Goal: Transaction & Acquisition: Purchase product/service

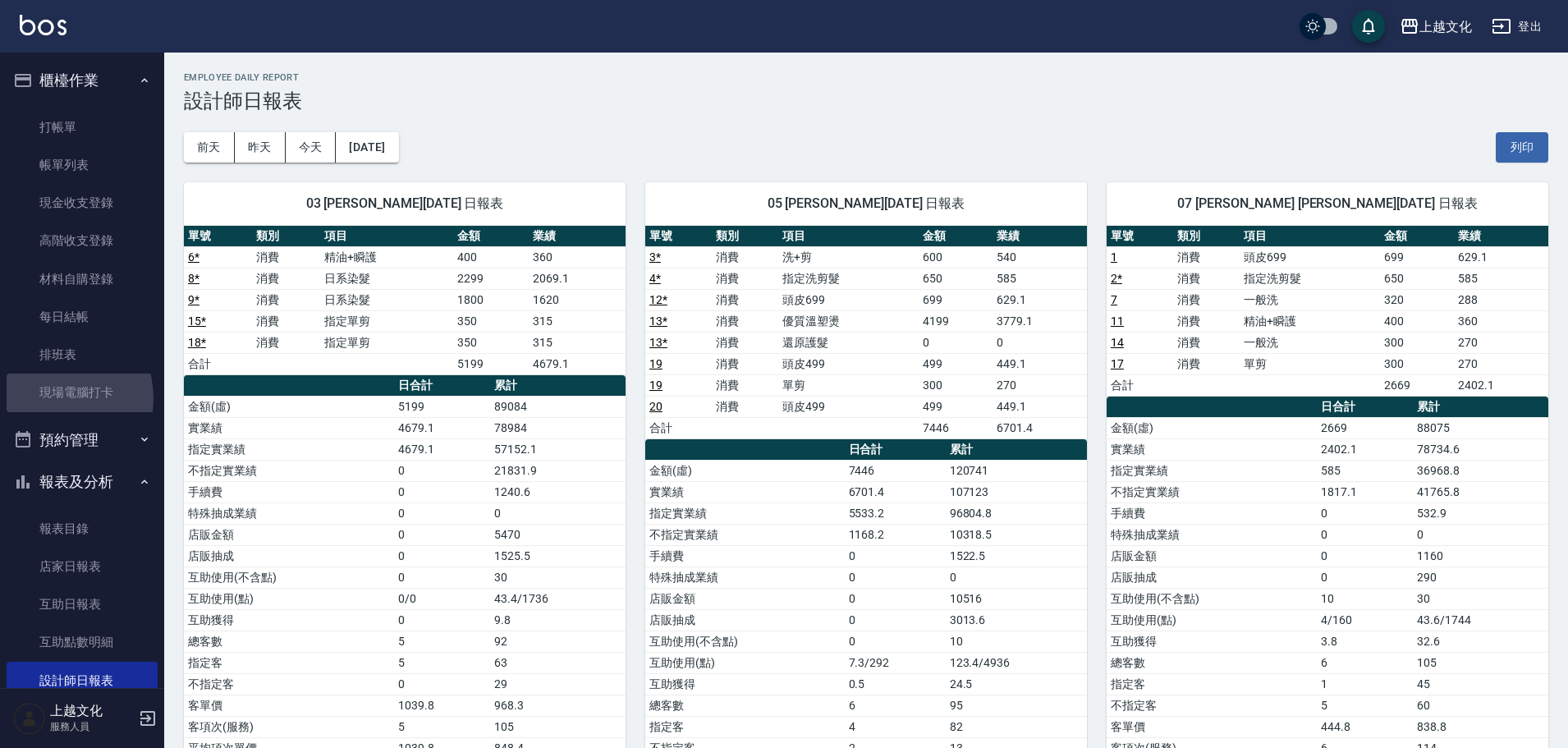
drag, startPoint x: 54, startPoint y: 398, endPoint x: 59, endPoint y: 416, distance: 18.7
click at [54, 398] on link "現場電腦打卡" at bounding box center [82, 392] width 151 height 38
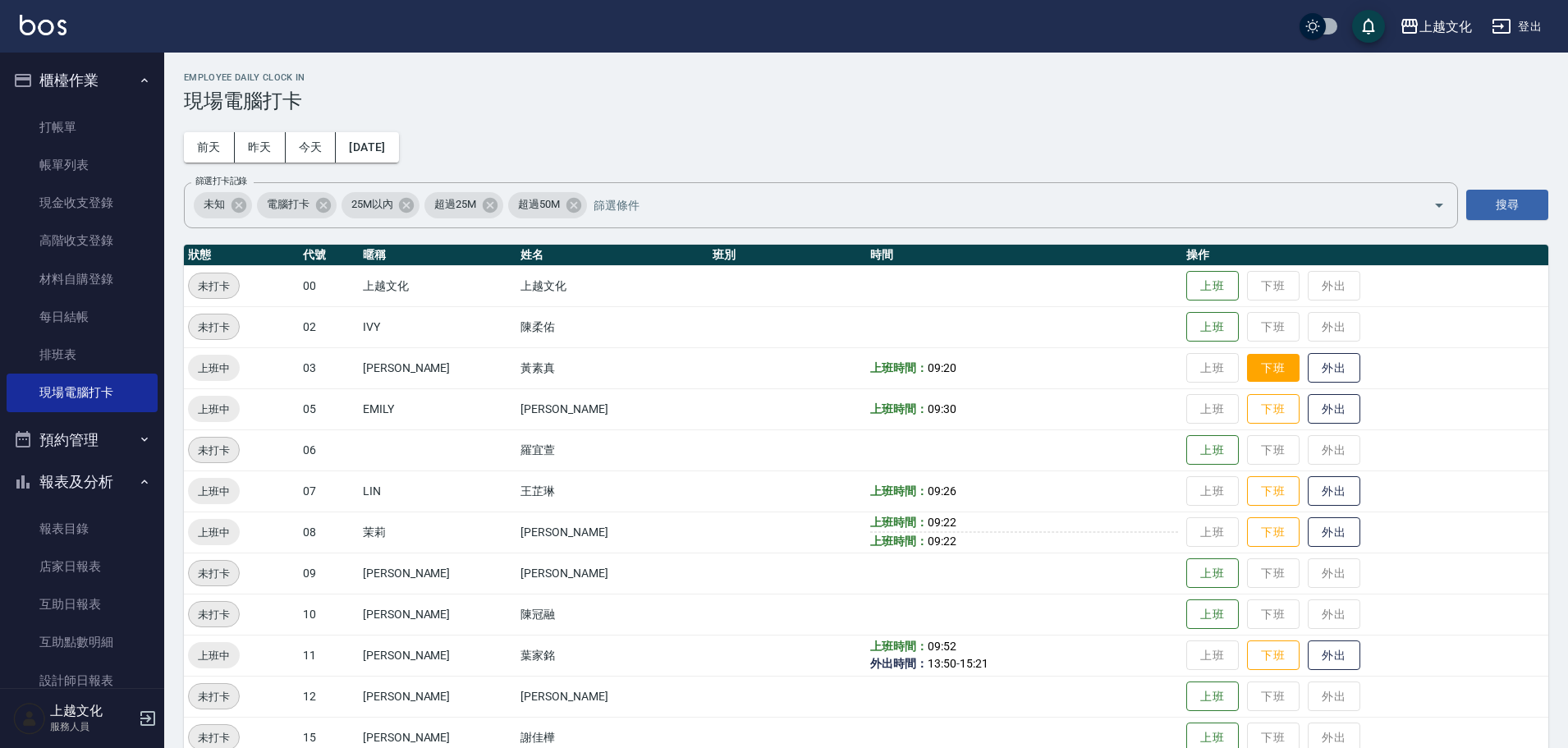
click at [1254, 369] on button "下班" at bounding box center [1273, 368] width 53 height 29
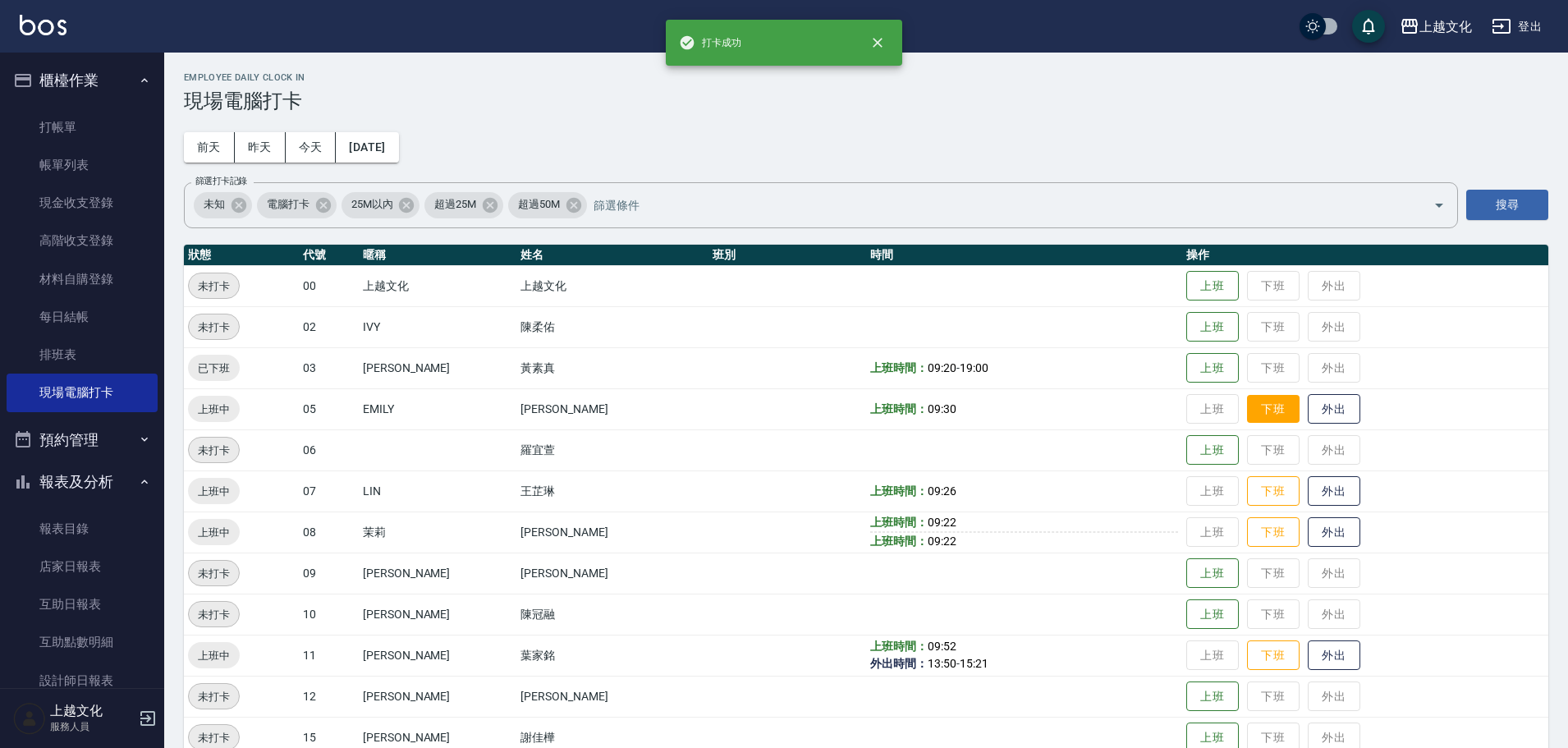
click at [1258, 412] on button "下班" at bounding box center [1273, 409] width 53 height 29
click at [1248, 494] on button "下班" at bounding box center [1273, 491] width 53 height 29
click at [1254, 537] on button "下班" at bounding box center [1273, 532] width 53 height 29
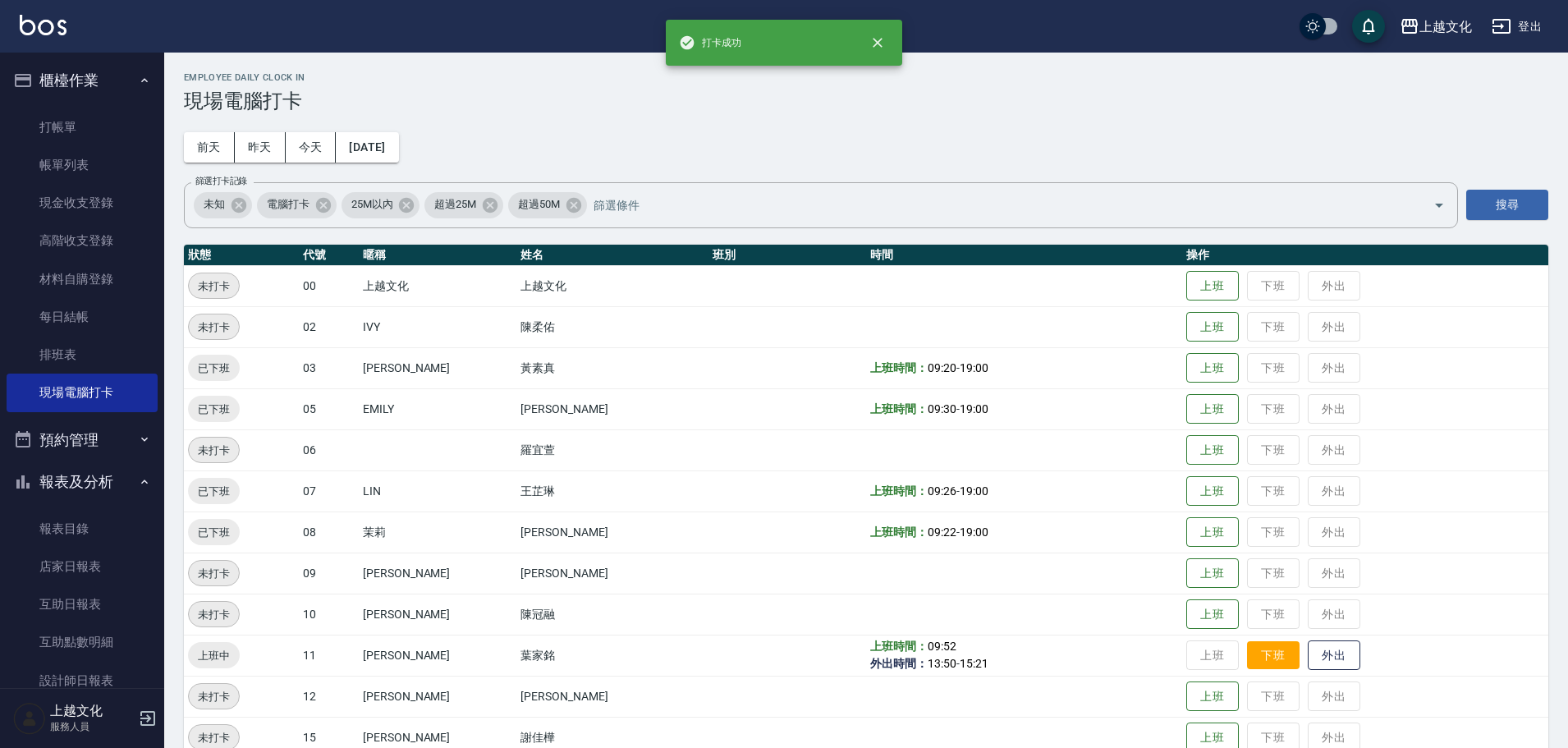
click at [1257, 656] on button "下班" at bounding box center [1273, 656] width 53 height 29
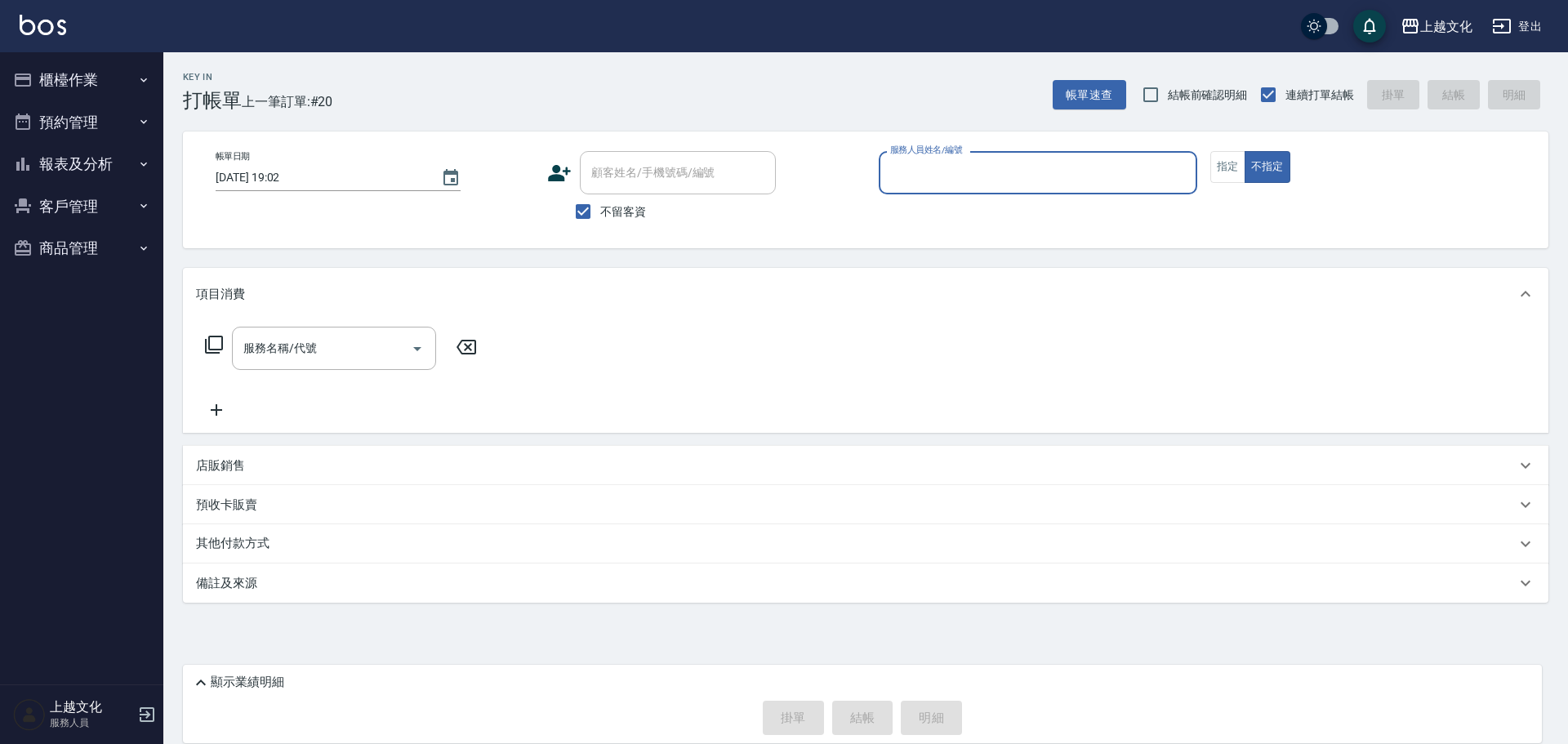
click at [942, 169] on input "服務人員姓名/編號" at bounding box center [1038, 172] width 304 height 29
click at [944, 168] on input "服務人員姓名/編號" at bounding box center [1038, 172] width 304 height 29
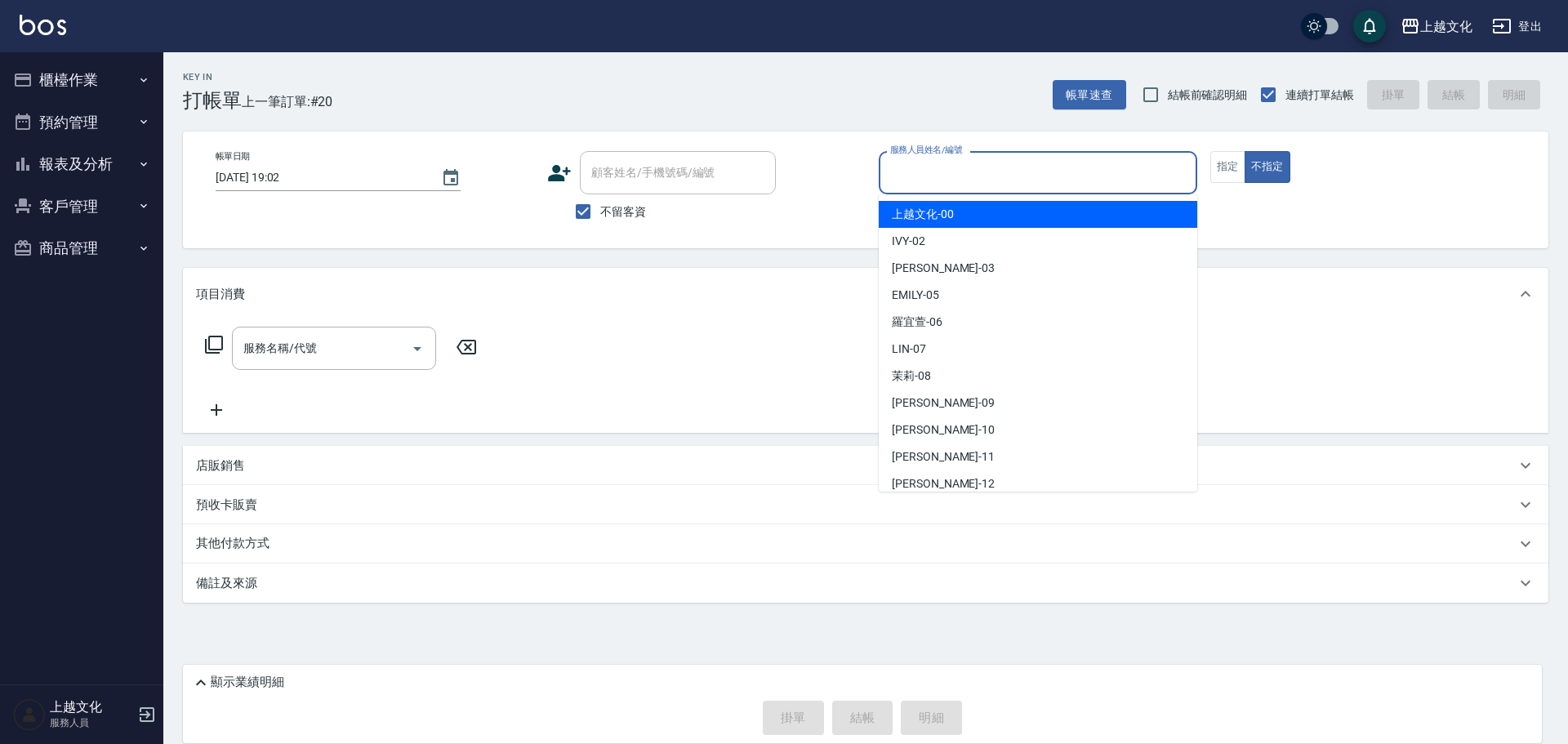
click at [956, 186] on input "服務人員姓名/編號" at bounding box center [1038, 172] width 304 height 29
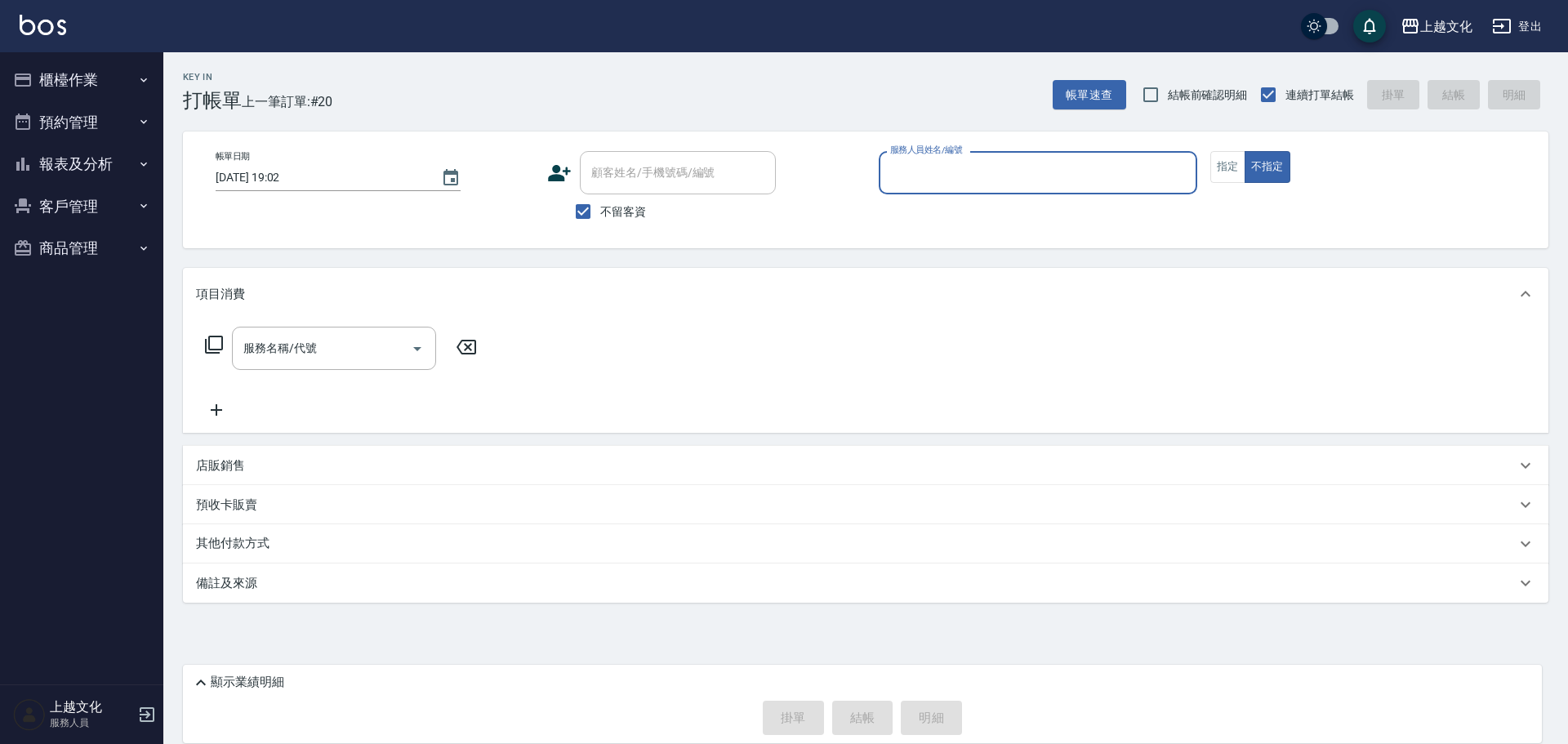
click at [950, 176] on input "服務人員姓名/編號" at bounding box center [1038, 172] width 304 height 29
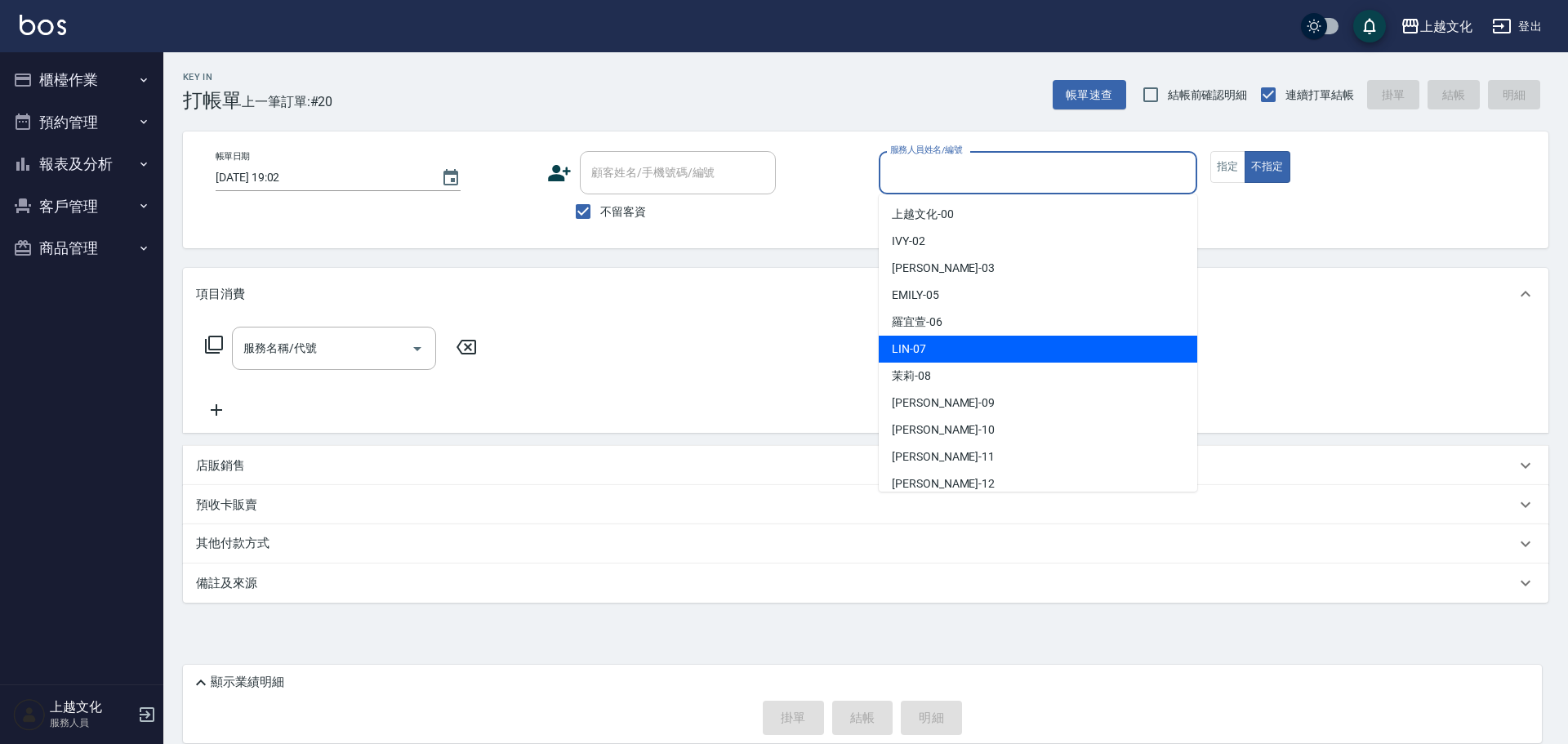
click at [938, 348] on div "LIN -07" at bounding box center [1038, 349] width 319 height 27
type input "LIN-07"
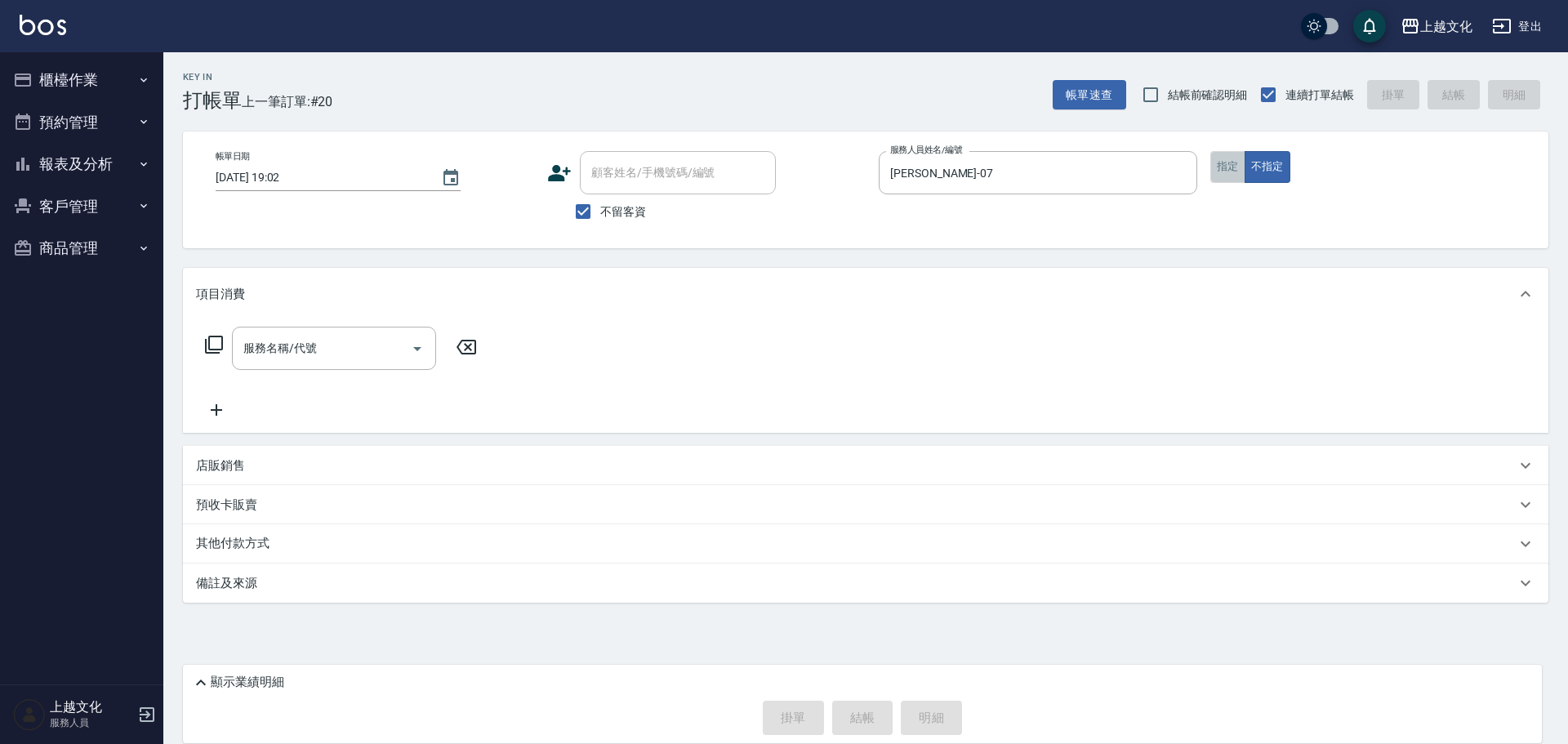
click at [1224, 170] on button "指定" at bounding box center [1228, 167] width 35 height 32
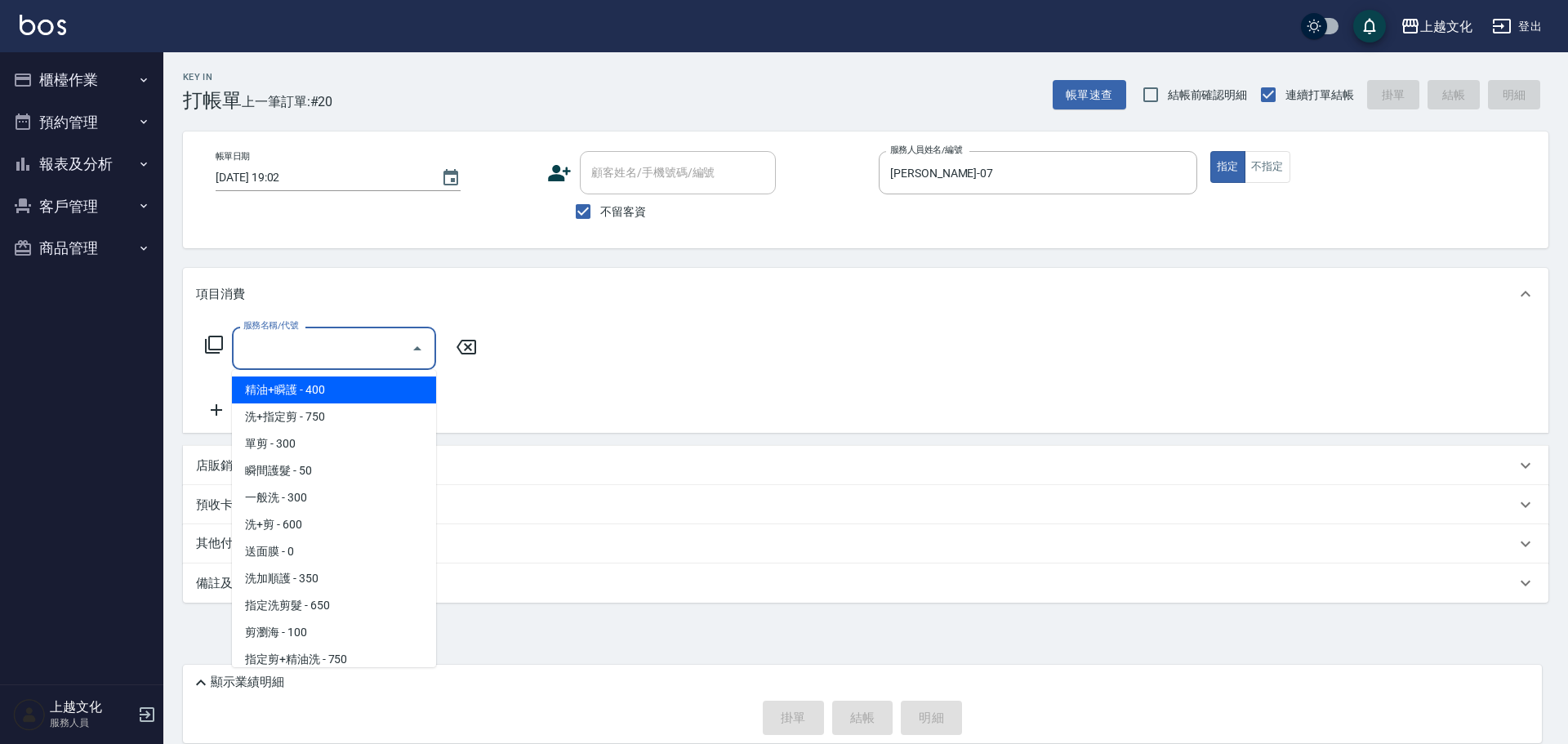
click at [347, 360] on input "服務名稱/代號" at bounding box center [321, 348] width 165 height 29
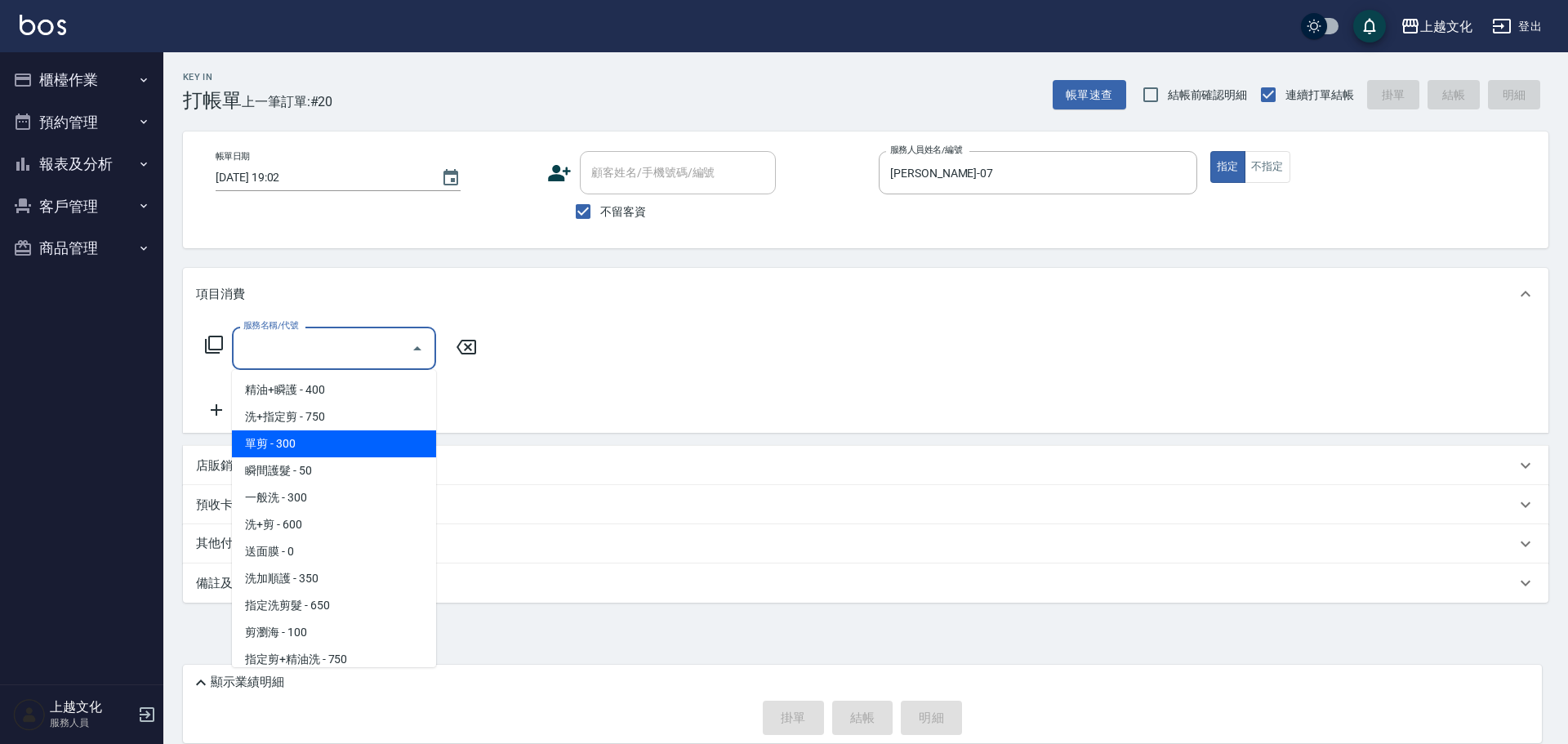
drag, startPoint x: 360, startPoint y: 445, endPoint x: 370, endPoint y: 452, distance: 12.2
click at [360, 444] on span "單剪 - 300" at bounding box center [333, 443] width 205 height 27
type input "單剪(103)"
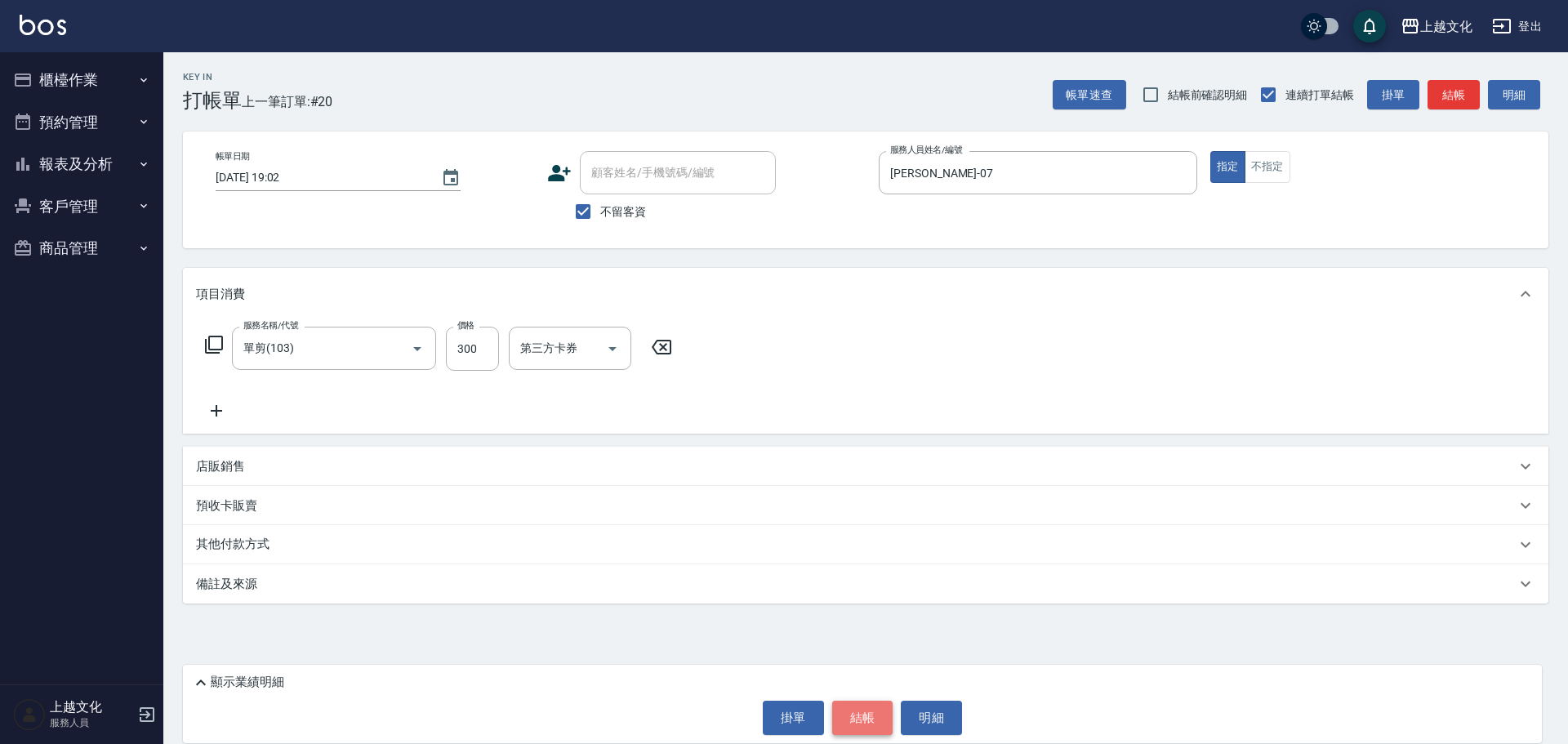
click at [839, 724] on button "結帳" at bounding box center [862, 718] width 62 height 34
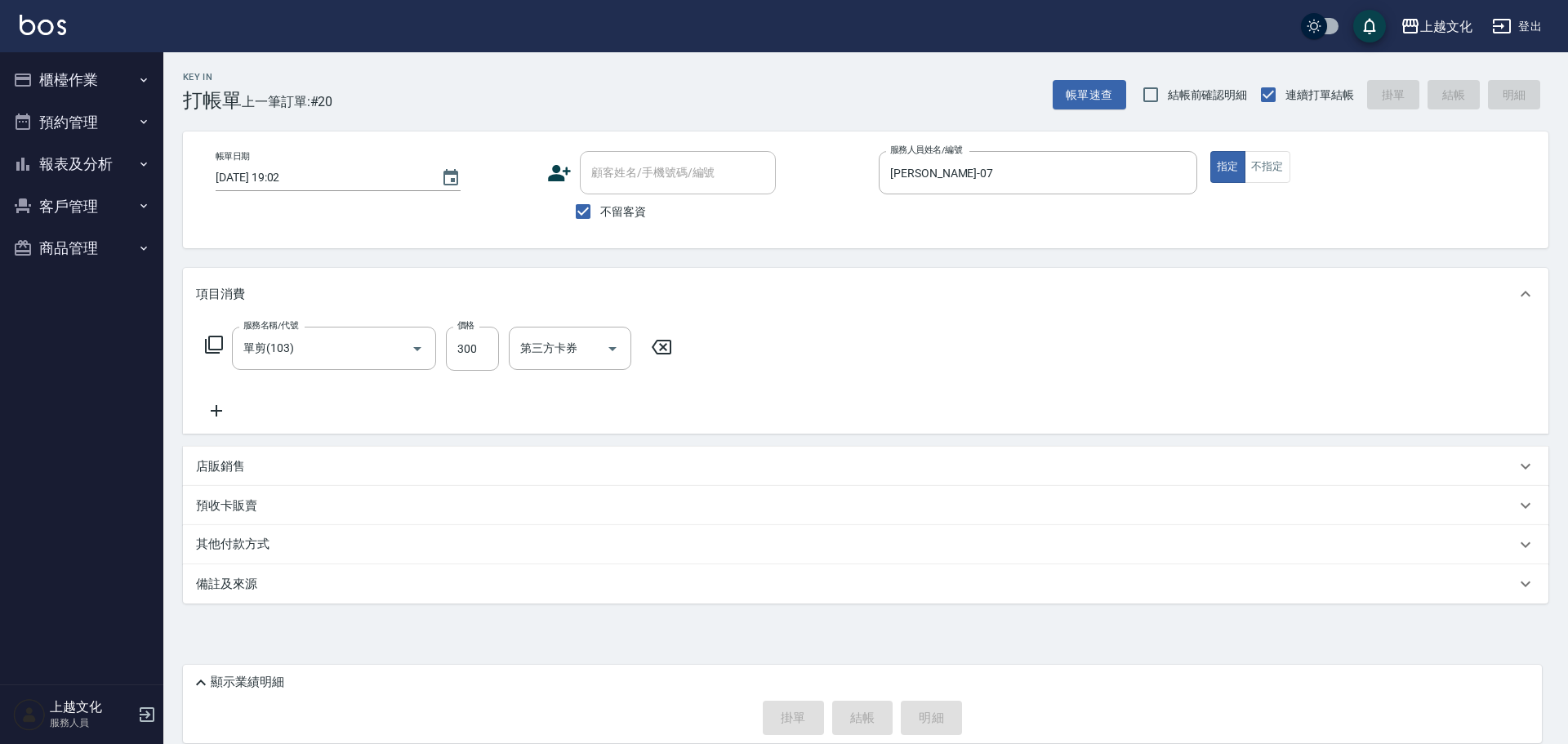
type input "2025/09/18 19:03"
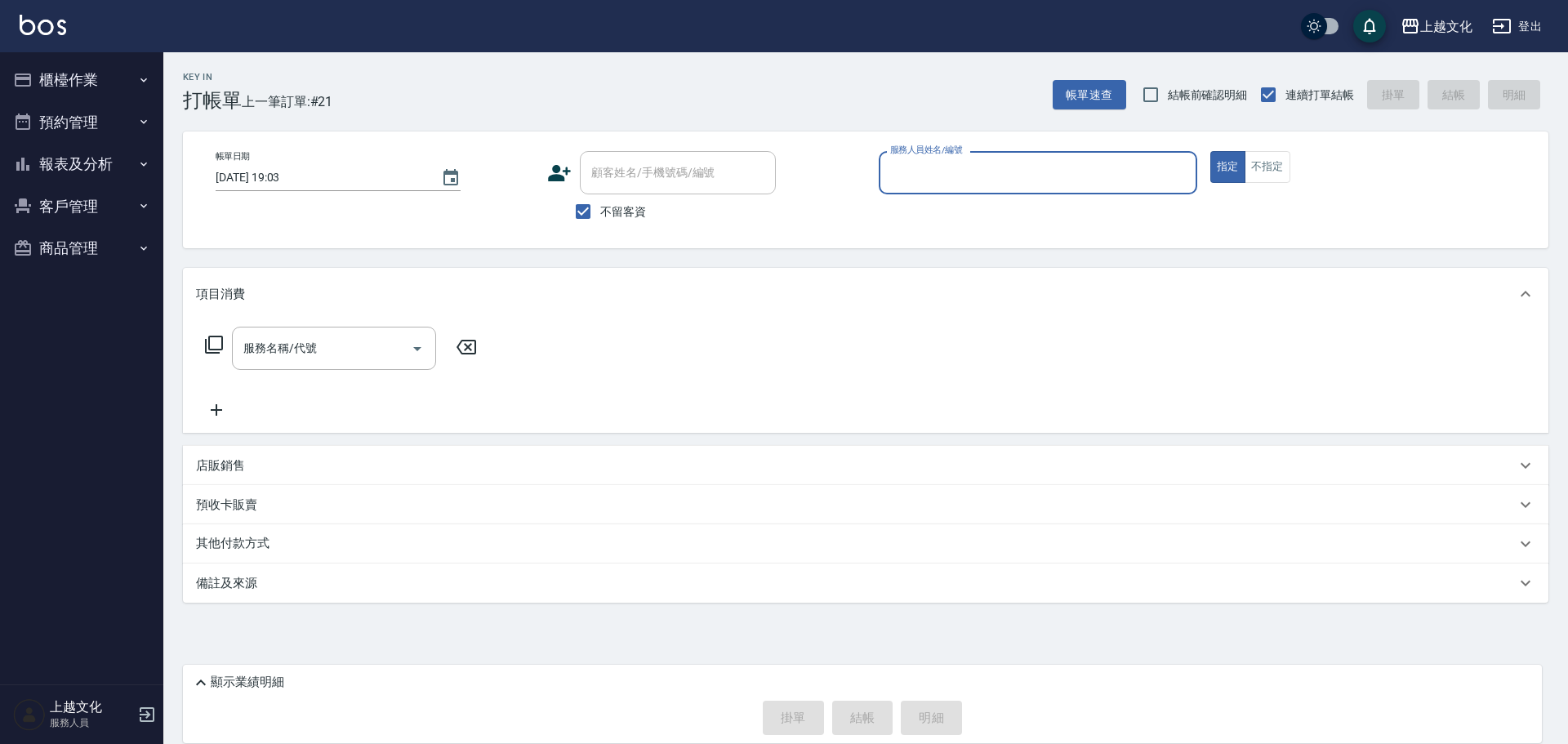
click at [951, 168] on input "服務人員姓名/編號" at bounding box center [1038, 172] width 304 height 29
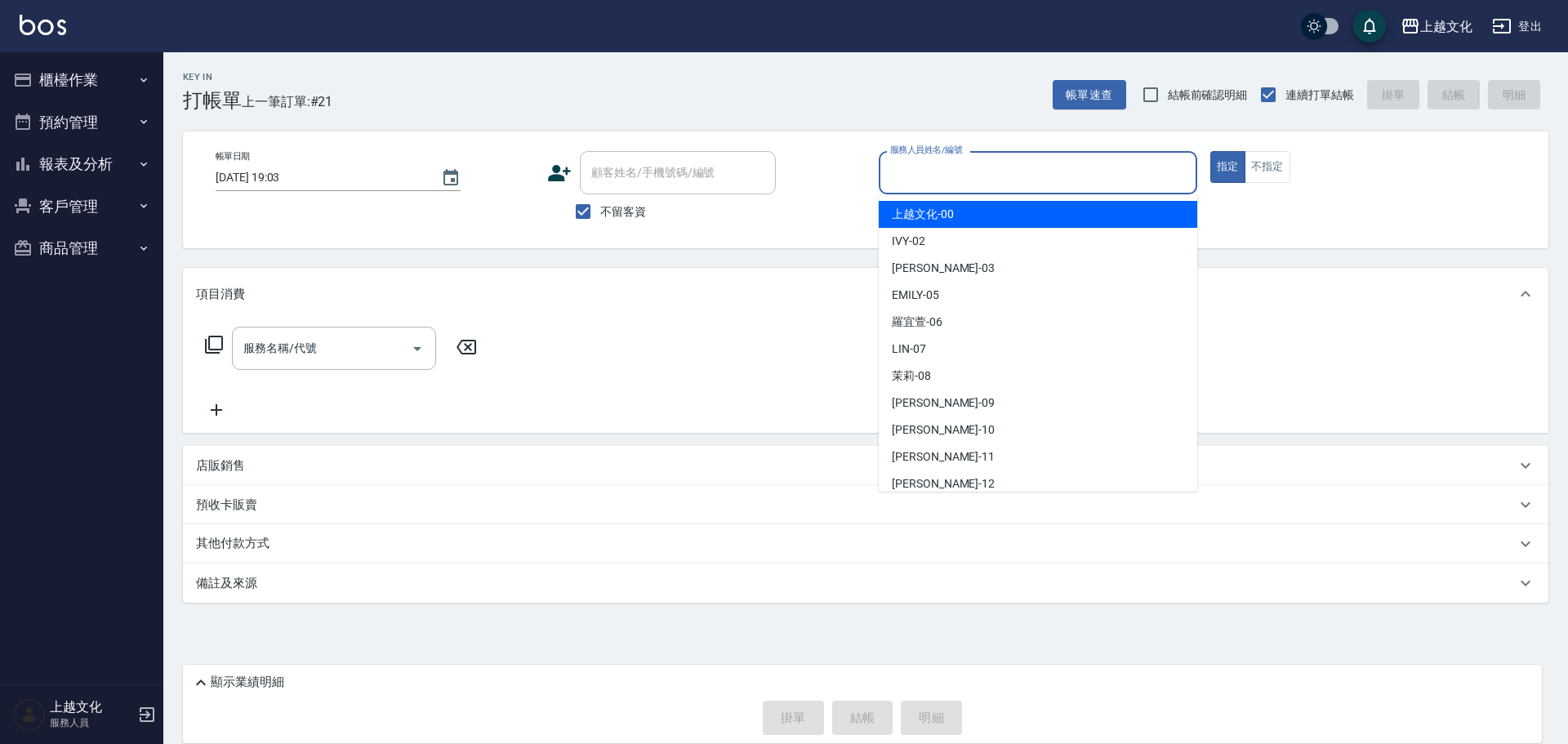
drag, startPoint x: 962, startPoint y: 181, endPoint x: 979, endPoint y: 180, distance: 17.0
click at [975, 180] on input "服務人員姓名/編號" at bounding box center [1038, 172] width 304 height 29
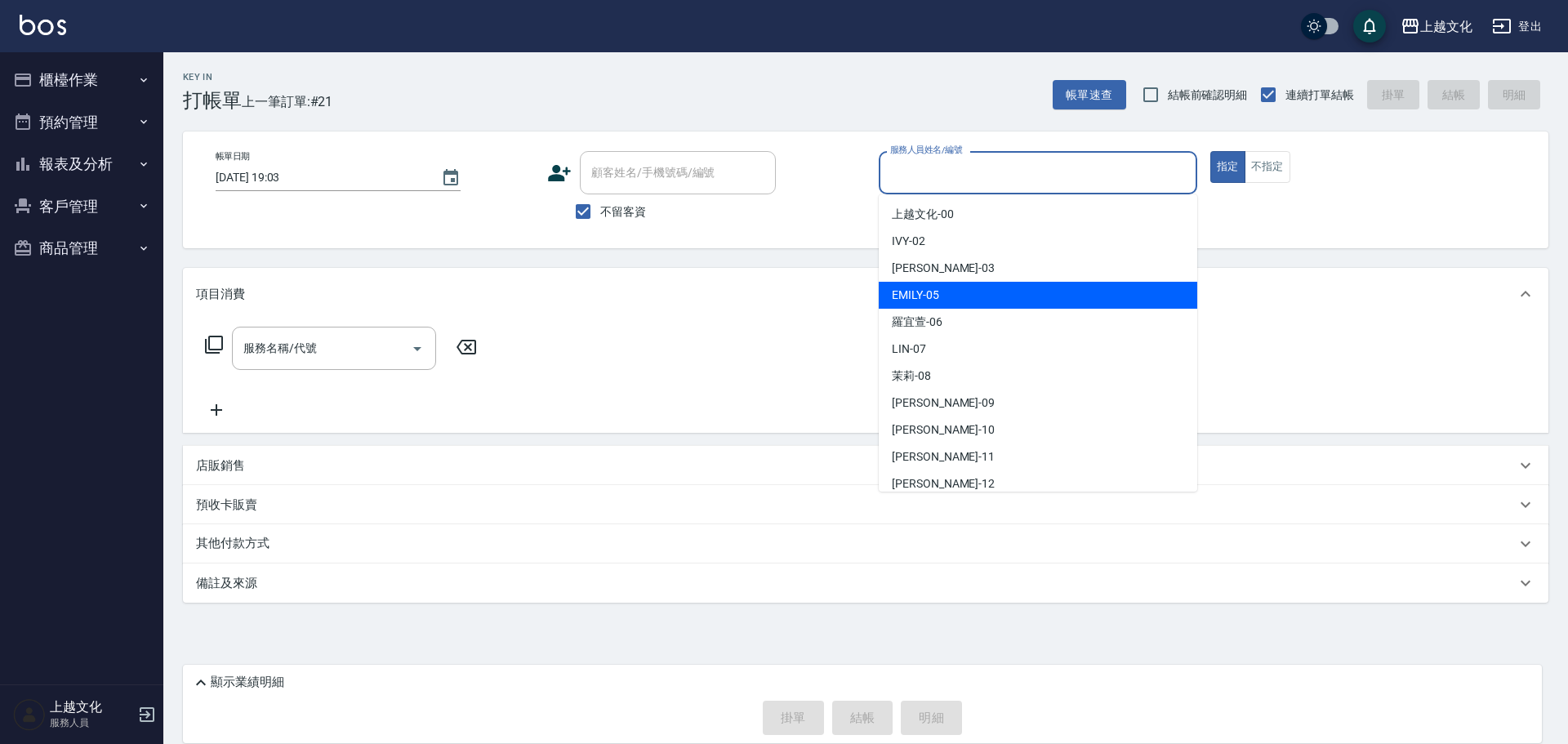
click at [977, 299] on div "EMILY -05" at bounding box center [1038, 295] width 319 height 27
type input "EMILY-05"
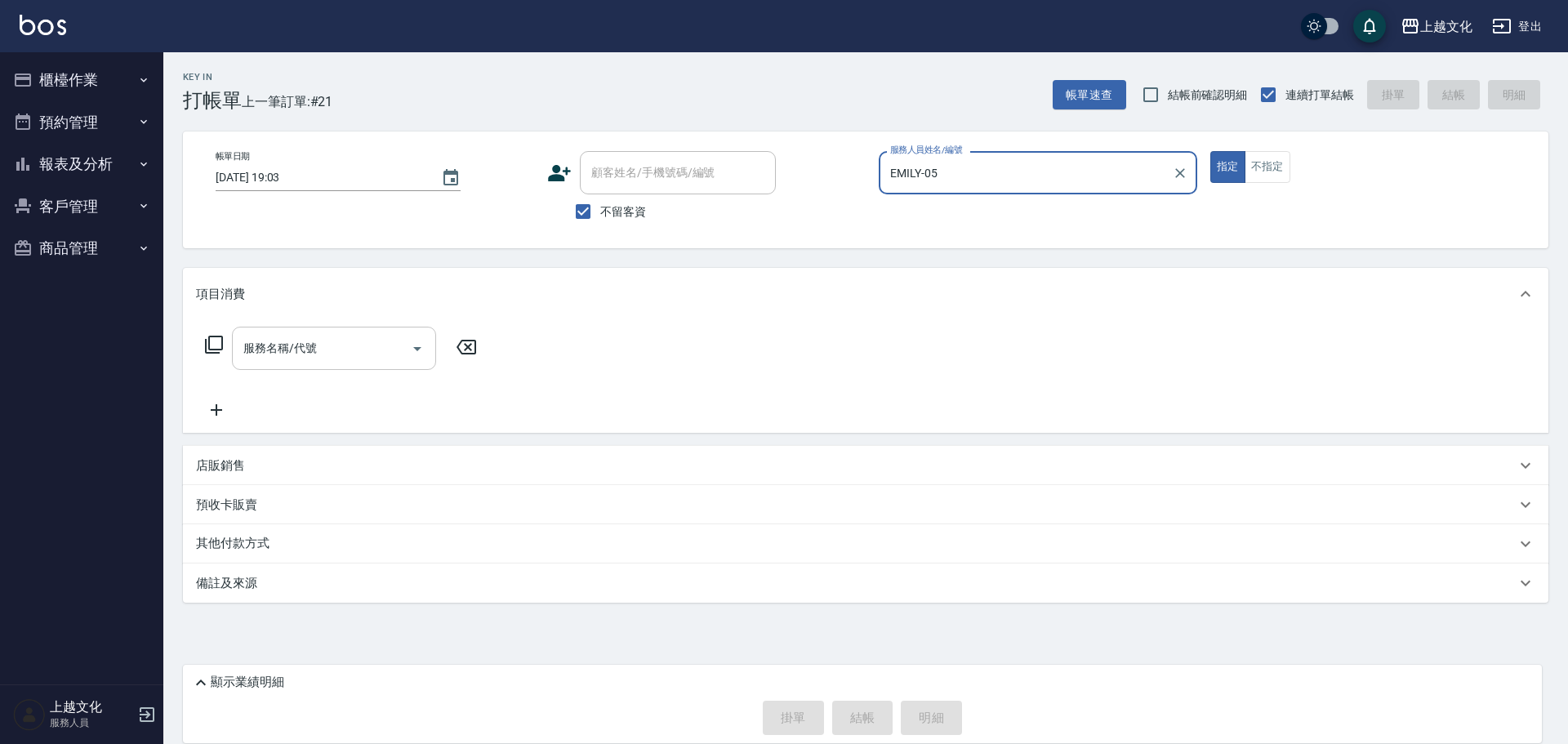
click at [290, 351] on input "服務名稱/代號" at bounding box center [321, 348] width 165 height 29
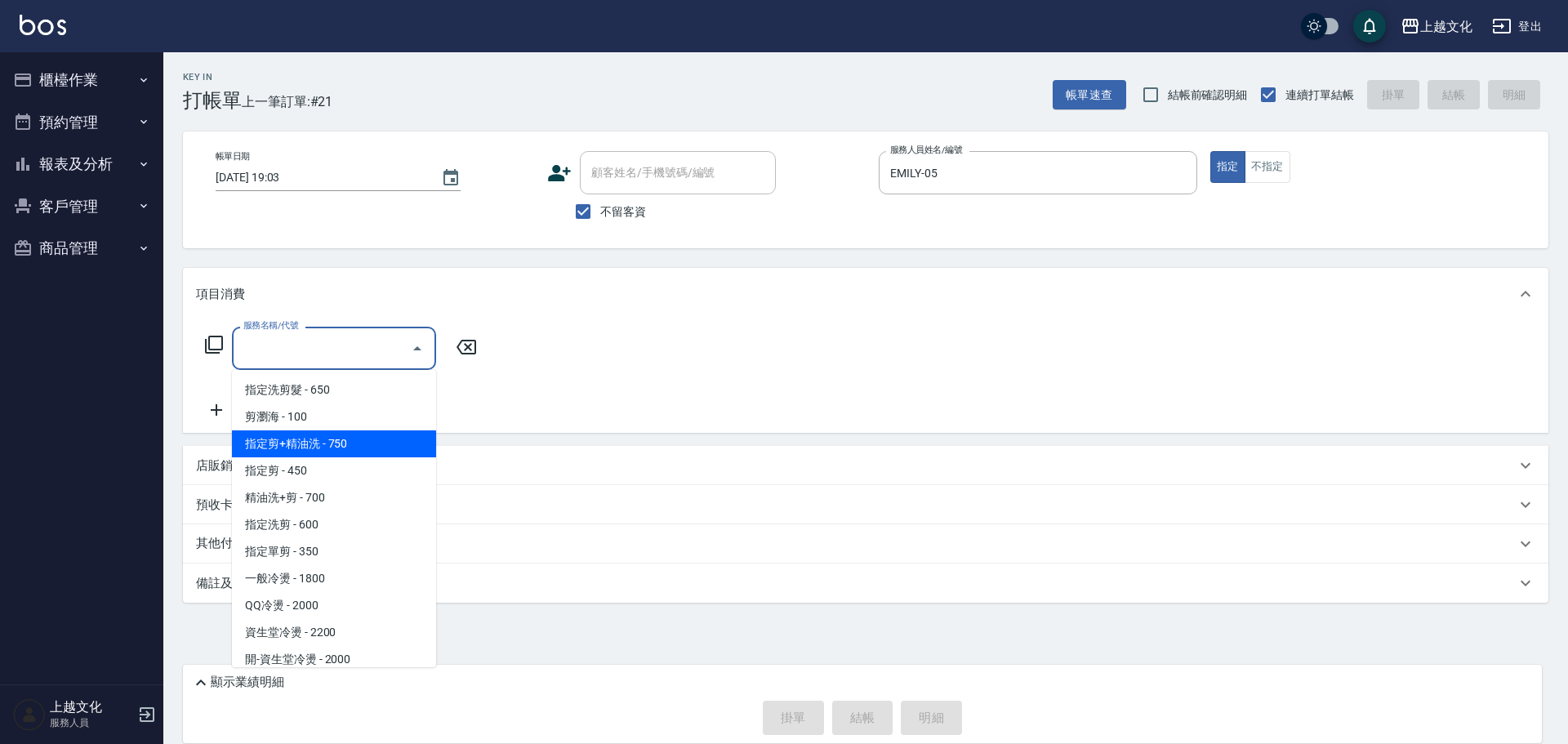
scroll to position [245, 0]
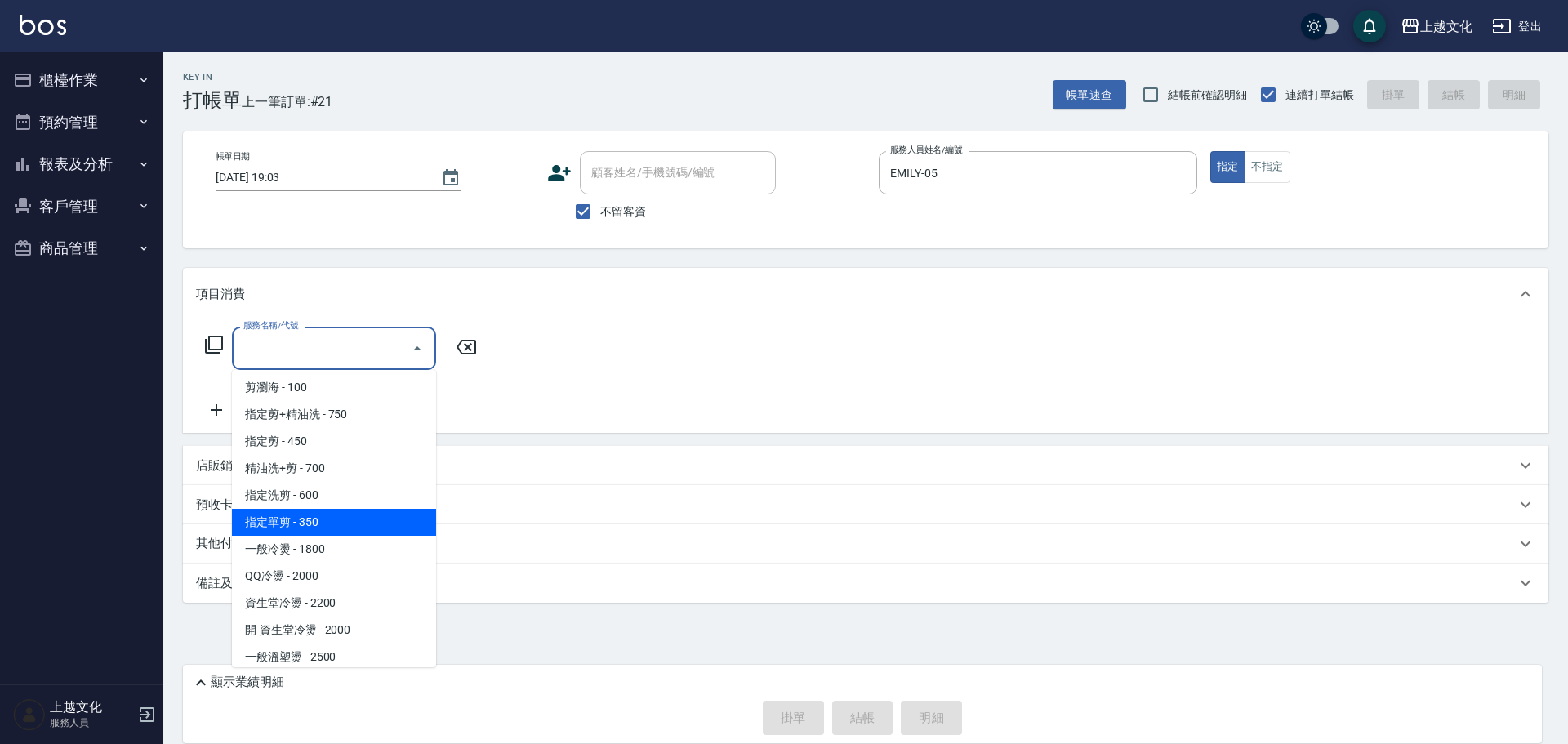
click at [340, 512] on span "指定單剪 - 350" at bounding box center [333, 521] width 205 height 27
type input "指定單剪(209)"
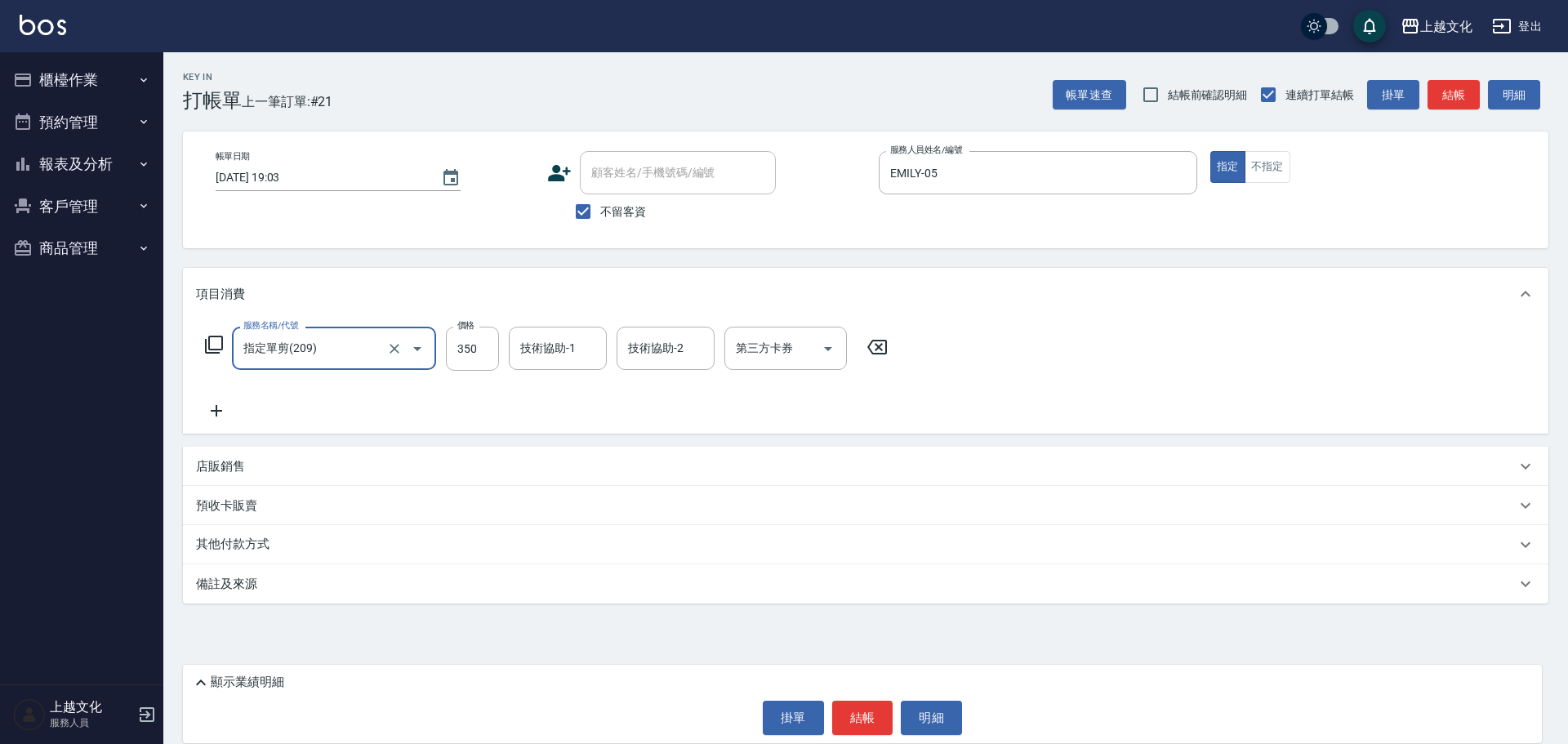
click at [854, 722] on button "結帳" at bounding box center [862, 718] width 62 height 34
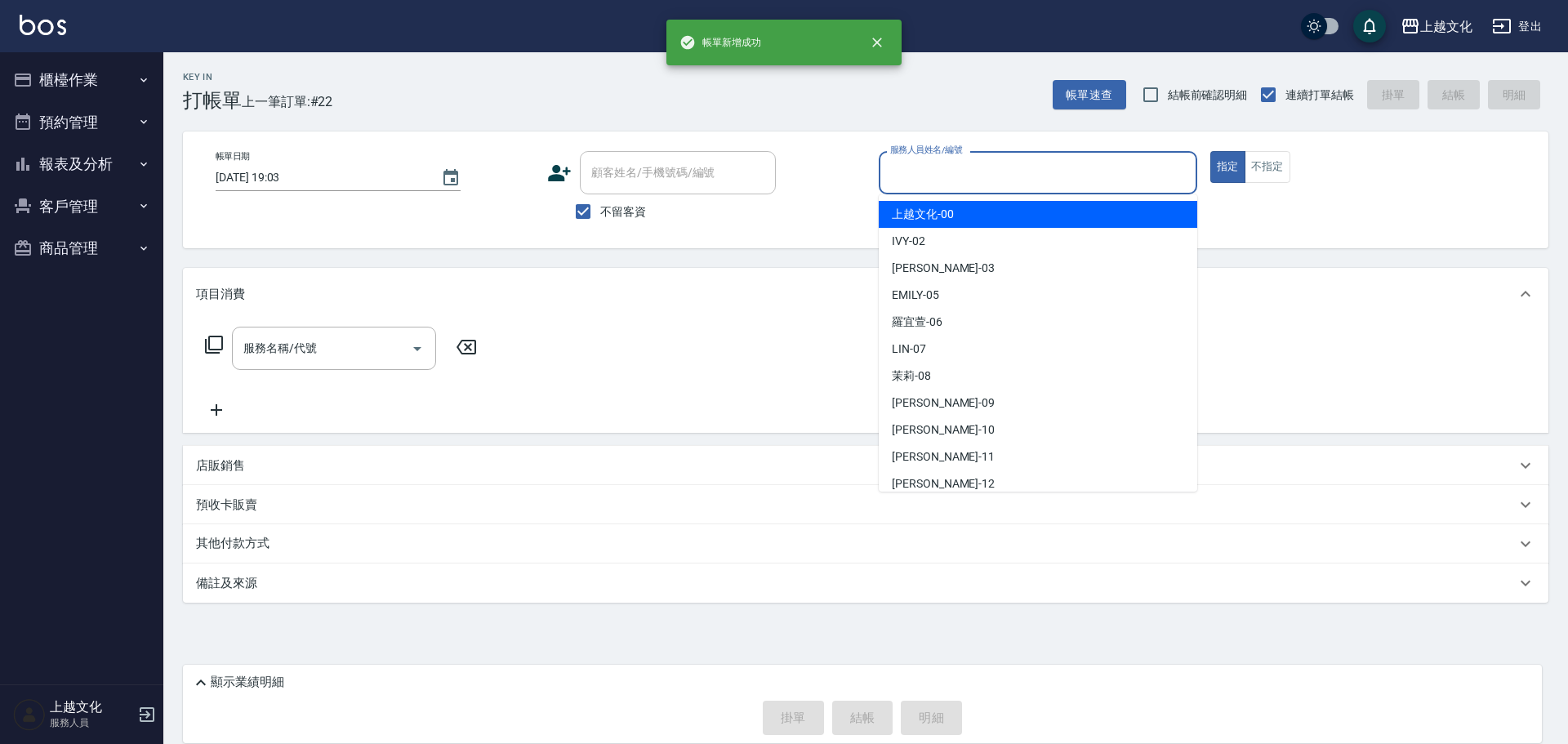
click at [950, 176] on input "服務人員姓名/編號" at bounding box center [1038, 172] width 304 height 29
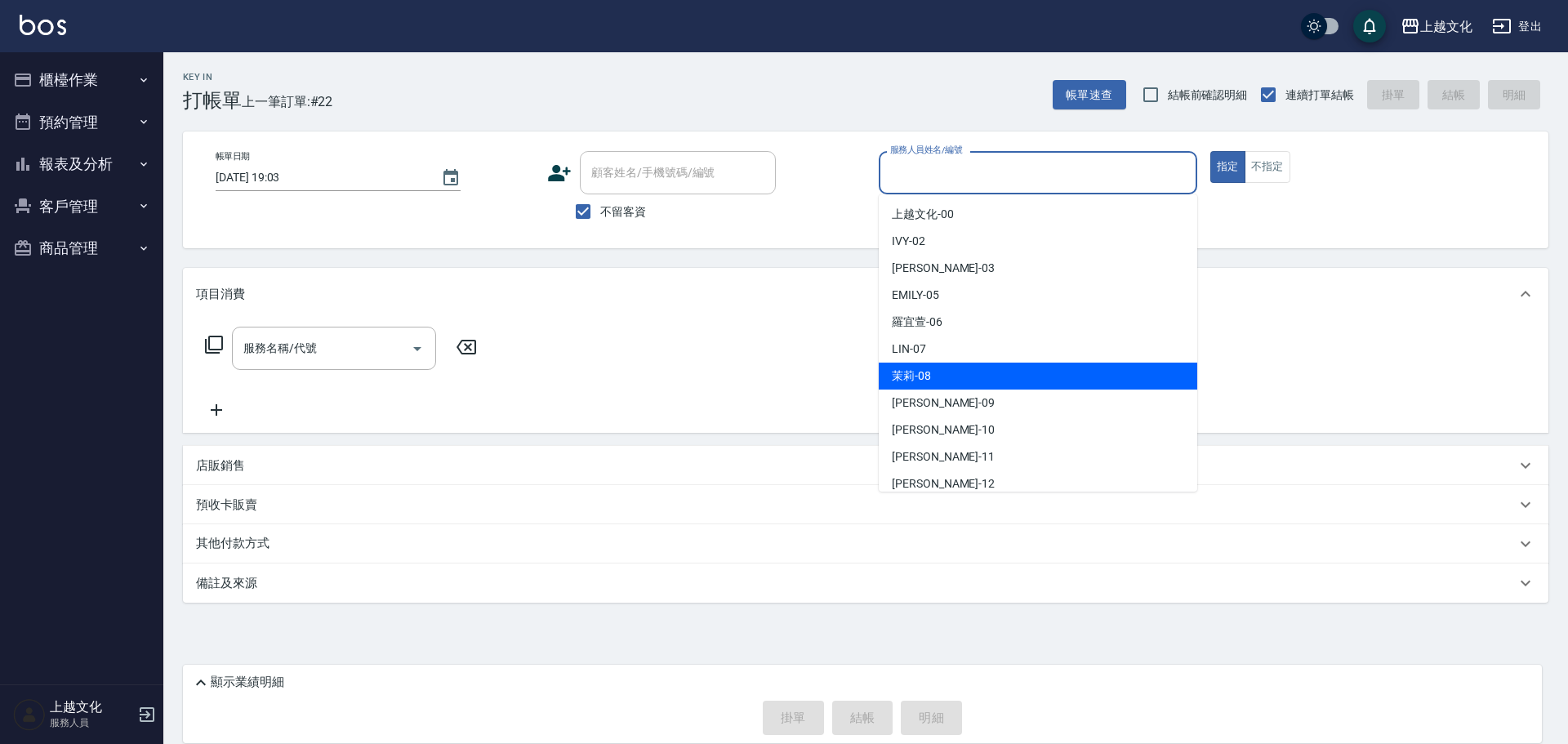
click at [946, 371] on div "茉莉 -08" at bounding box center [1038, 375] width 319 height 27
type input "茉莉-08"
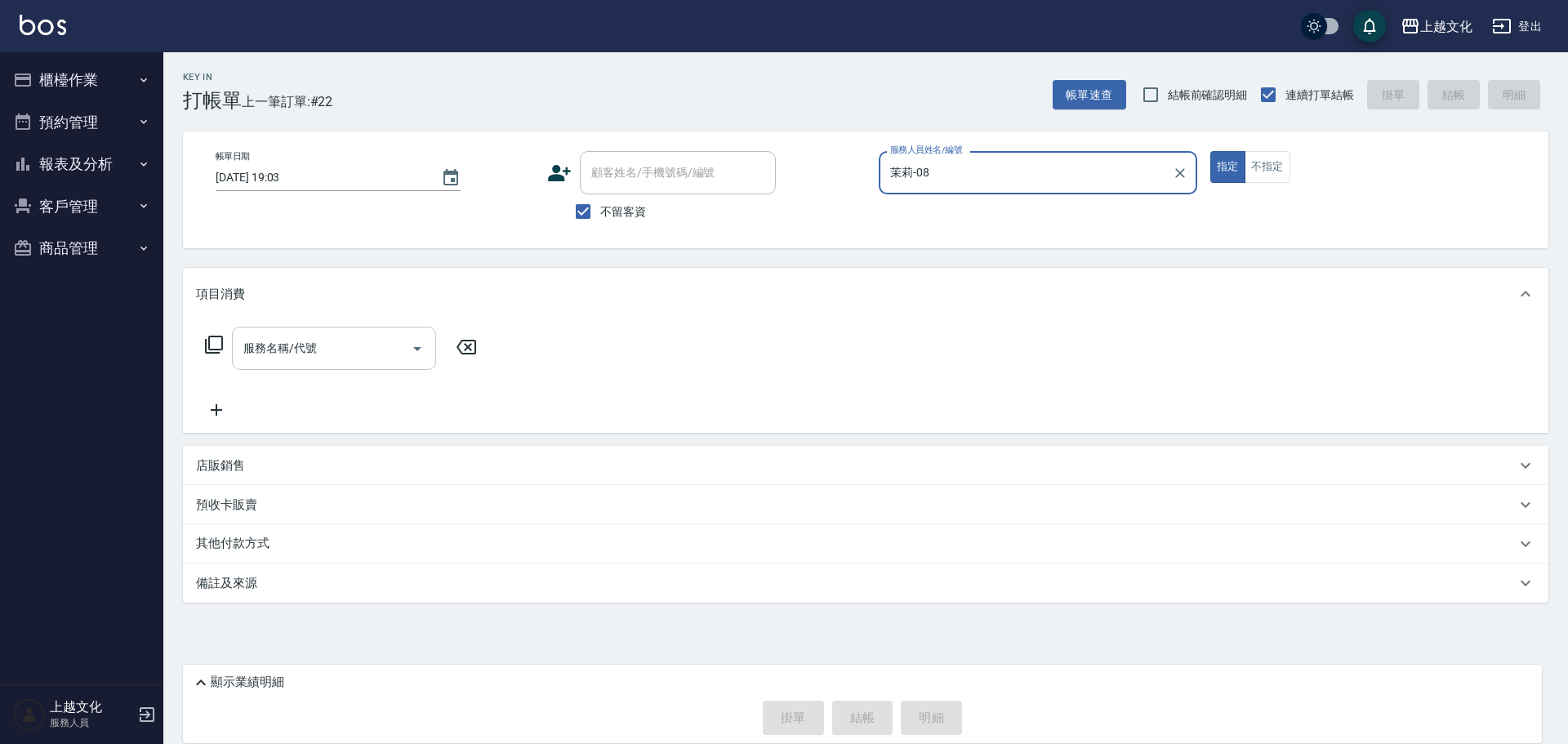
click at [254, 356] on input "服務名稱/代號" at bounding box center [321, 348] width 165 height 29
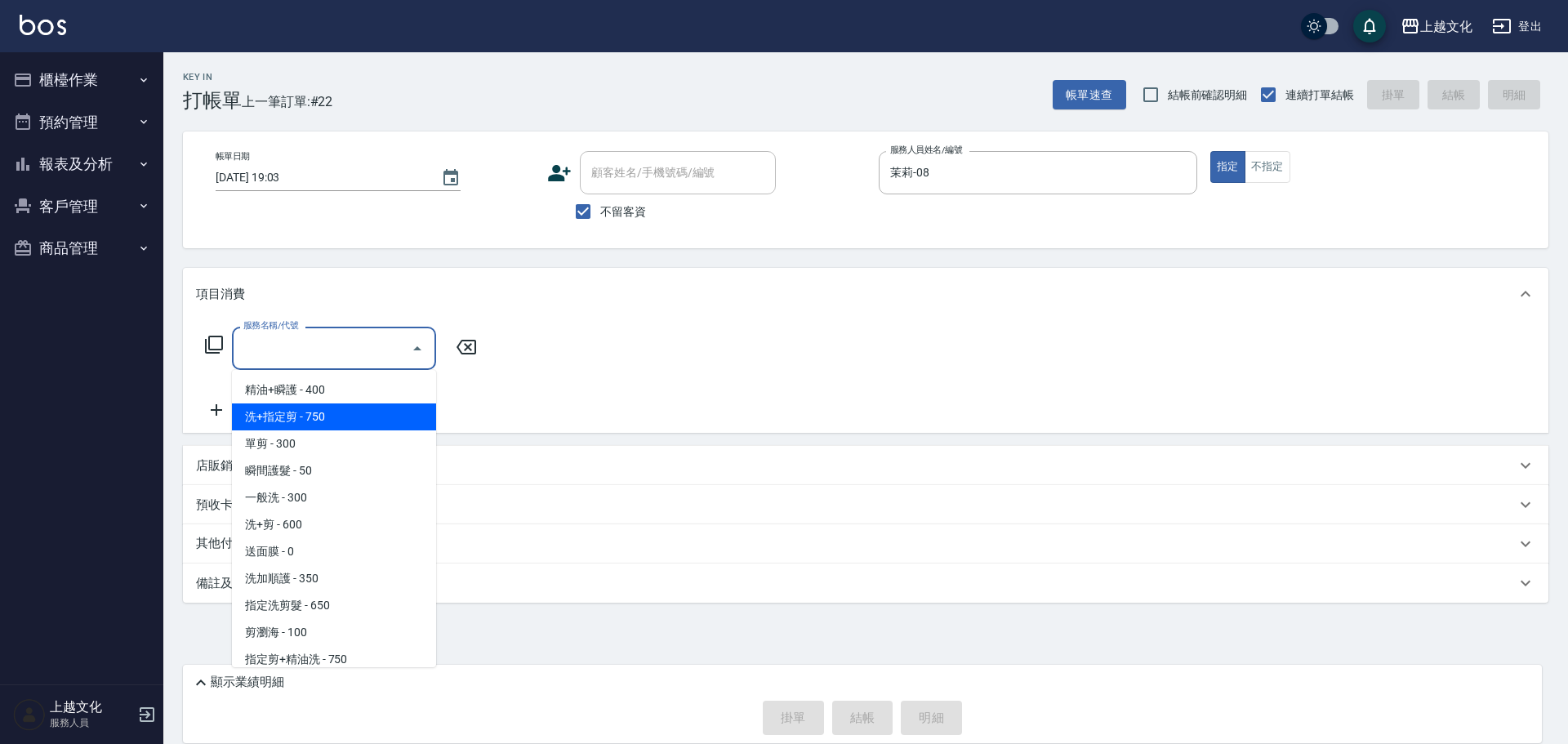
drag, startPoint x: 278, startPoint y: 411, endPoint x: 613, endPoint y: 320, distance: 347.1
click at [278, 410] on span "洗+指定剪 - 750" at bounding box center [333, 416] width 205 height 27
type input "洗+指定剪(102)"
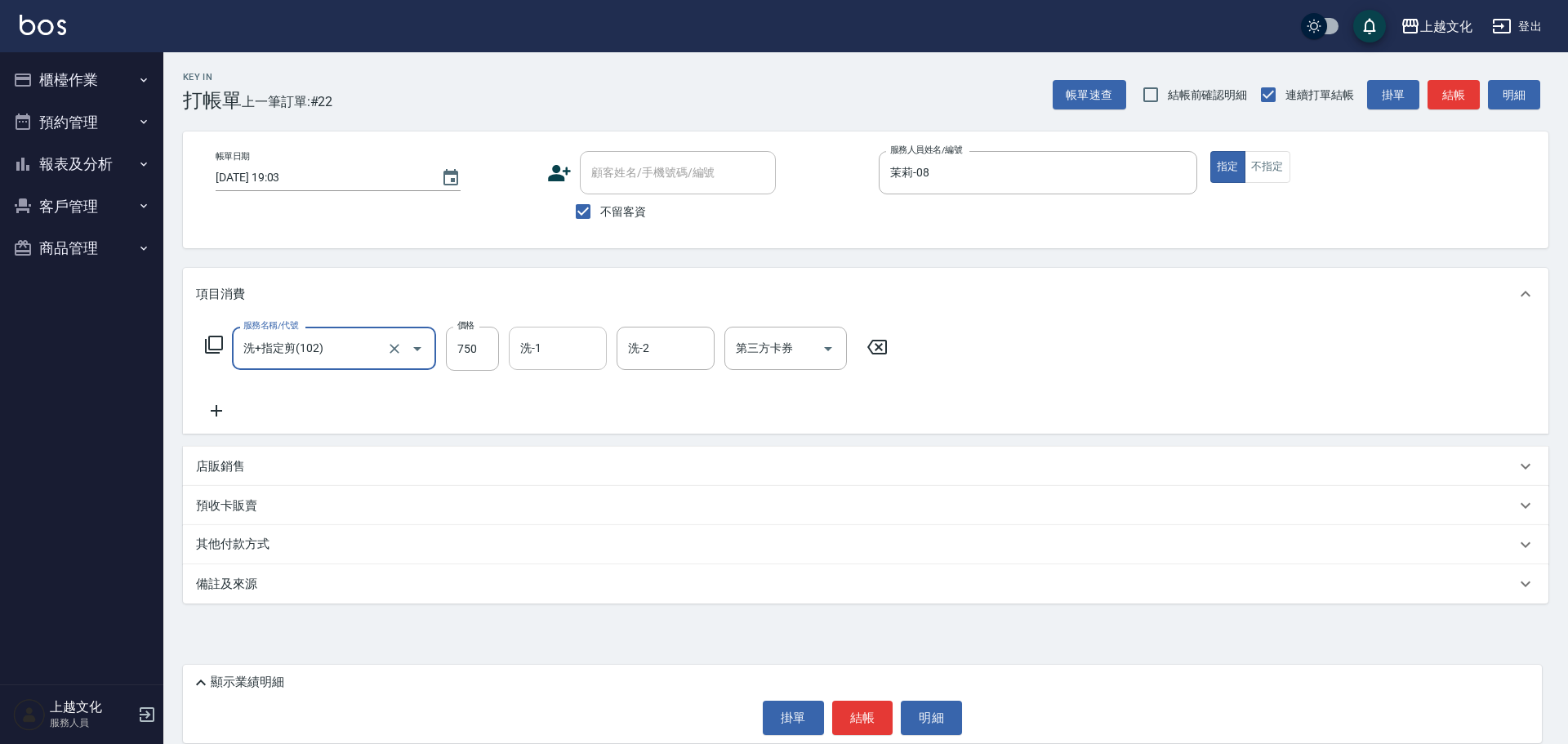
drag, startPoint x: 554, startPoint y: 340, endPoint x: 547, endPoint y: 356, distance: 17.5
click at [552, 340] on input "洗-1" at bounding box center [557, 348] width 83 height 29
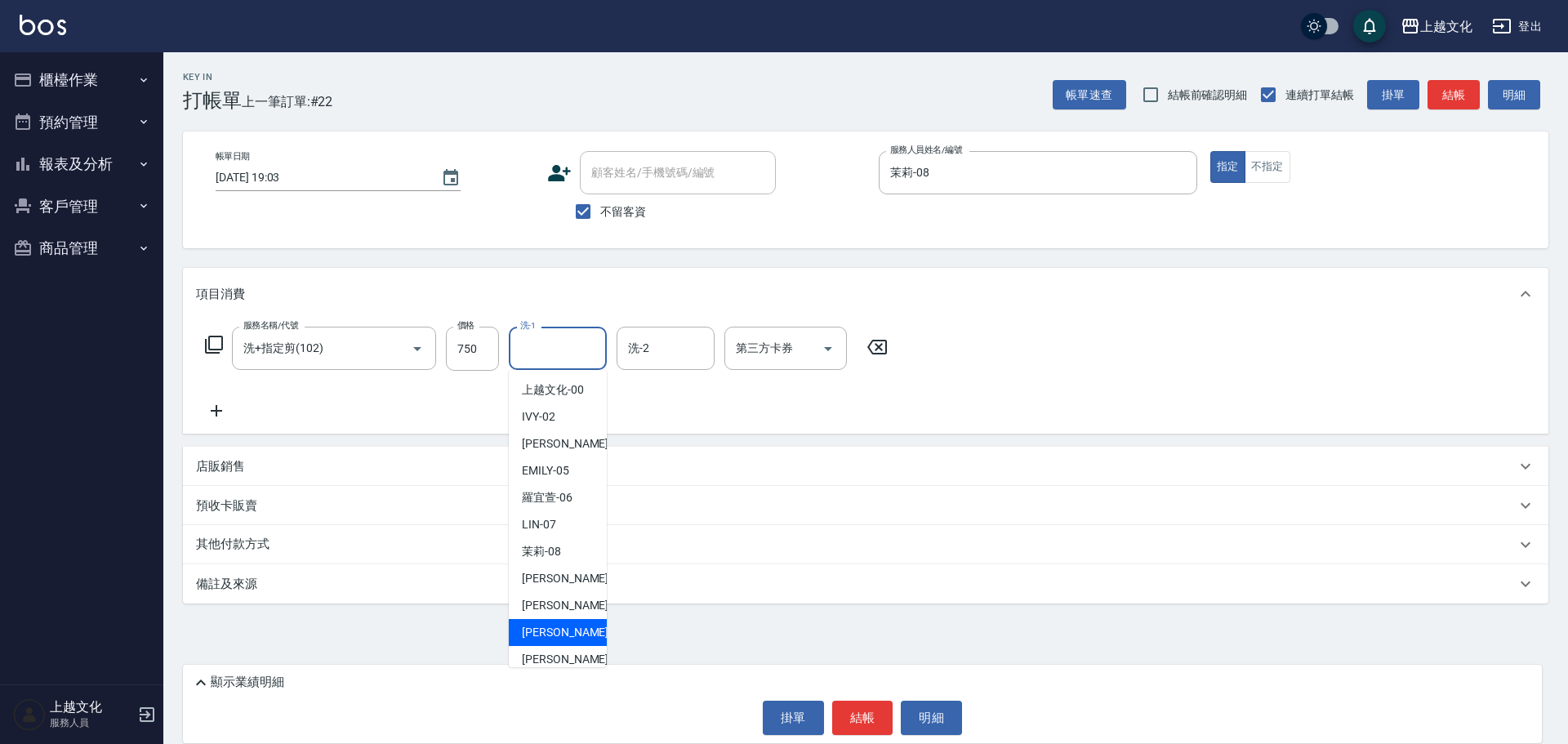
click at [563, 619] on div "Martin -11" at bounding box center [557, 632] width 98 height 27
type input "Martin-11"
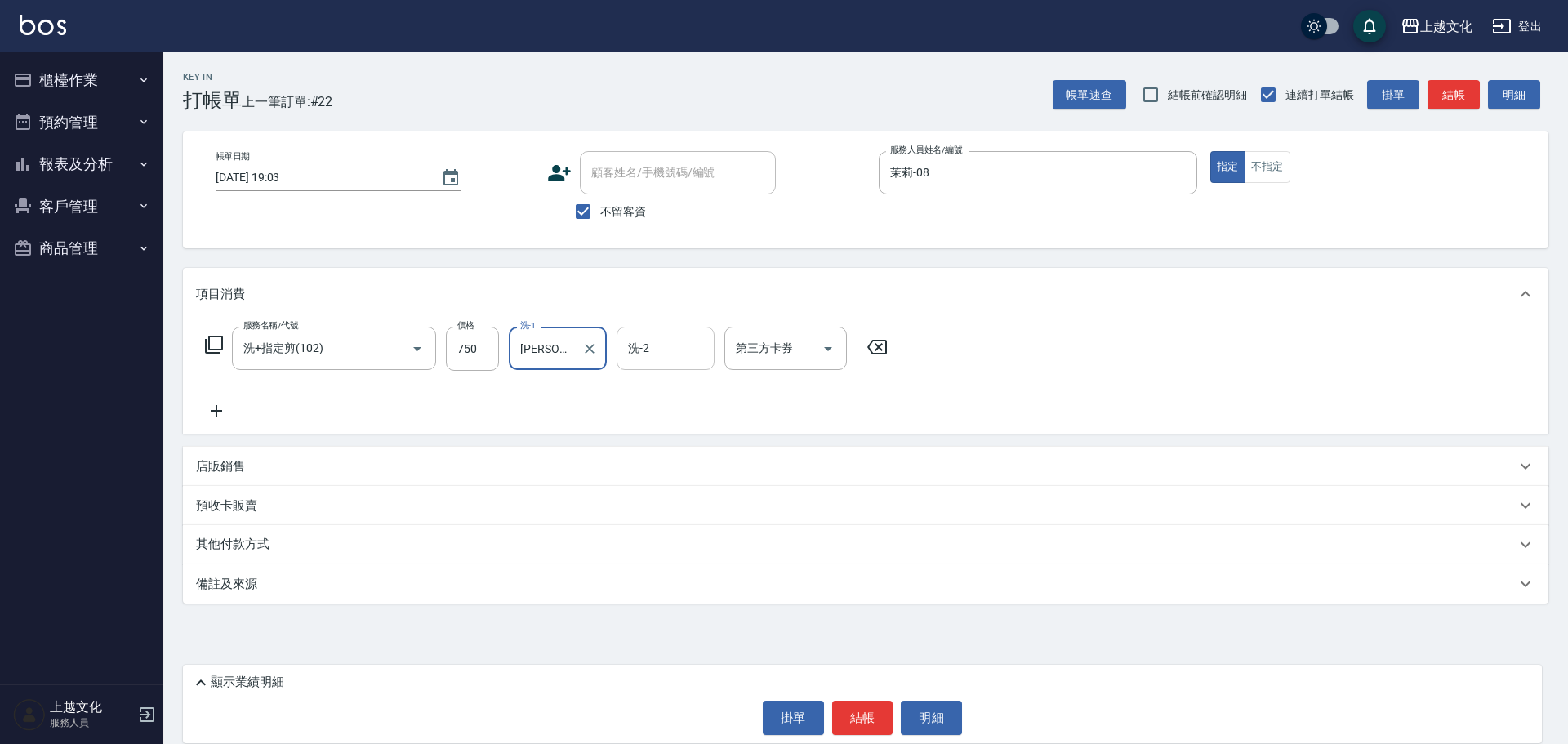
click at [657, 360] on input "洗-2" at bounding box center [665, 348] width 83 height 29
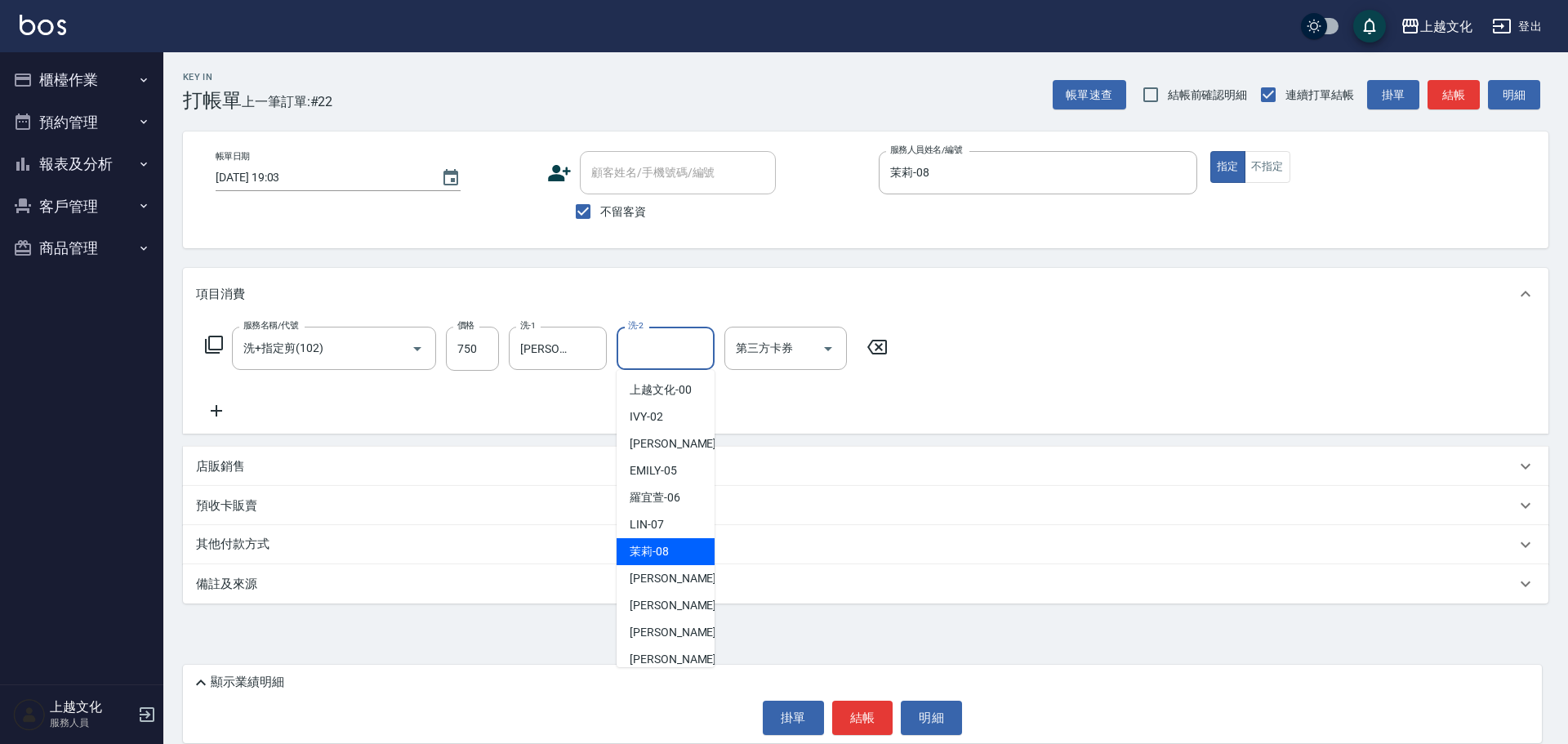
click at [665, 560] on div "茉莉 -08" at bounding box center [665, 551] width 98 height 27
type input "茉莉-08"
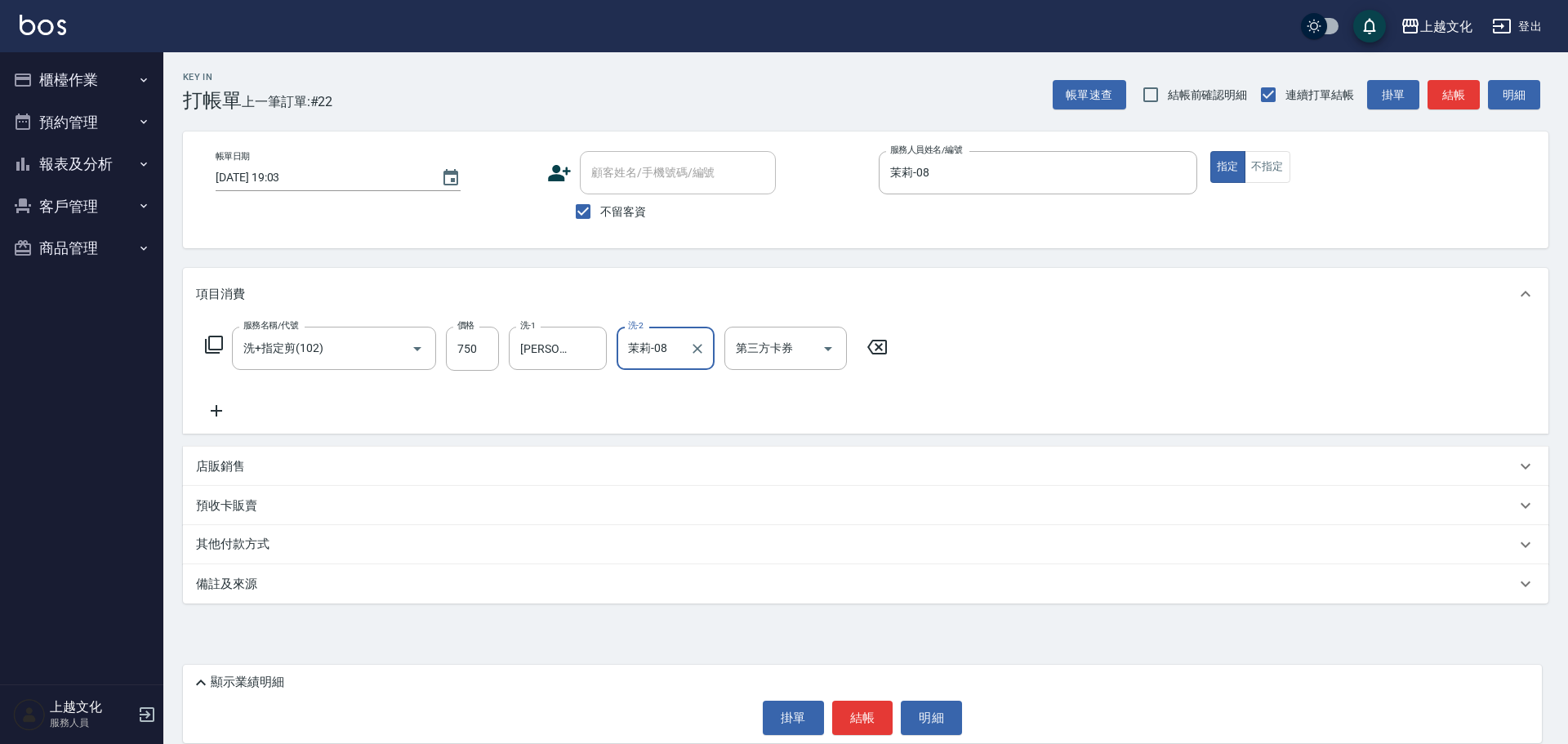
click at [228, 466] on p "店販銷售" at bounding box center [221, 466] width 49 height 17
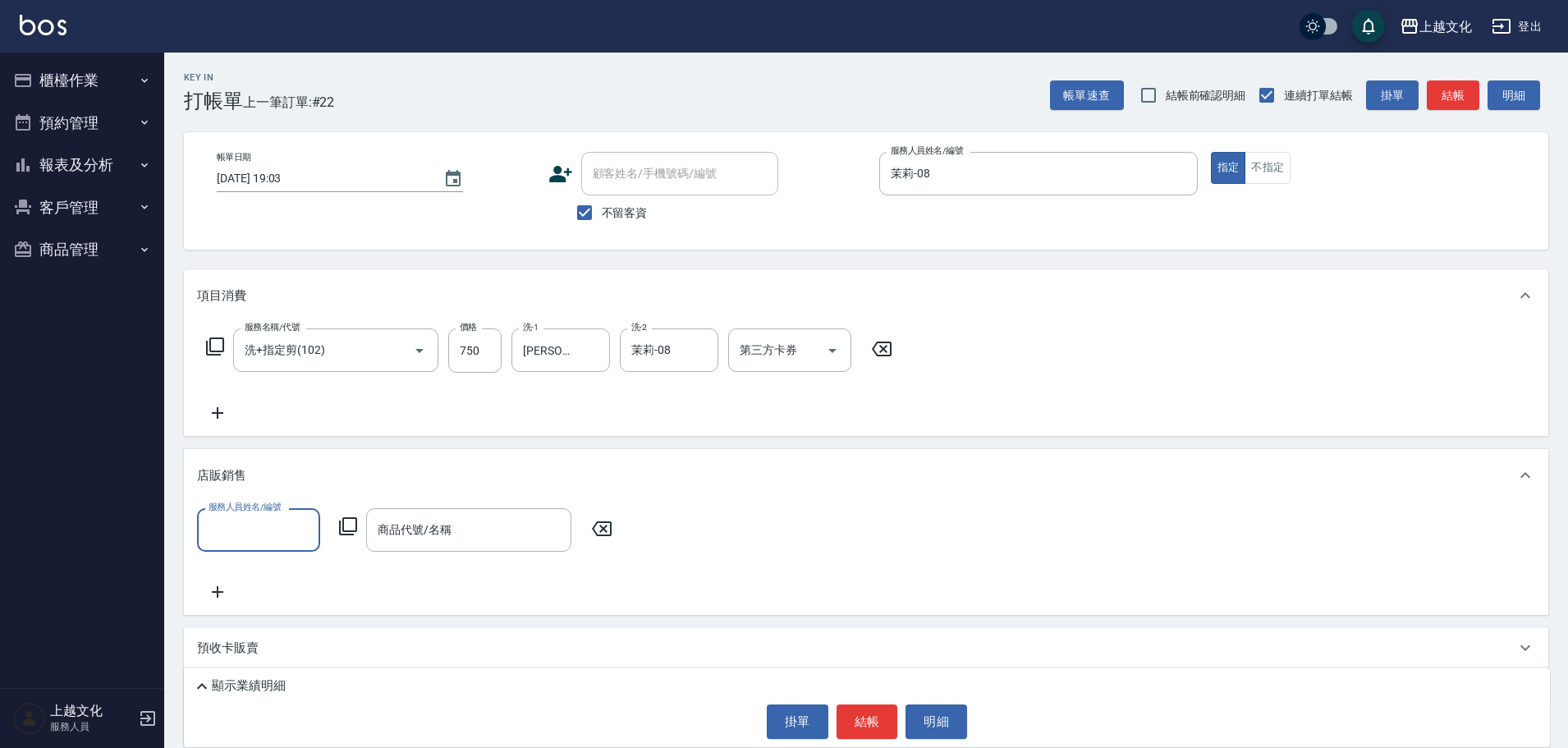
scroll to position [0, 0]
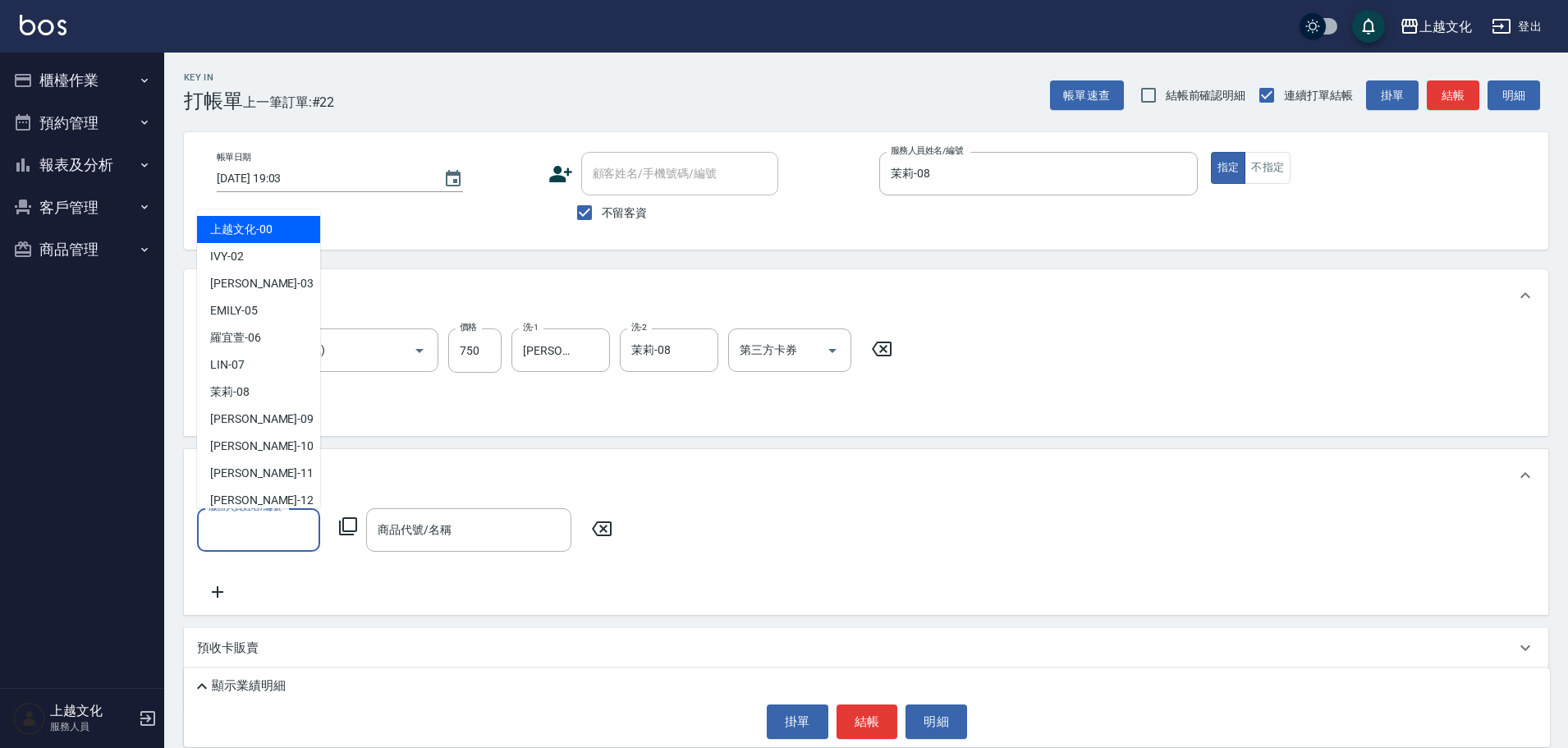
click at [261, 533] on input "服務人員姓名/編號" at bounding box center [258, 529] width 108 height 29
click at [274, 386] on div "茉莉 -08" at bounding box center [258, 391] width 123 height 27
type input "茉莉-08"
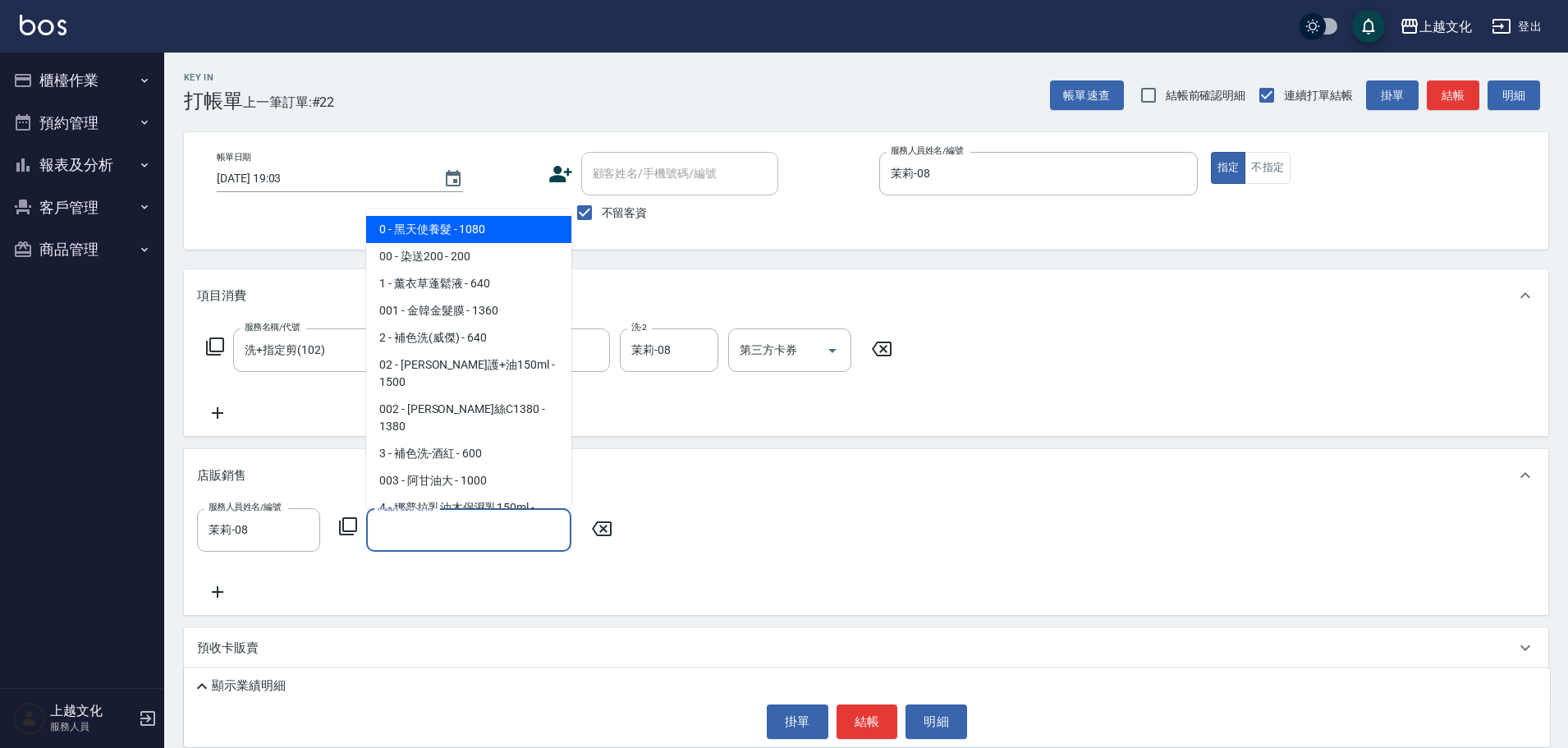
click at [430, 533] on input "商品代號/名稱" at bounding box center [468, 529] width 191 height 29
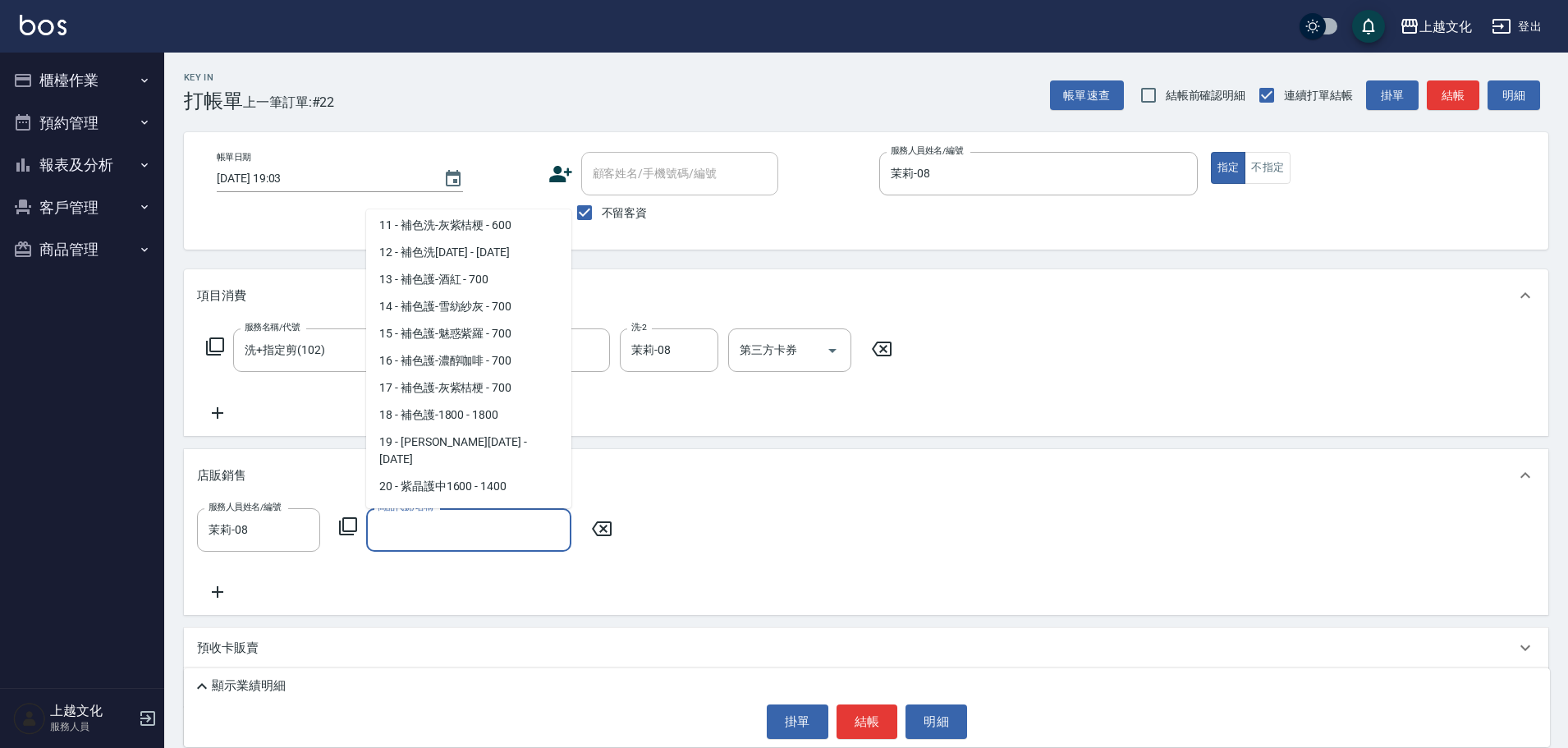
scroll to position [575, 0]
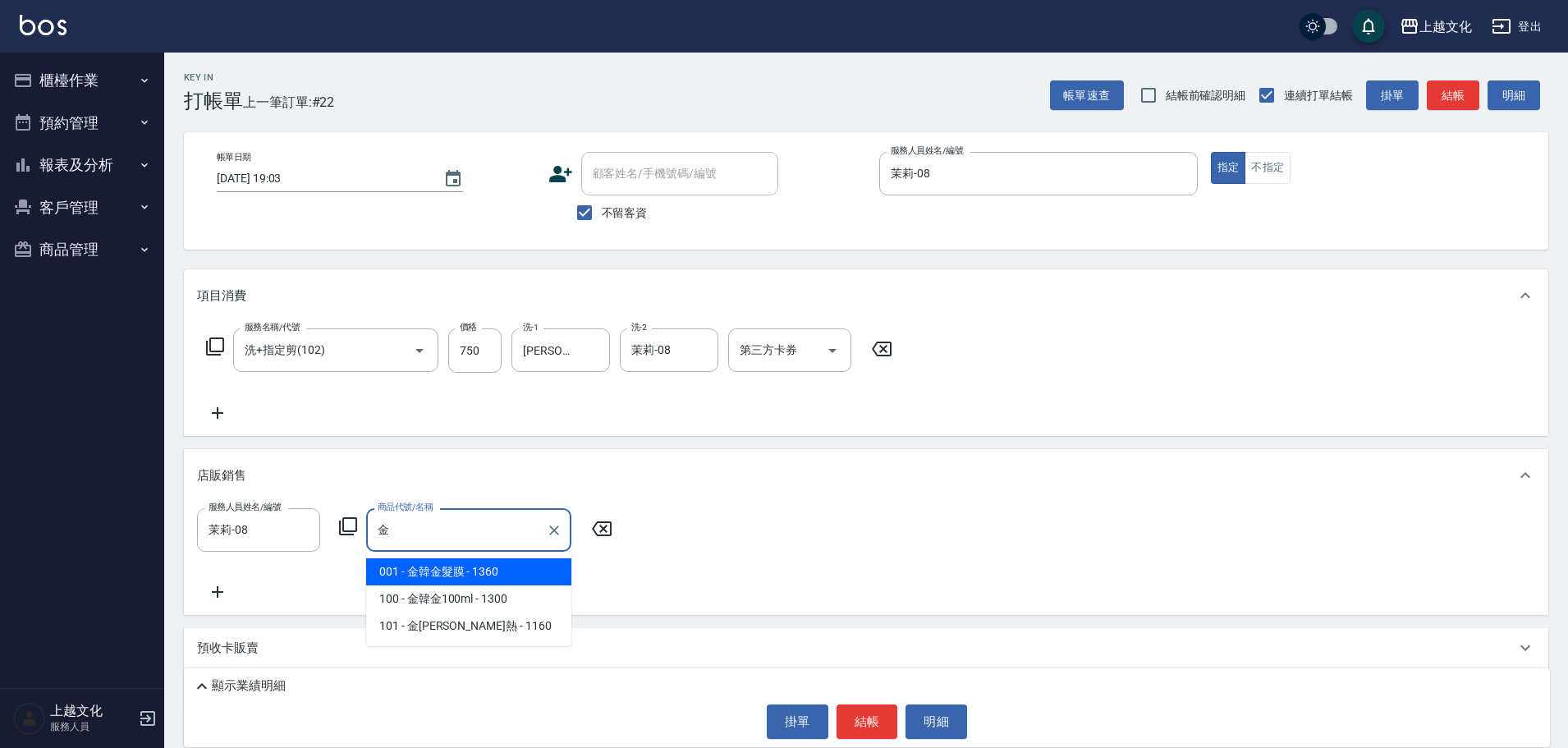
click at [538, 577] on span "001 - 金韓金髮膜 - 1360" at bounding box center [468, 571] width 206 height 27
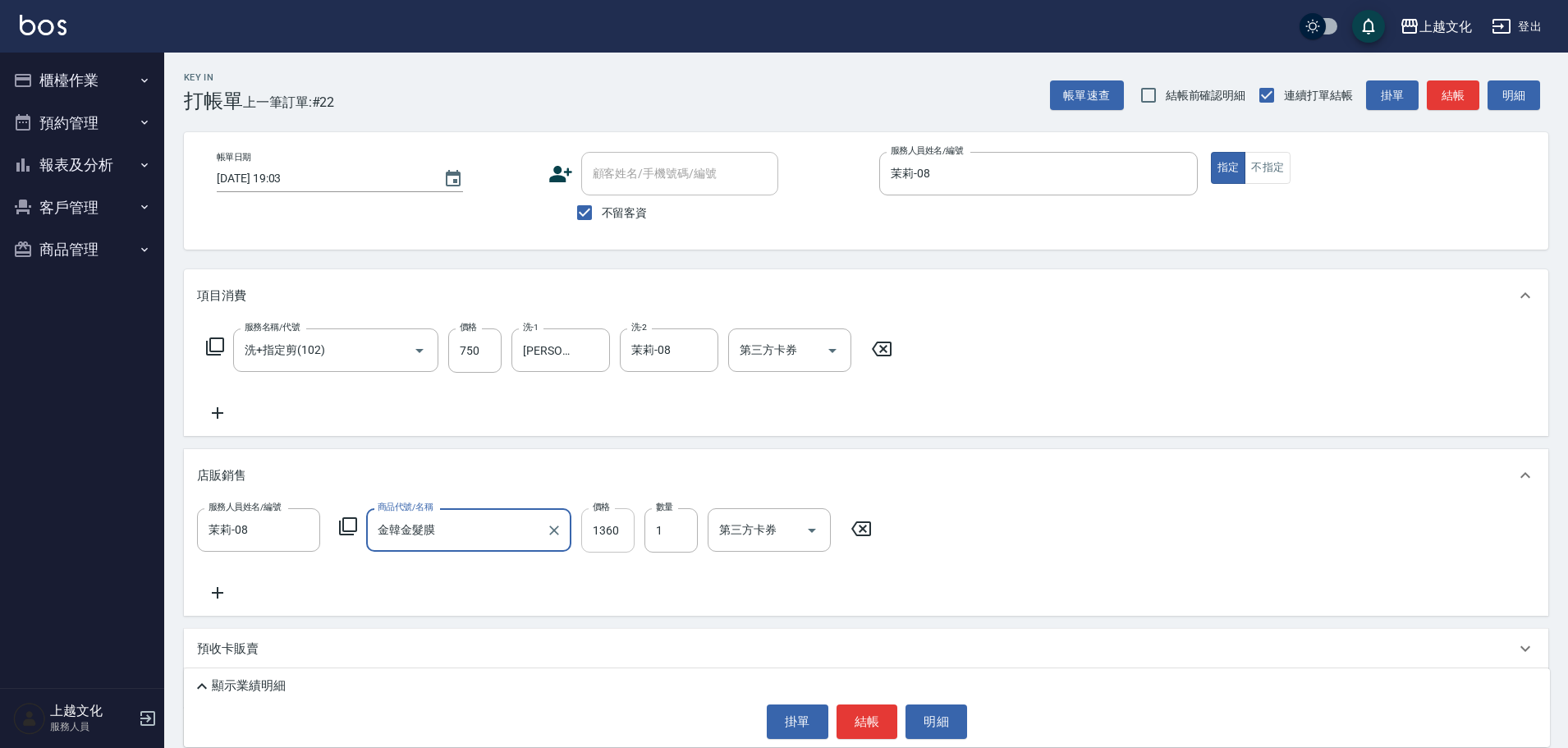
type input "金韓金髮膜"
click at [600, 547] on input "1360" at bounding box center [608, 530] width 54 height 45
type input "1224"
click at [220, 590] on icon at bounding box center [218, 593] width 41 height 20
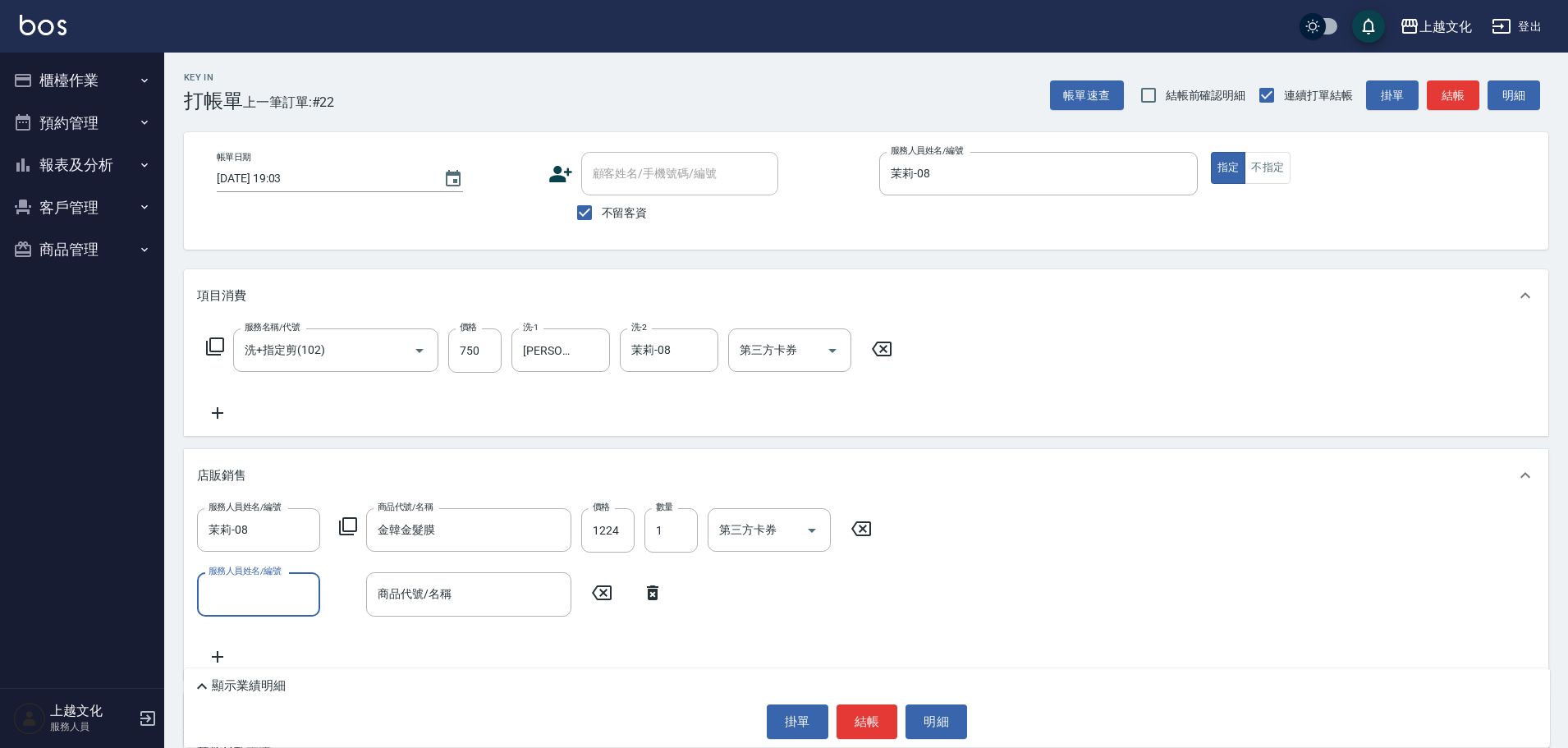
click at [241, 594] on input "服務人員姓名/編號" at bounding box center [258, 594] width 108 height 29
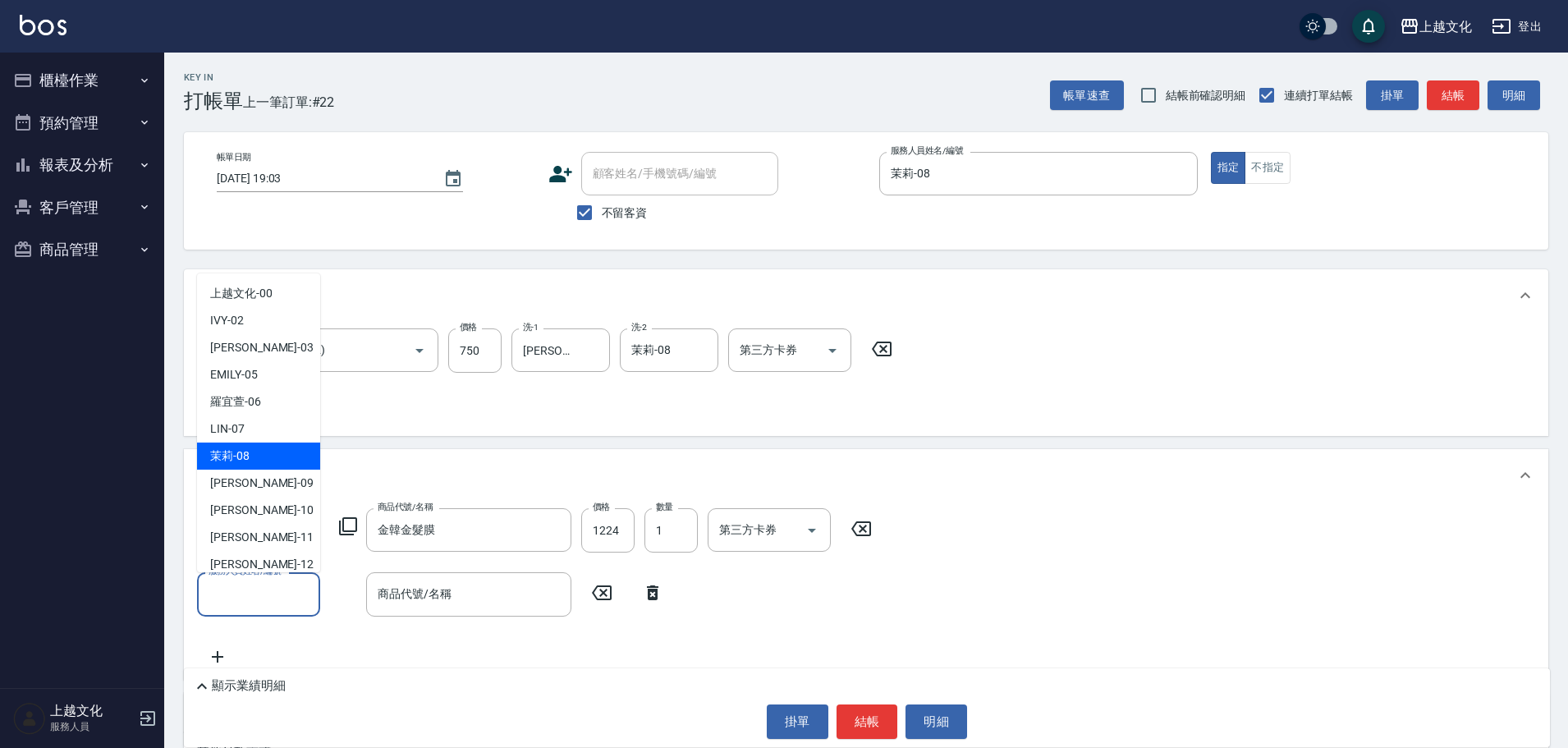
click at [253, 458] on div "茉莉 -08" at bounding box center [258, 456] width 123 height 27
type input "茉莉-08"
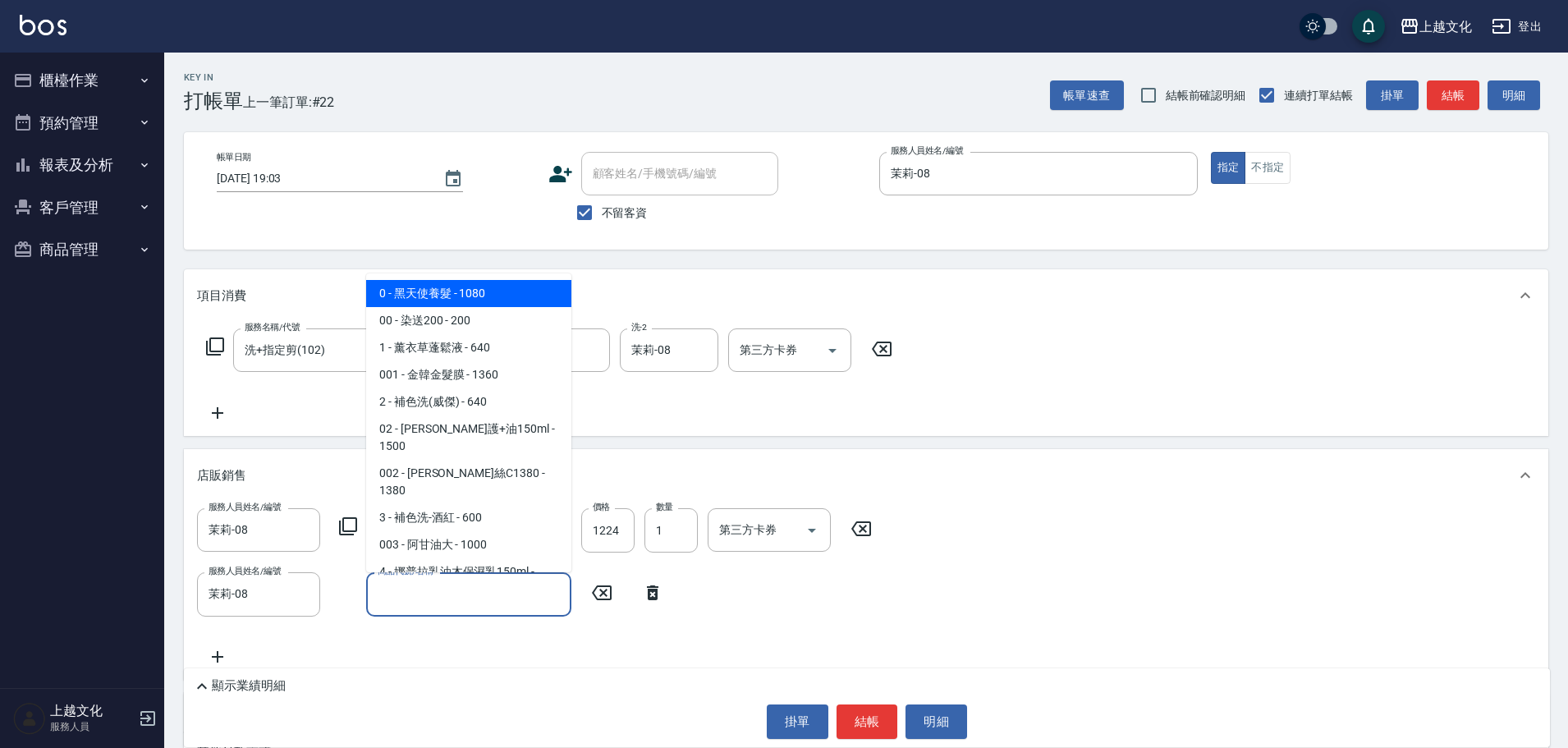
click at [471, 594] on input "商品代號/名稱" at bounding box center [468, 594] width 191 height 29
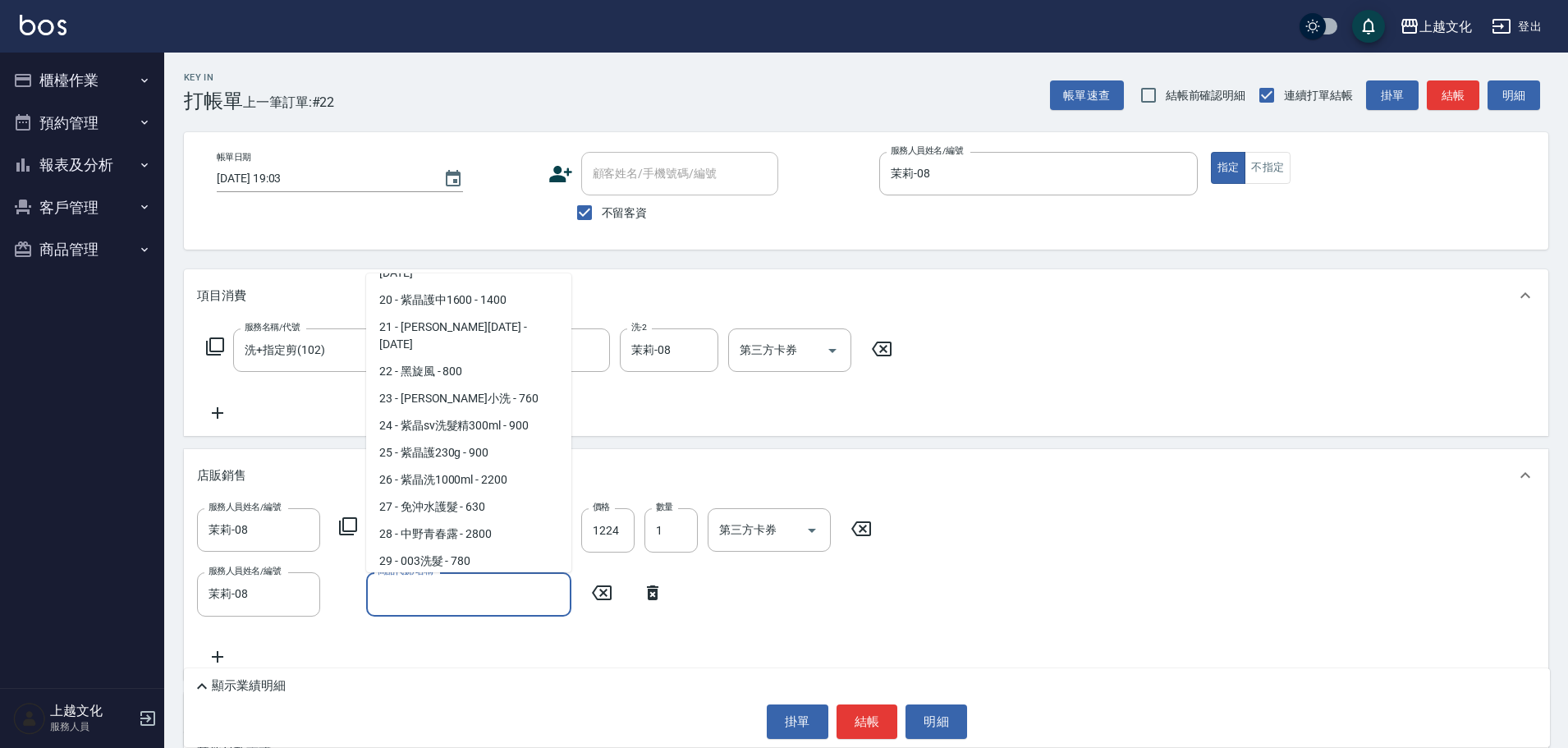
scroll to position [985, 0]
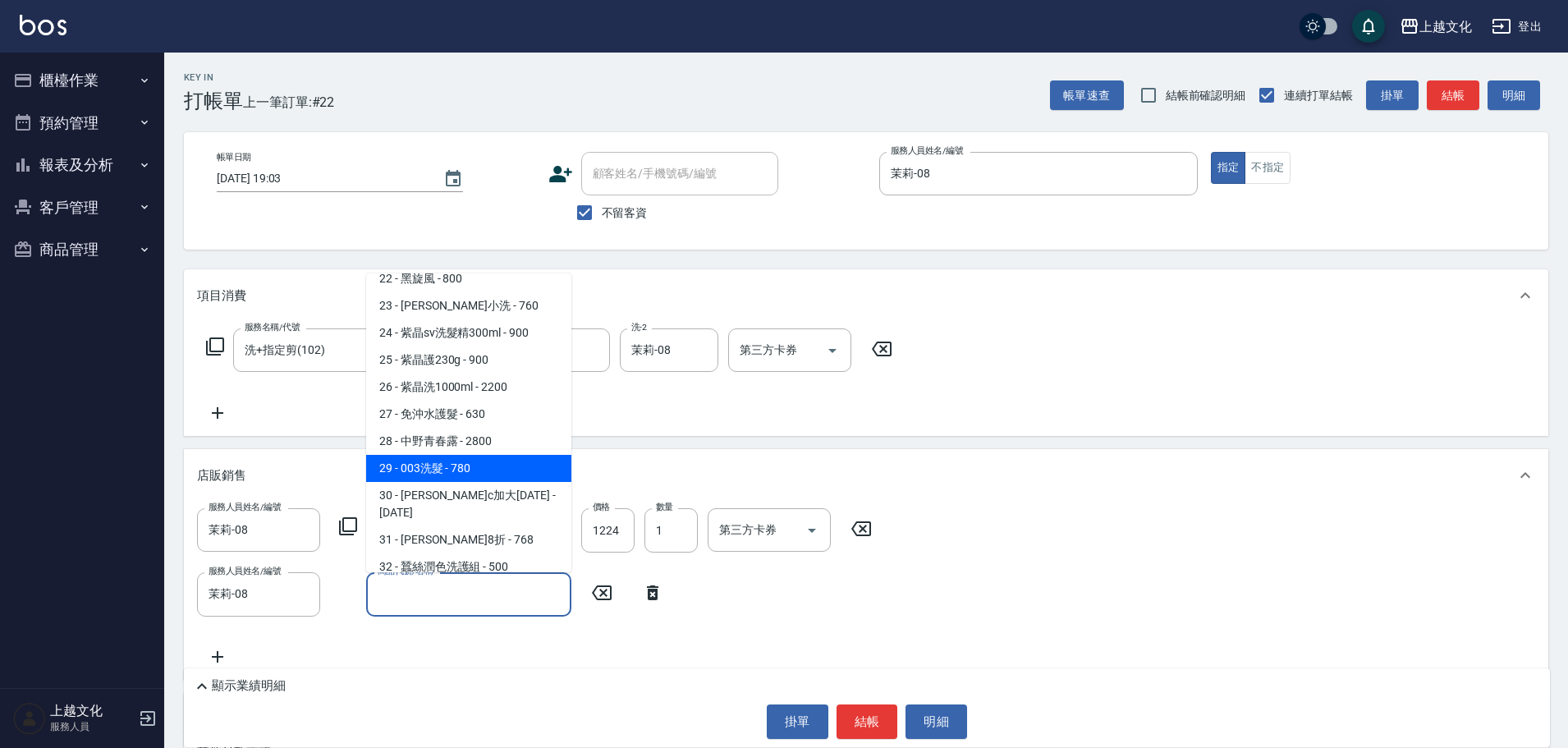
click at [486, 455] on span "29 - 003洗髮 - 780" at bounding box center [468, 468] width 206 height 27
type input "003洗髮"
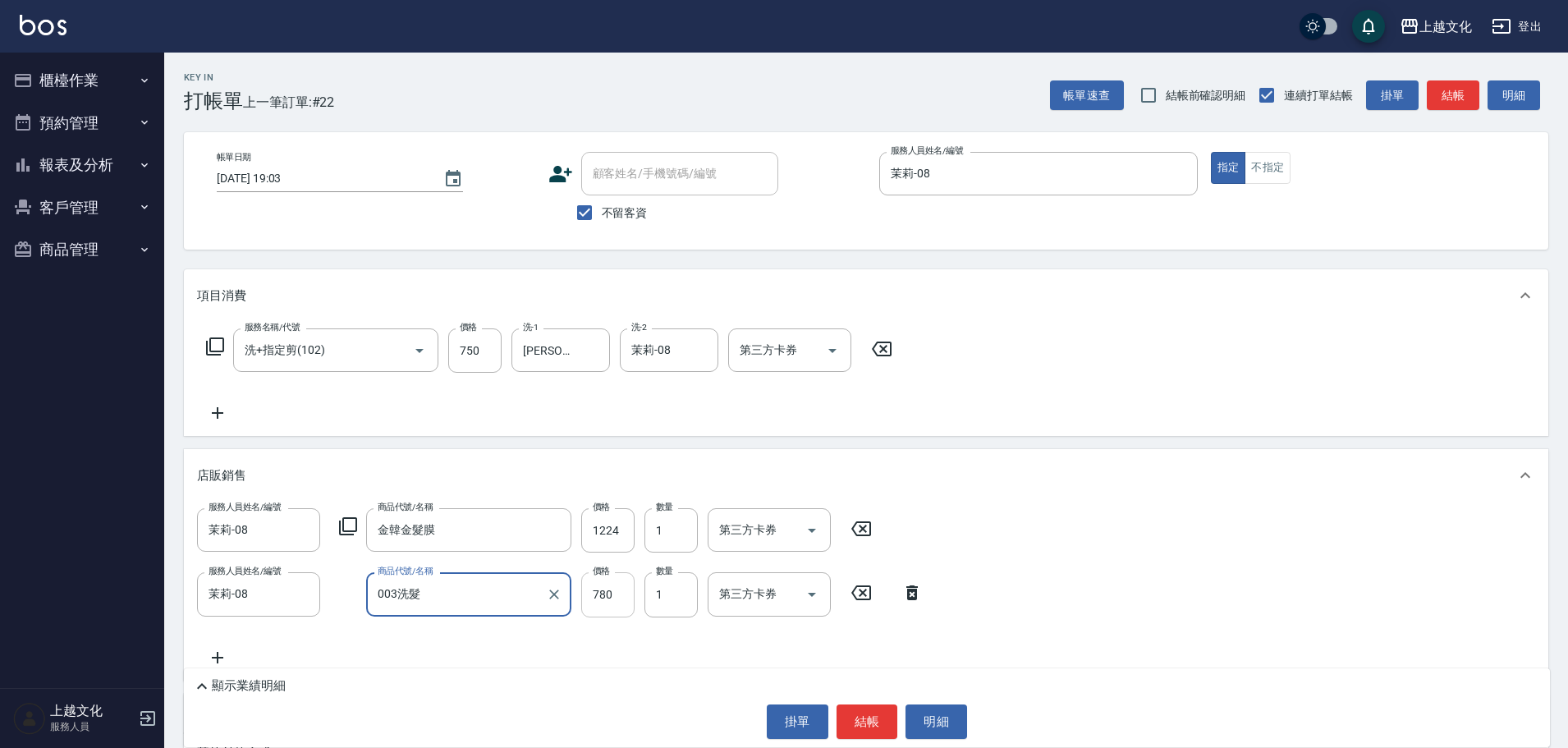
click at [601, 607] on input "780" at bounding box center [608, 594] width 54 height 45
click at [616, 588] on input "780" at bounding box center [608, 594] width 54 height 45
type input "702"
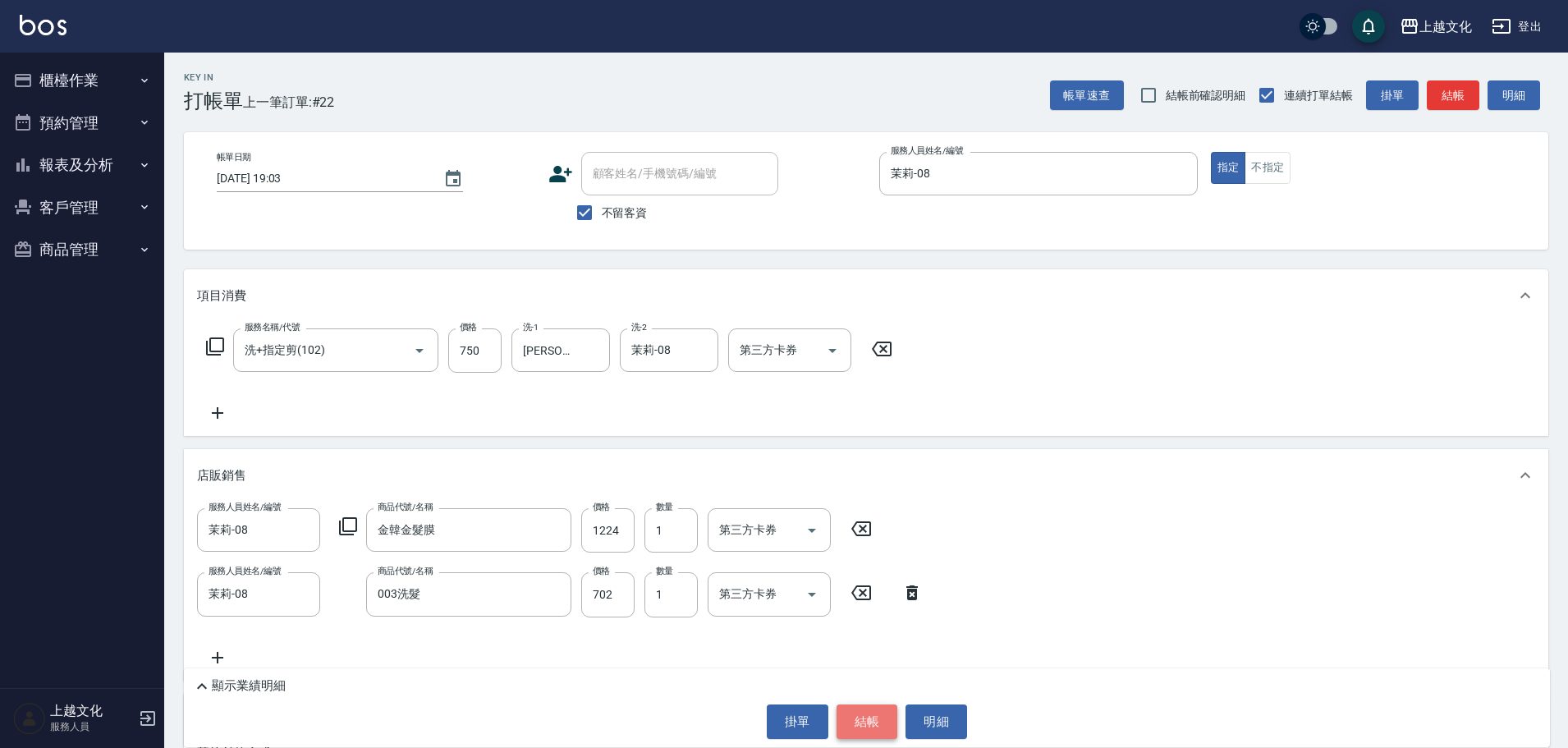
click at [870, 712] on button "結帳" at bounding box center [867, 722] width 62 height 35
type input "2025/09/18 19:04"
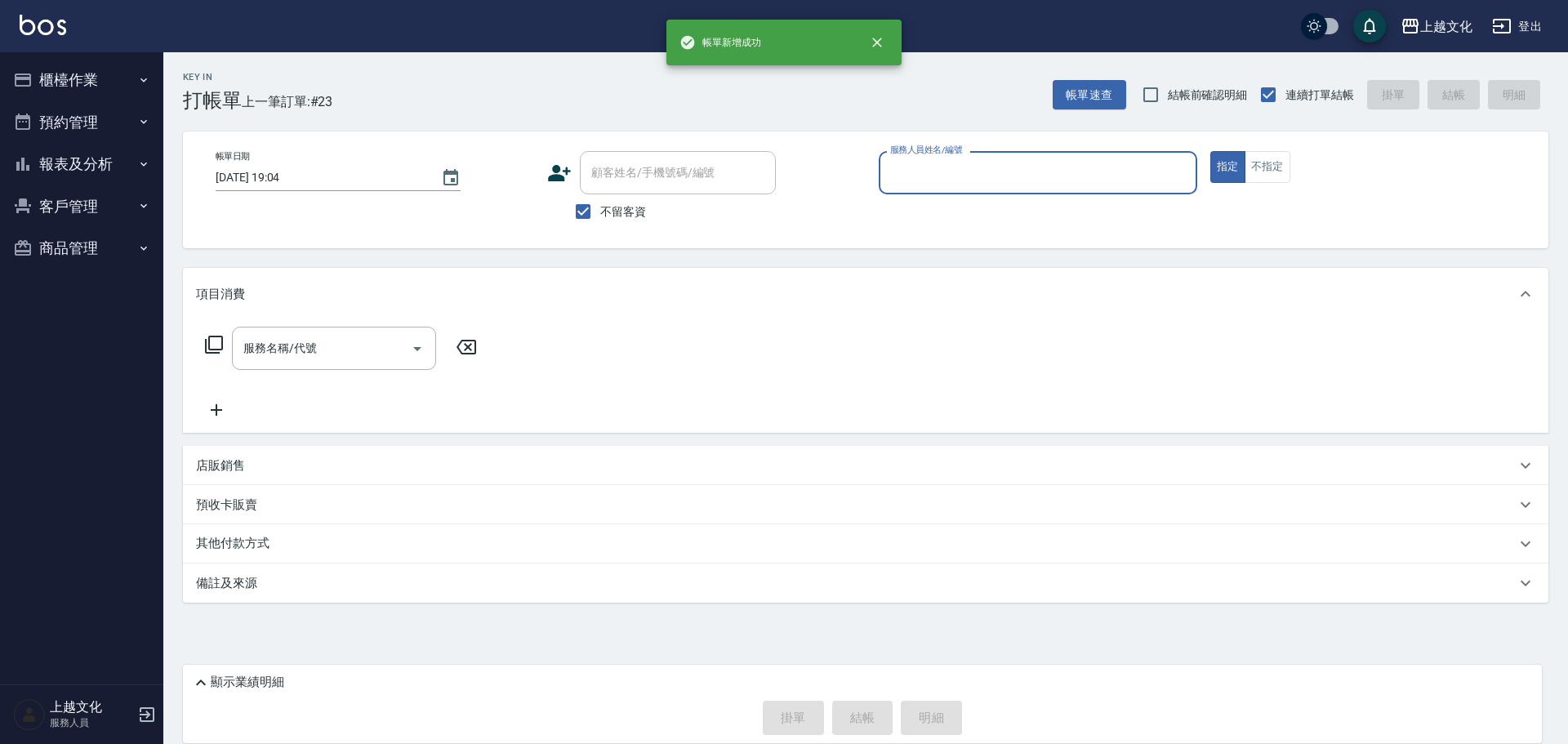
click at [951, 172] on input "服務人員姓名/編號" at bounding box center [1038, 172] width 304 height 29
click at [940, 163] on input "服務人員姓名/編號" at bounding box center [1038, 172] width 304 height 29
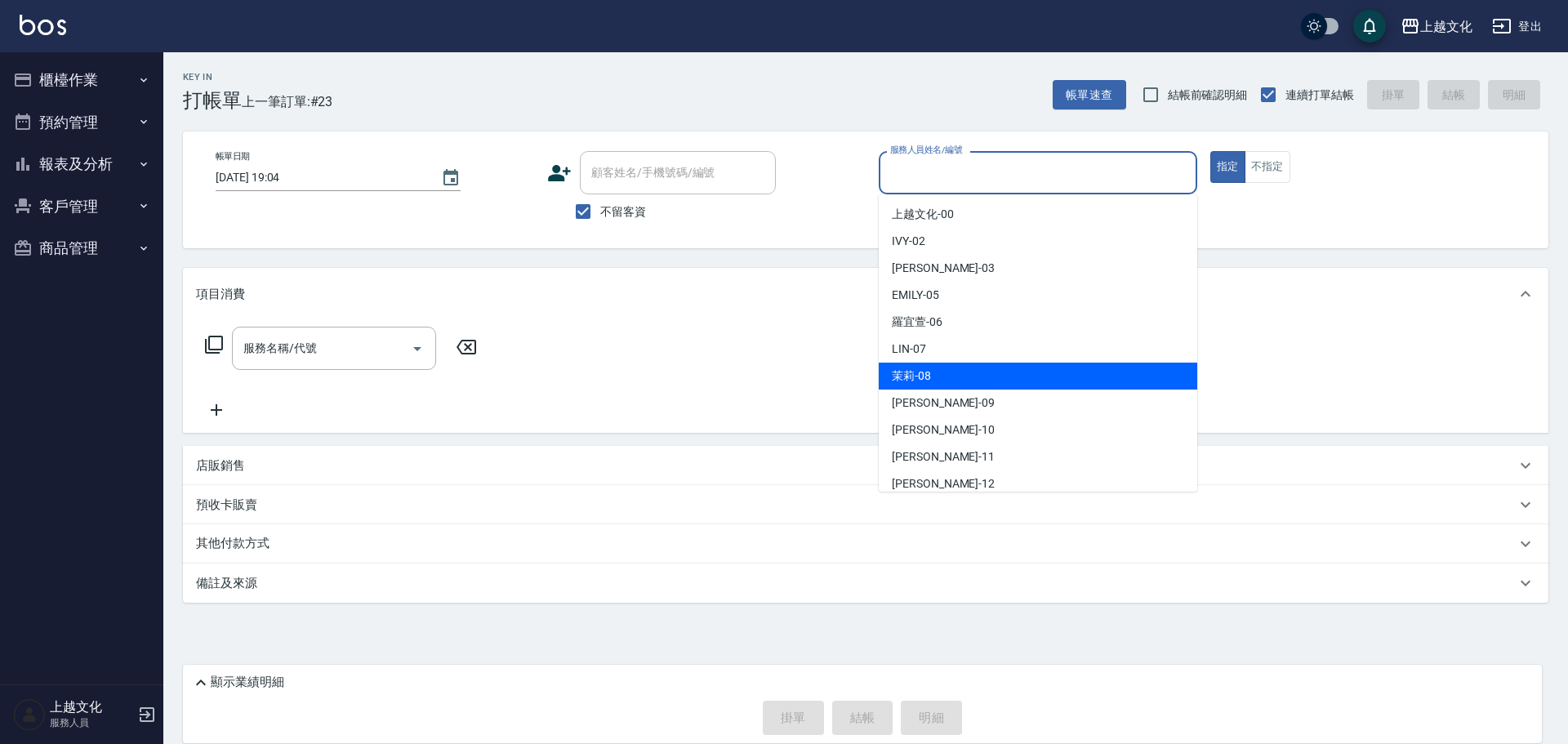
click at [918, 378] on span "茉莉 -08" at bounding box center [912, 375] width 39 height 17
type input "茉莉-08"
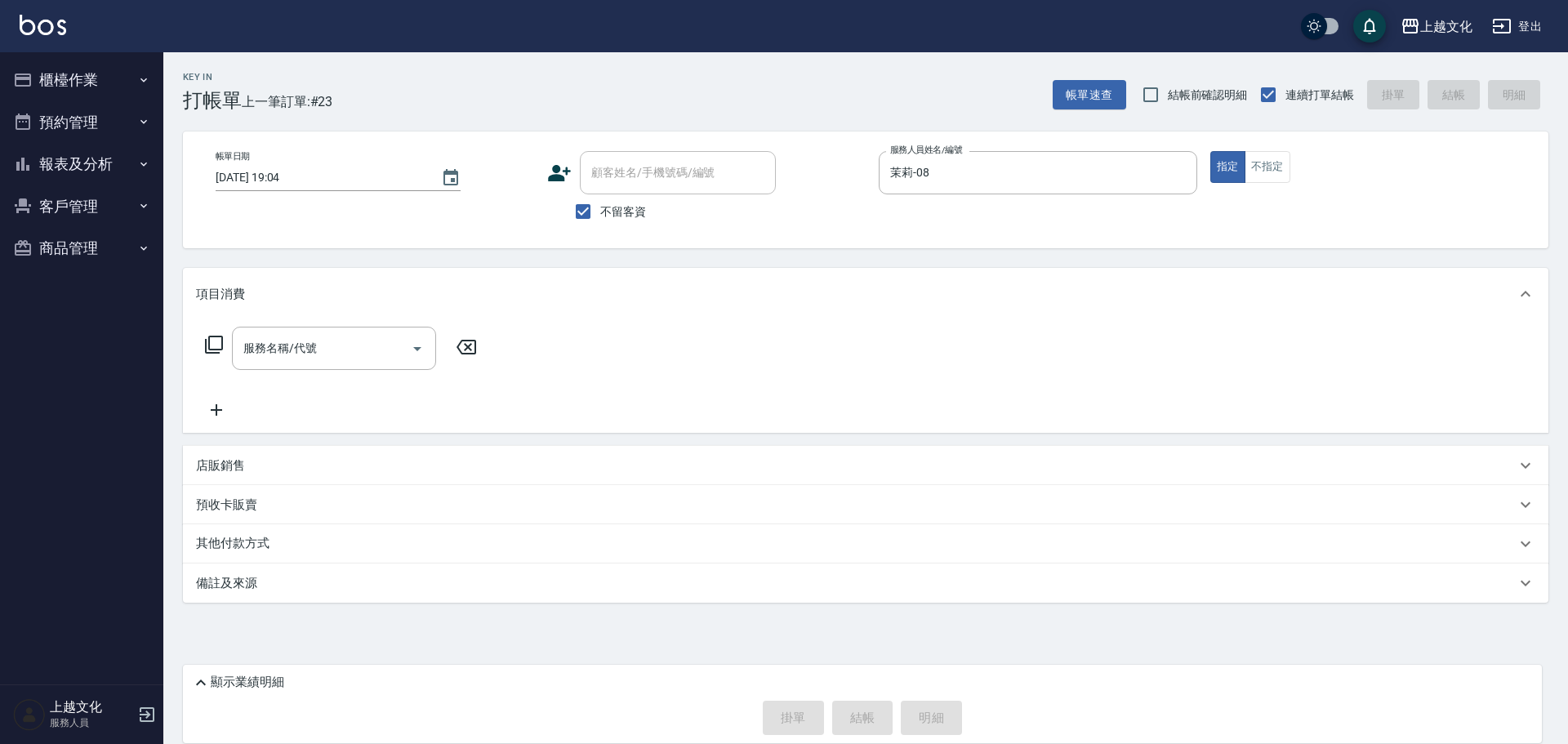
click at [217, 345] on icon at bounding box center [214, 345] width 20 height 20
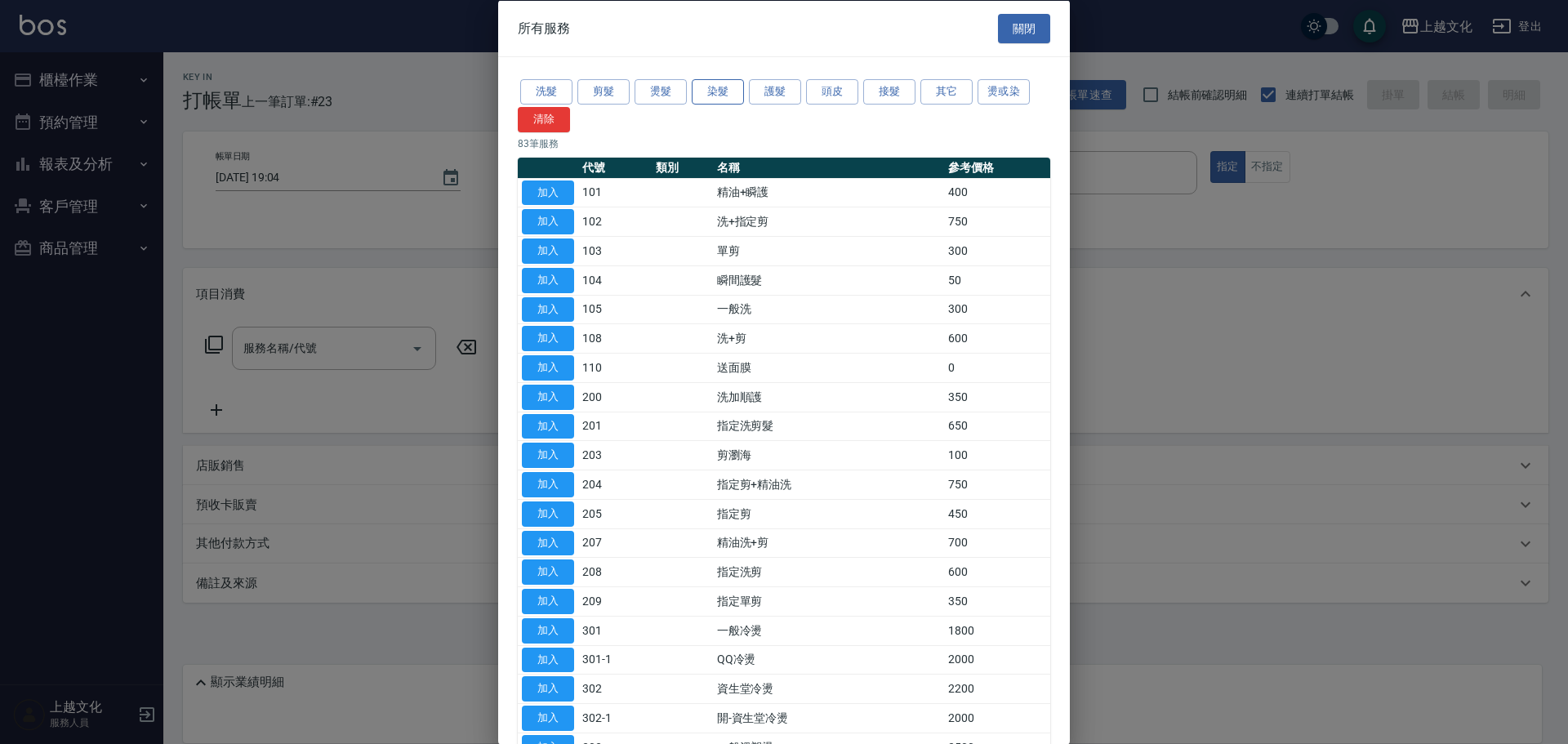
click at [709, 87] on button "染髮" at bounding box center [718, 91] width 53 height 25
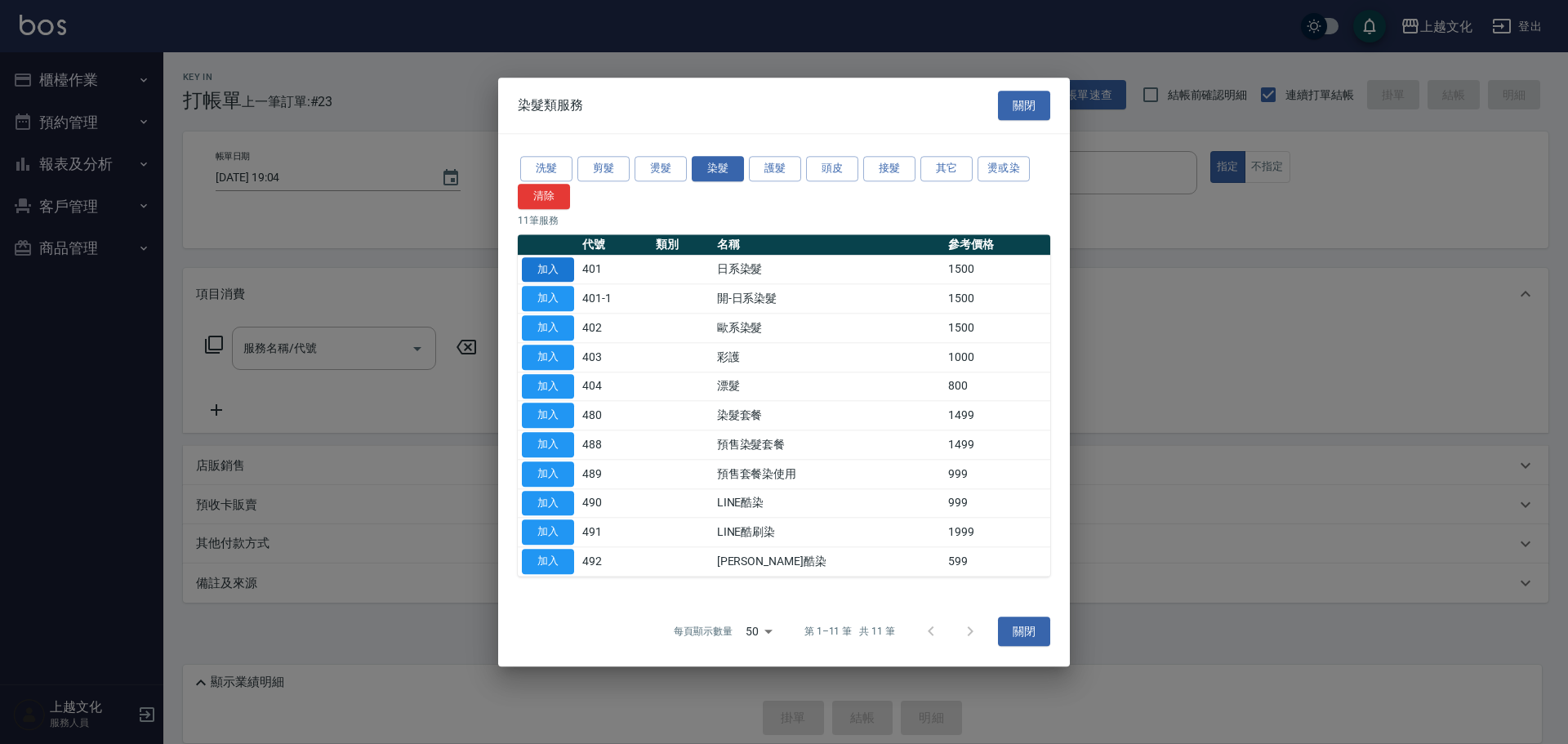
click at [526, 274] on button "加入" at bounding box center [548, 269] width 53 height 25
drag, startPoint x: 526, startPoint y: 274, endPoint x: 512, endPoint y: 326, distance: 53.9
click at [526, 274] on button "加入" at bounding box center [548, 269] width 53 height 25
type input "日系染髮(401)"
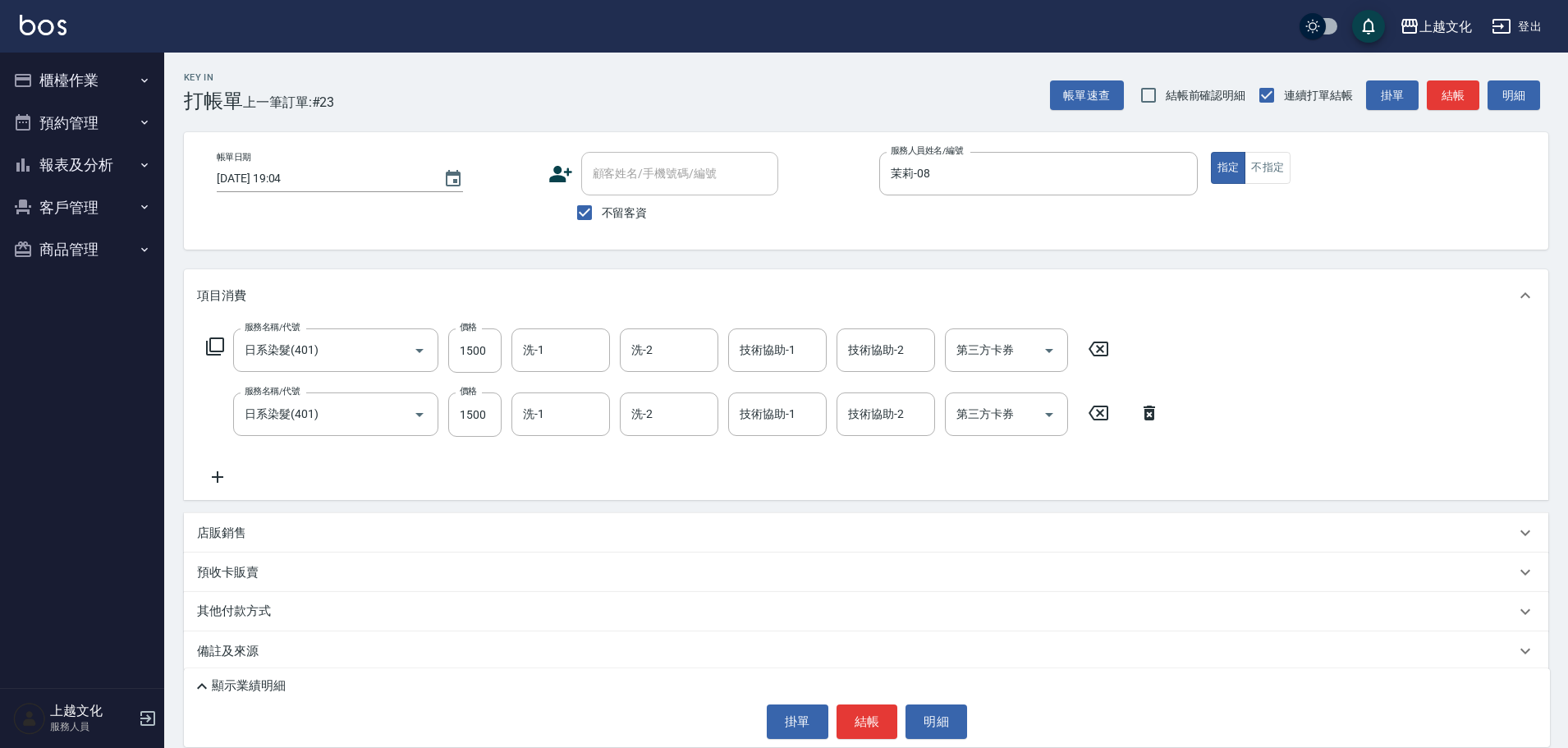
click at [1149, 416] on icon at bounding box center [1149, 413] width 41 height 20
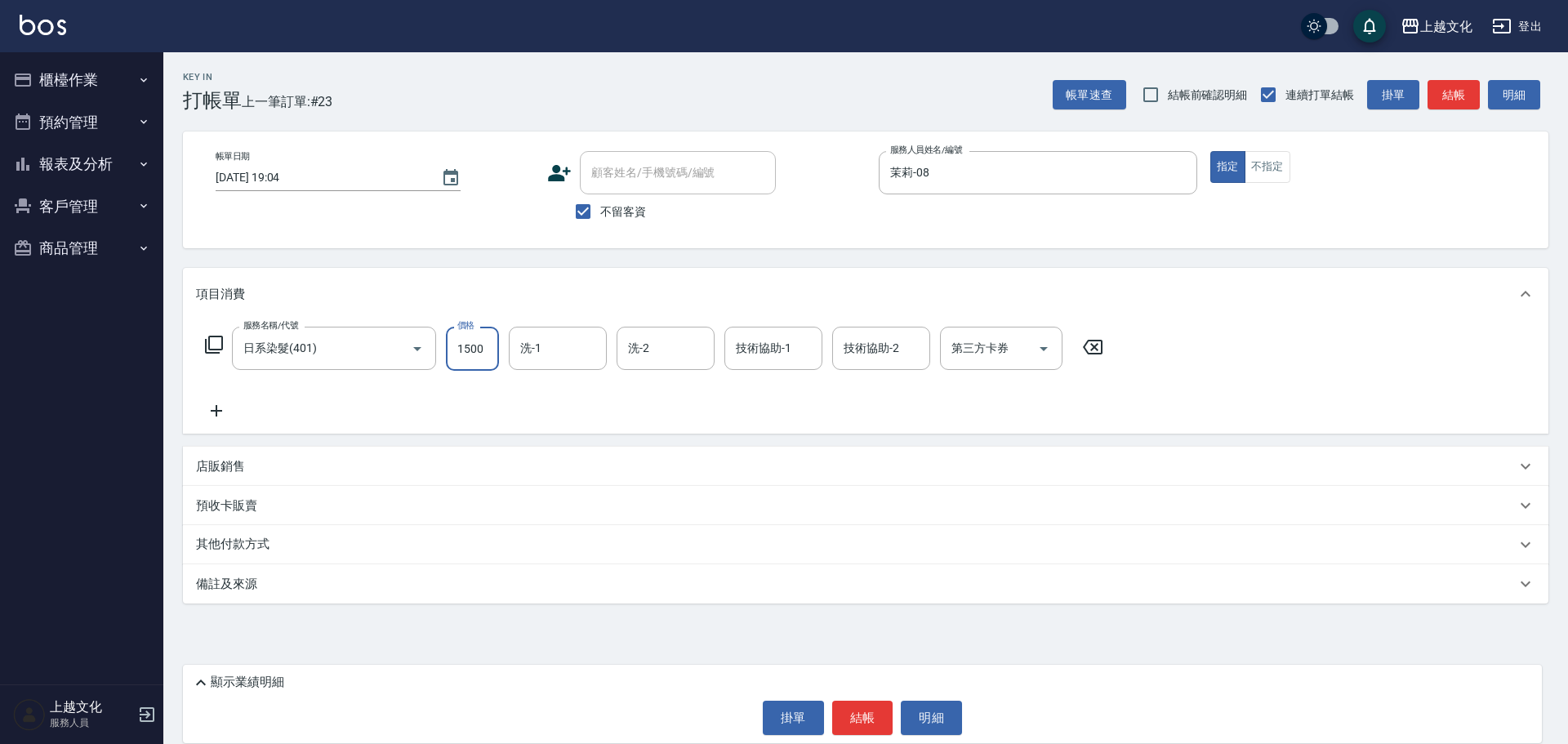
click at [471, 366] on input "1500" at bounding box center [472, 349] width 53 height 44
type input "2599"
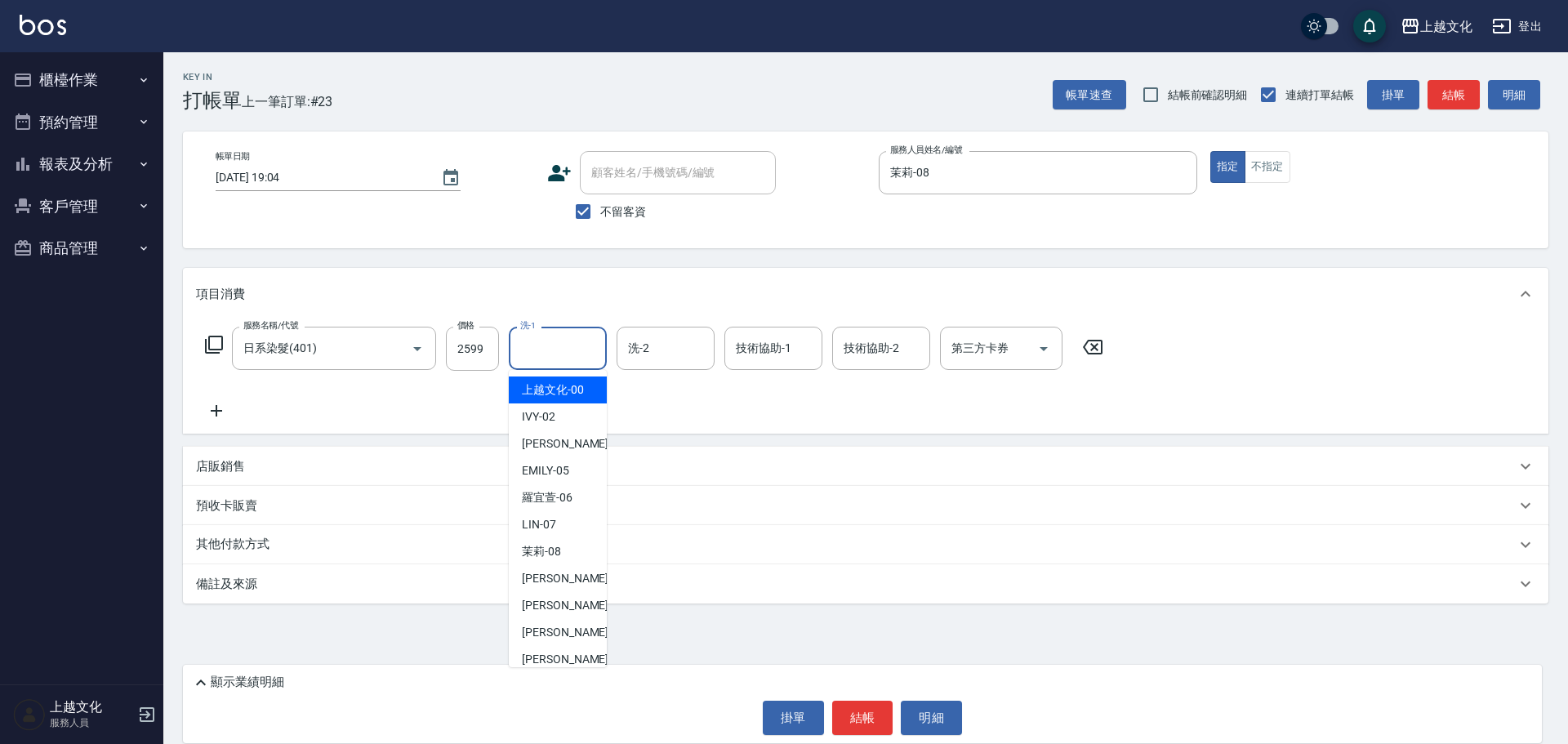
click at [554, 351] on input "洗-1" at bounding box center [557, 348] width 83 height 29
drag, startPoint x: 554, startPoint y: 351, endPoint x: 563, endPoint y: 370, distance: 21.0
click at [554, 350] on input "洗-1" at bounding box center [557, 348] width 83 height 29
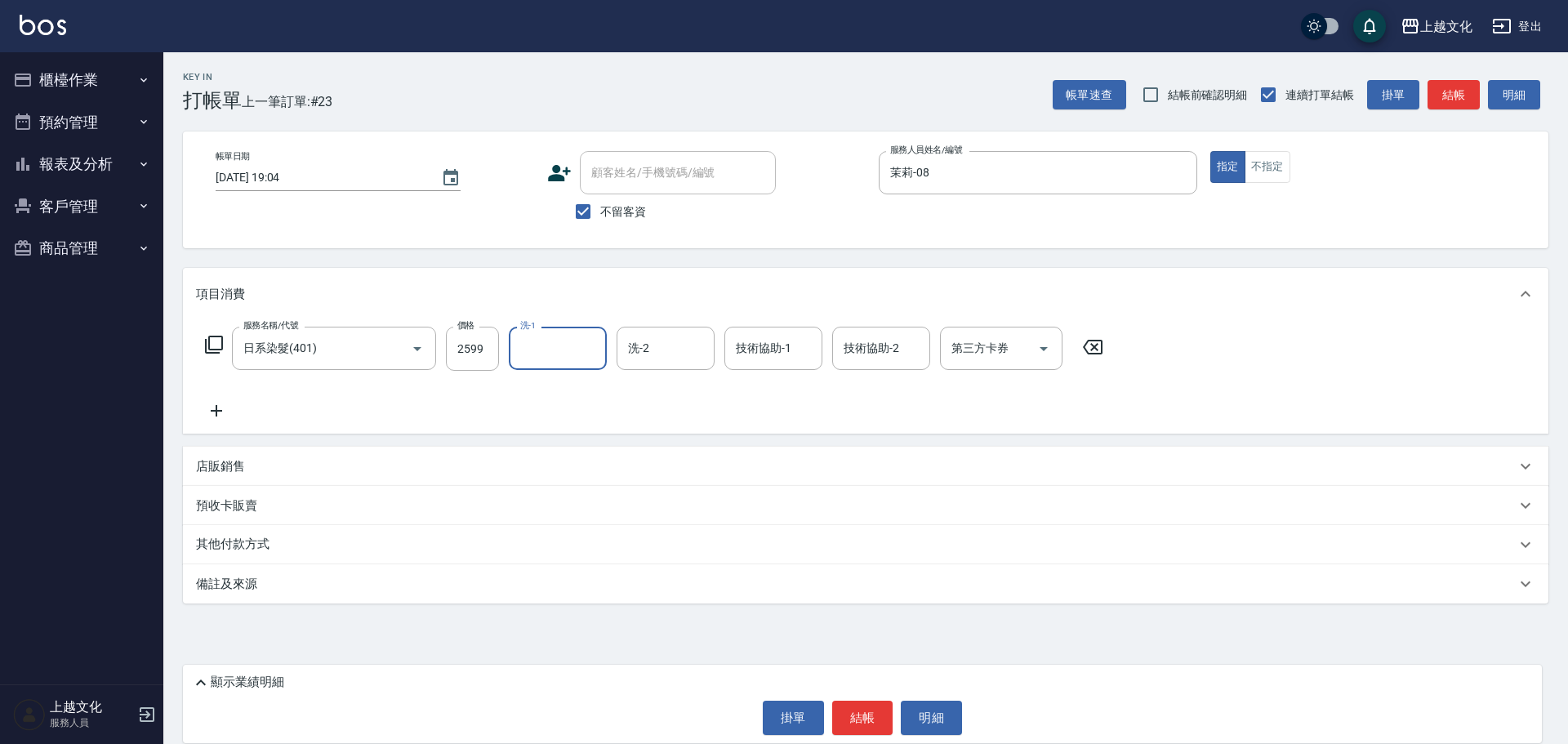
click at [548, 348] on input "洗-1" at bounding box center [557, 348] width 83 height 29
click at [549, 348] on input "洗-1" at bounding box center [557, 348] width 83 height 29
click at [217, 410] on icon at bounding box center [217, 411] width 11 height 11
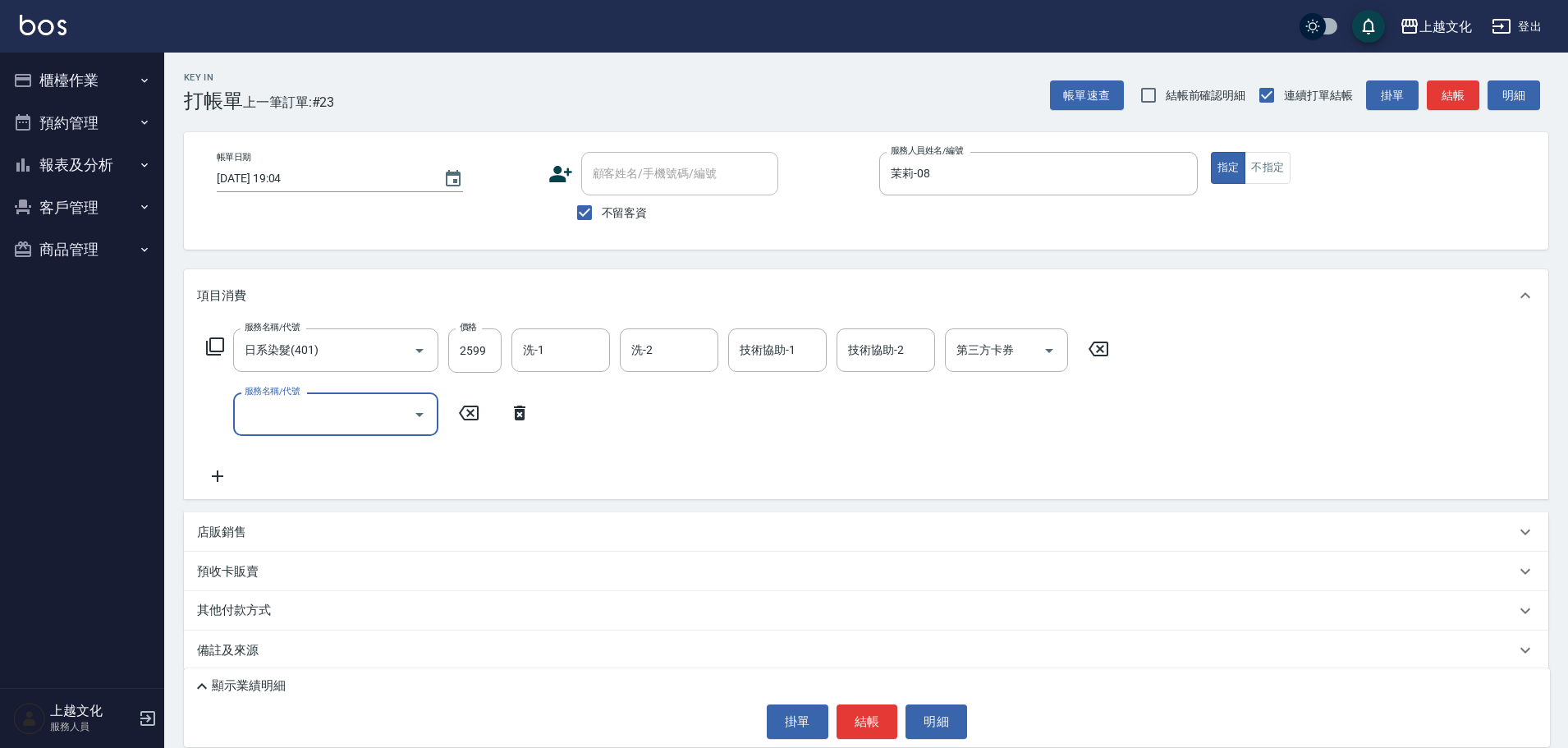
click at [218, 342] on icon at bounding box center [216, 347] width 20 height 20
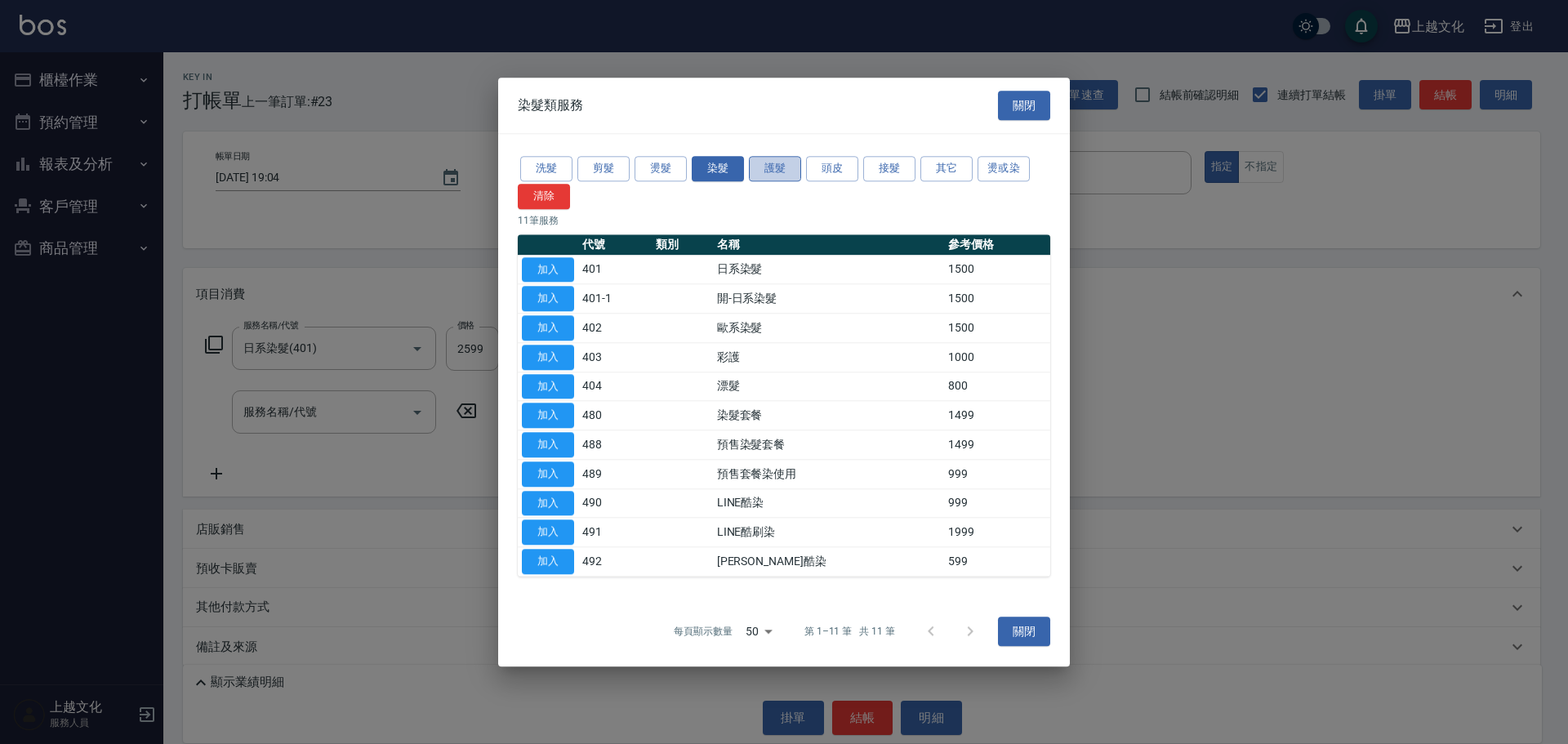
click at [766, 169] on button "護髮" at bounding box center [775, 168] width 53 height 25
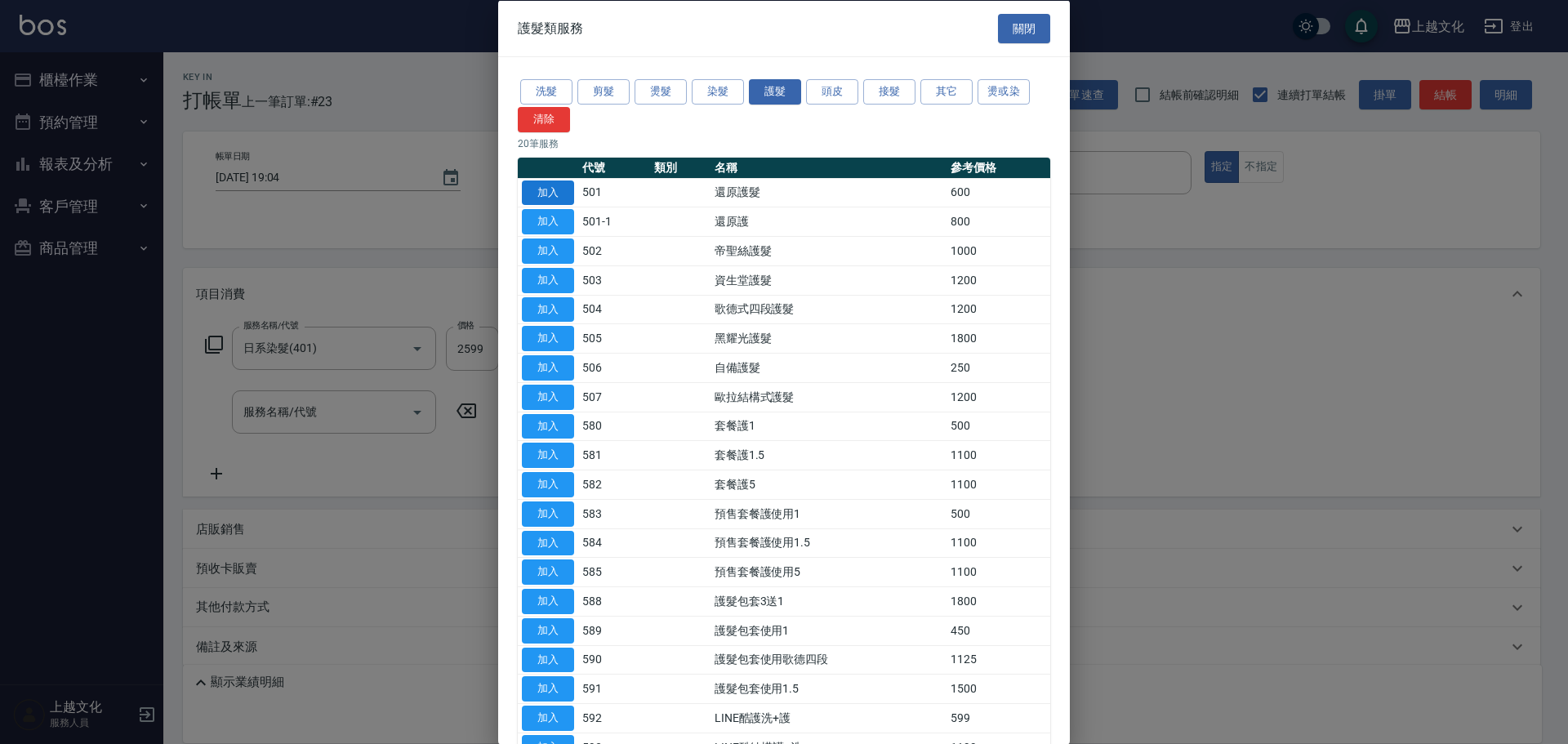
click at [547, 191] on button "加入" at bounding box center [548, 192] width 53 height 25
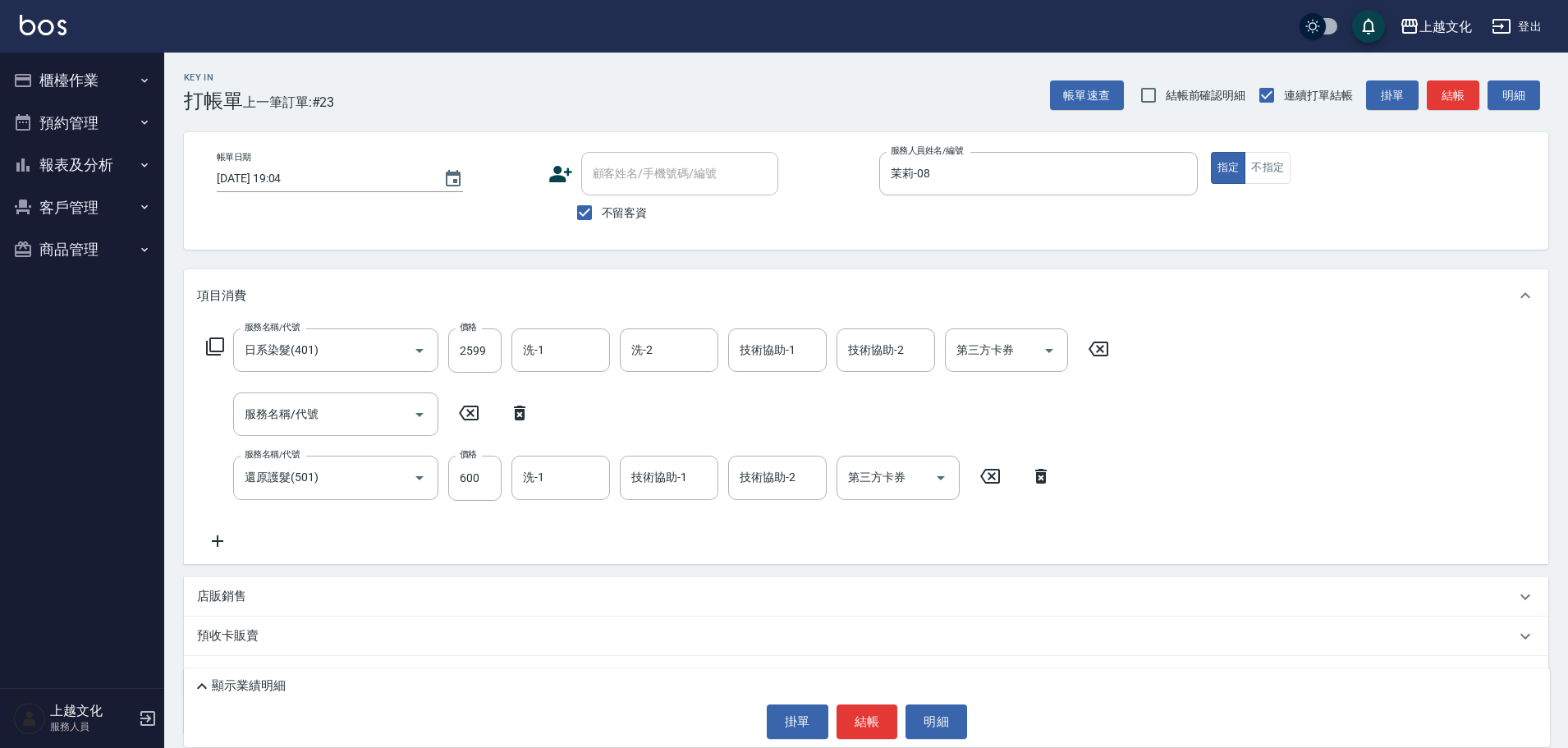
click at [515, 410] on icon at bounding box center [519, 413] width 12 height 15
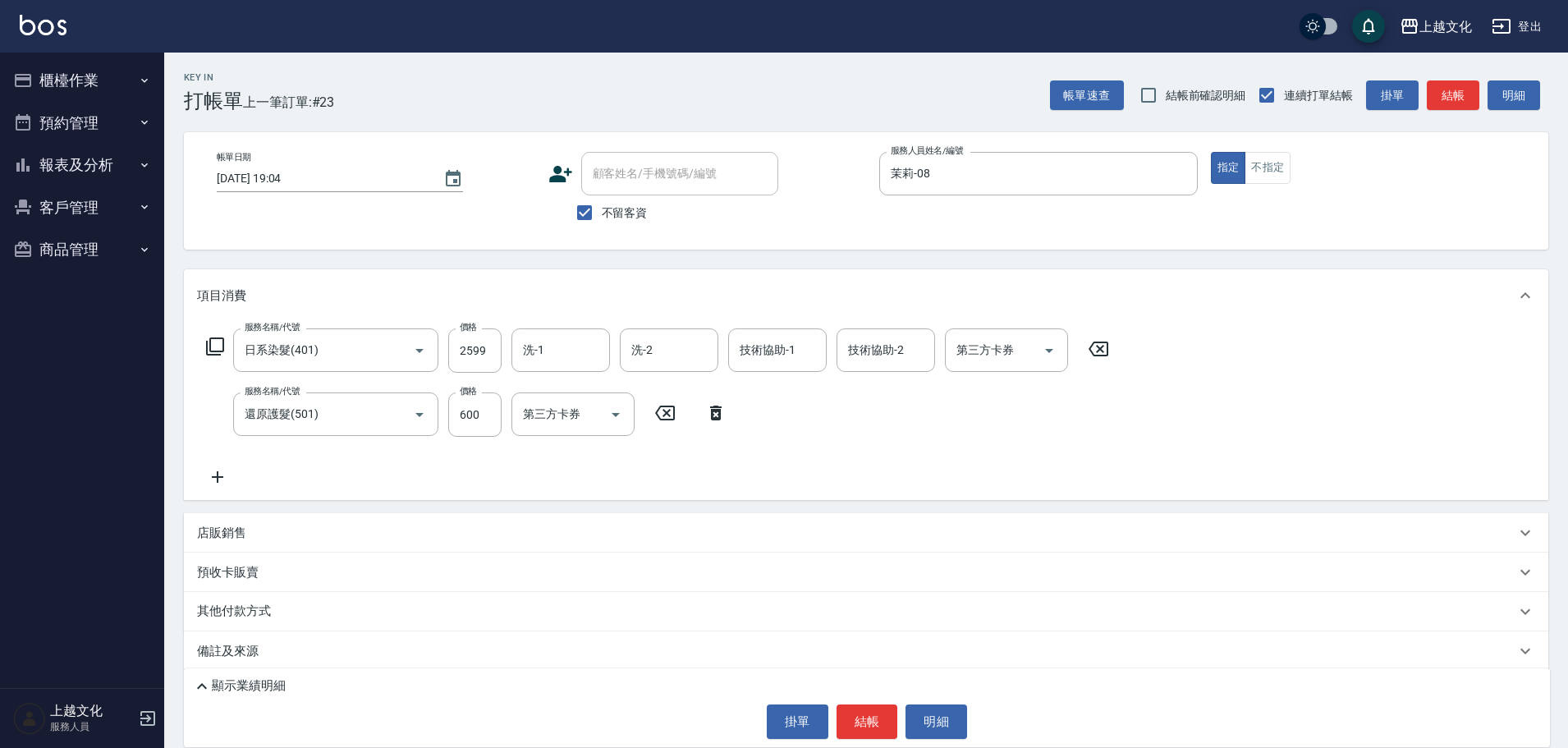
type input "還原護髮(501)"
click at [476, 430] on input "600" at bounding box center [475, 414] width 54 height 45
type input "400"
click at [547, 410] on input "洗-1" at bounding box center [560, 414] width 83 height 29
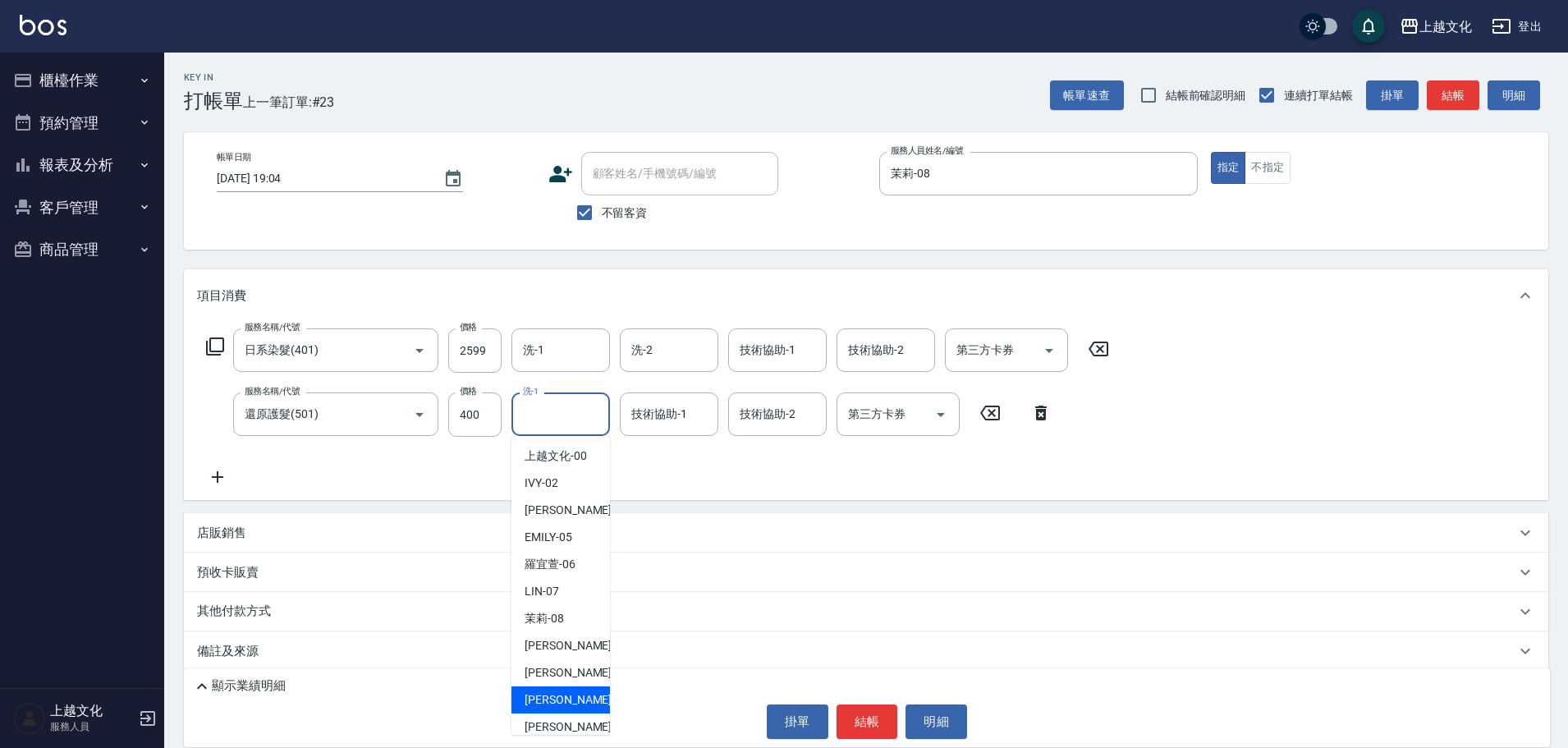
click at [561, 699] on span "Martin -11" at bounding box center [576, 699] width 103 height 17
type input "Martin-11"
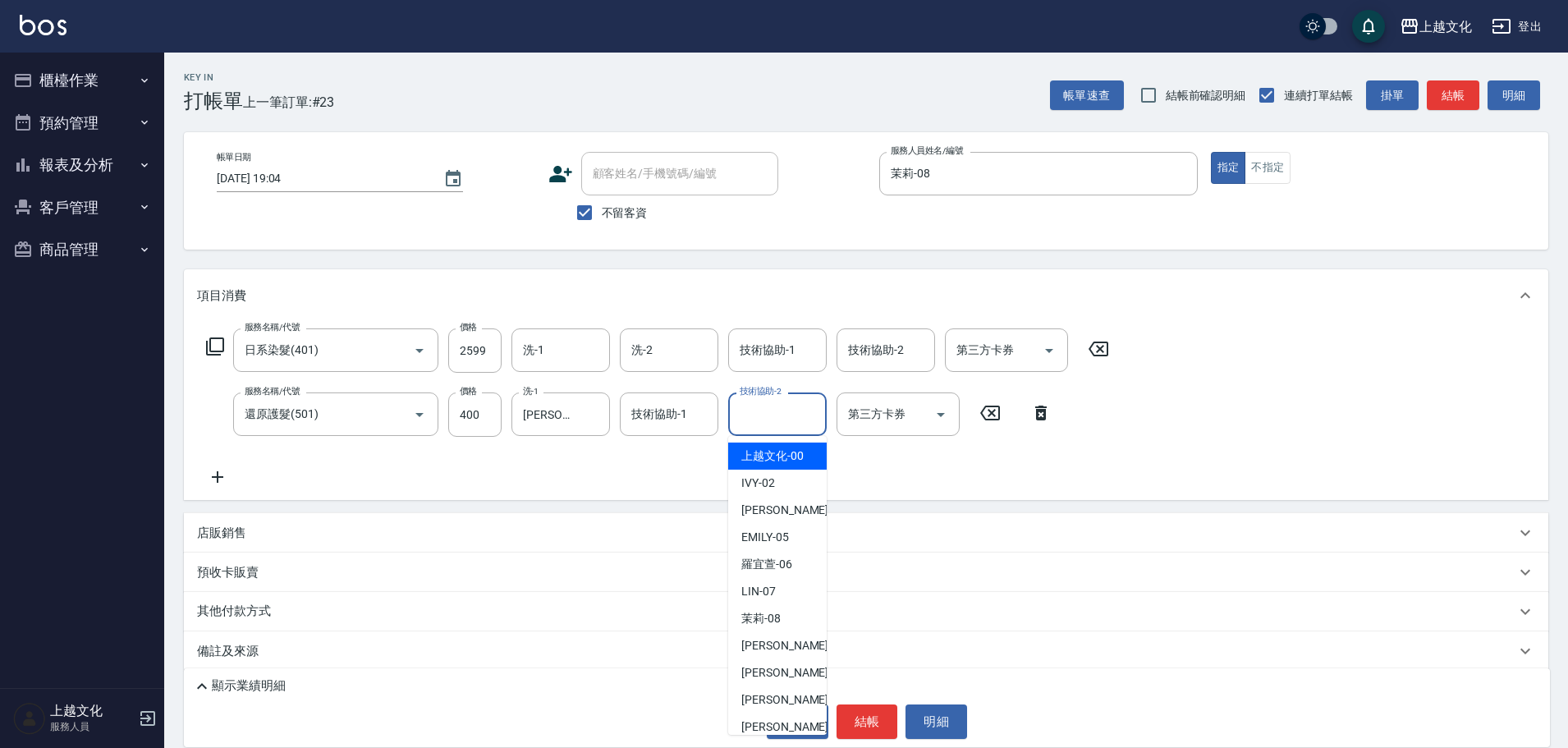
click at [775, 414] on input "技術協助-2" at bounding box center [777, 414] width 83 height 29
click at [784, 696] on span "Martin -11" at bounding box center [793, 699] width 103 height 17
type input "Martin-11"
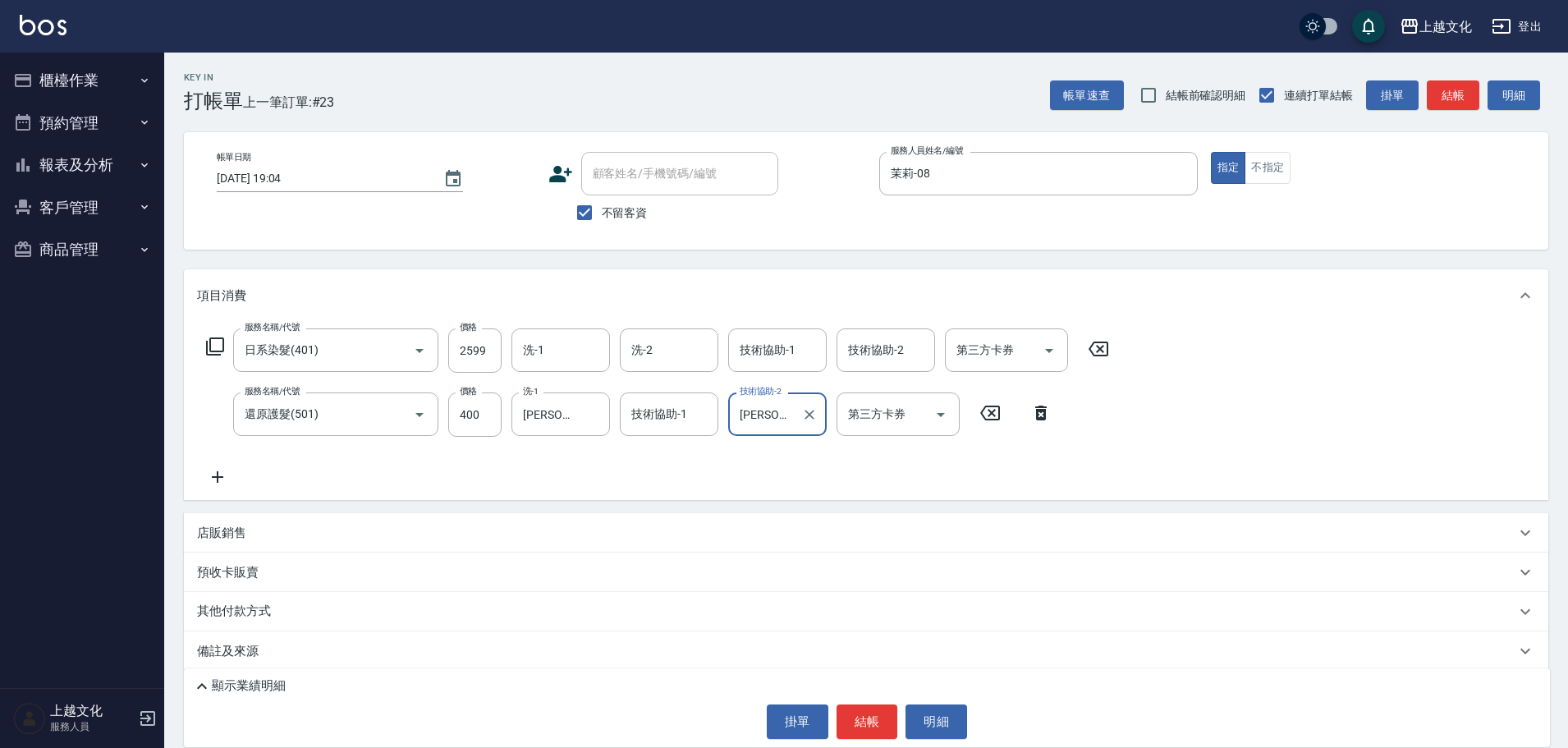
click at [868, 722] on button "結帳" at bounding box center [867, 722] width 62 height 35
click at [868, 722] on div "掛單 結帳 明細" at bounding box center [867, 722] width 1350 height 35
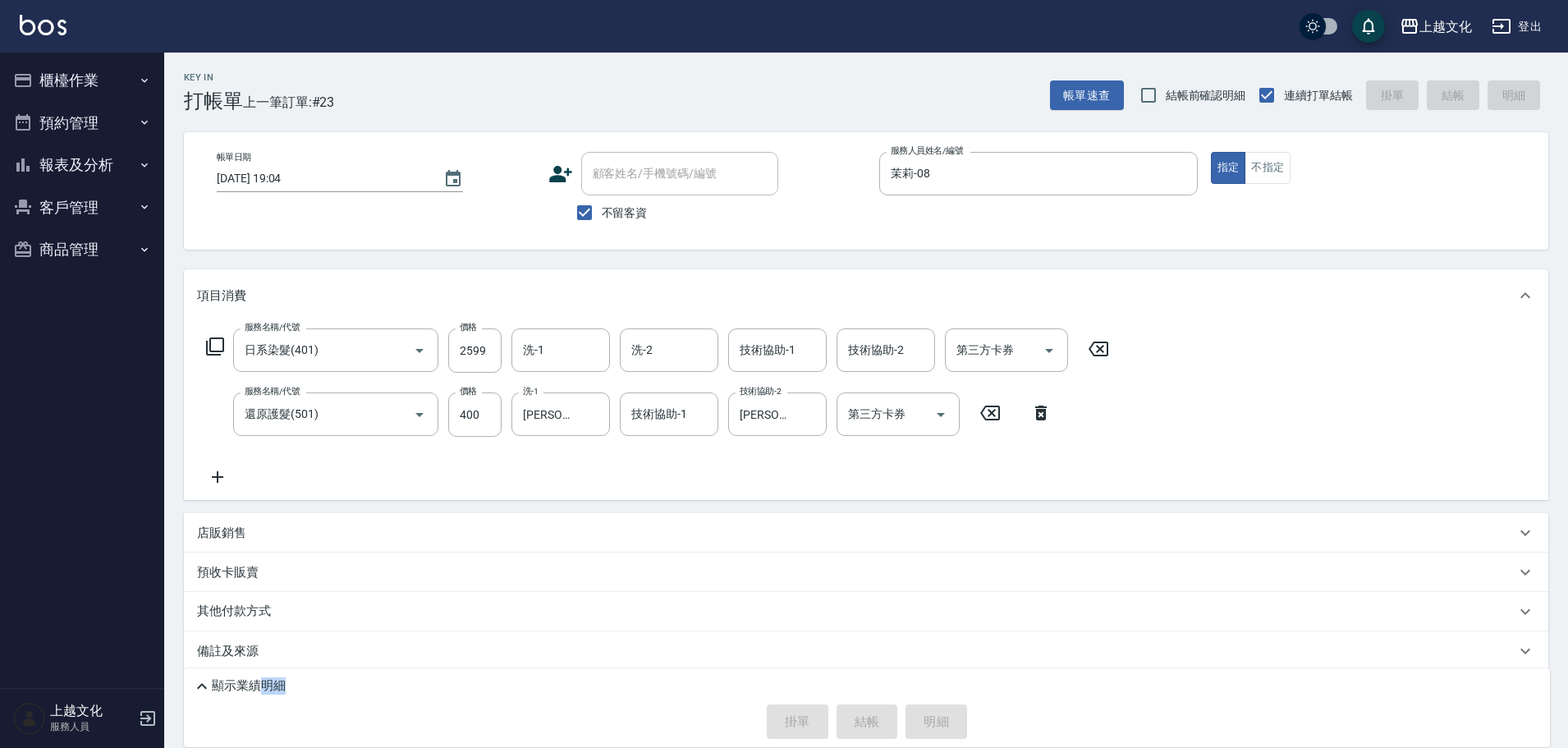
type input "2025/09/18 19:05"
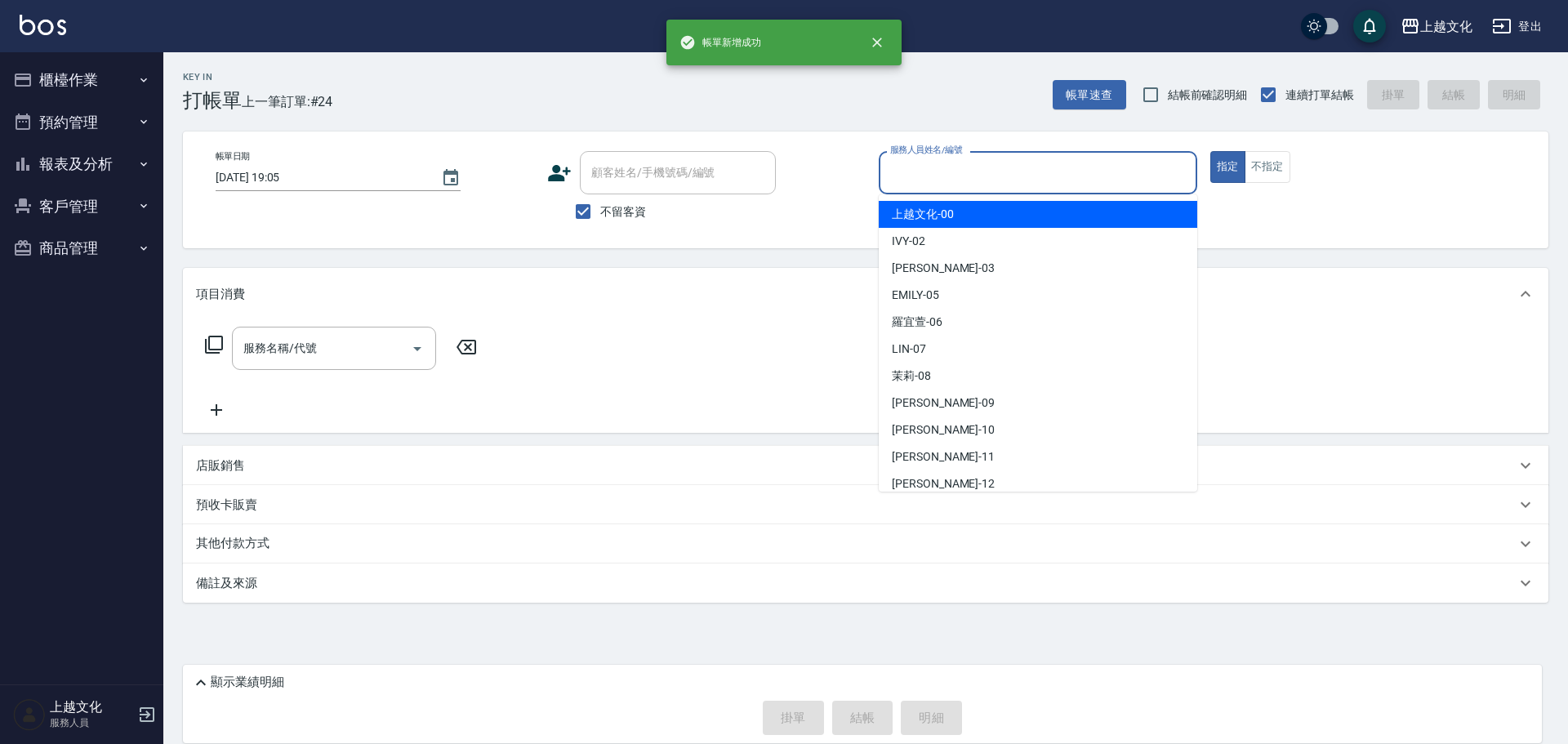
click at [921, 171] on input "服務人員姓名/編號" at bounding box center [1038, 172] width 304 height 29
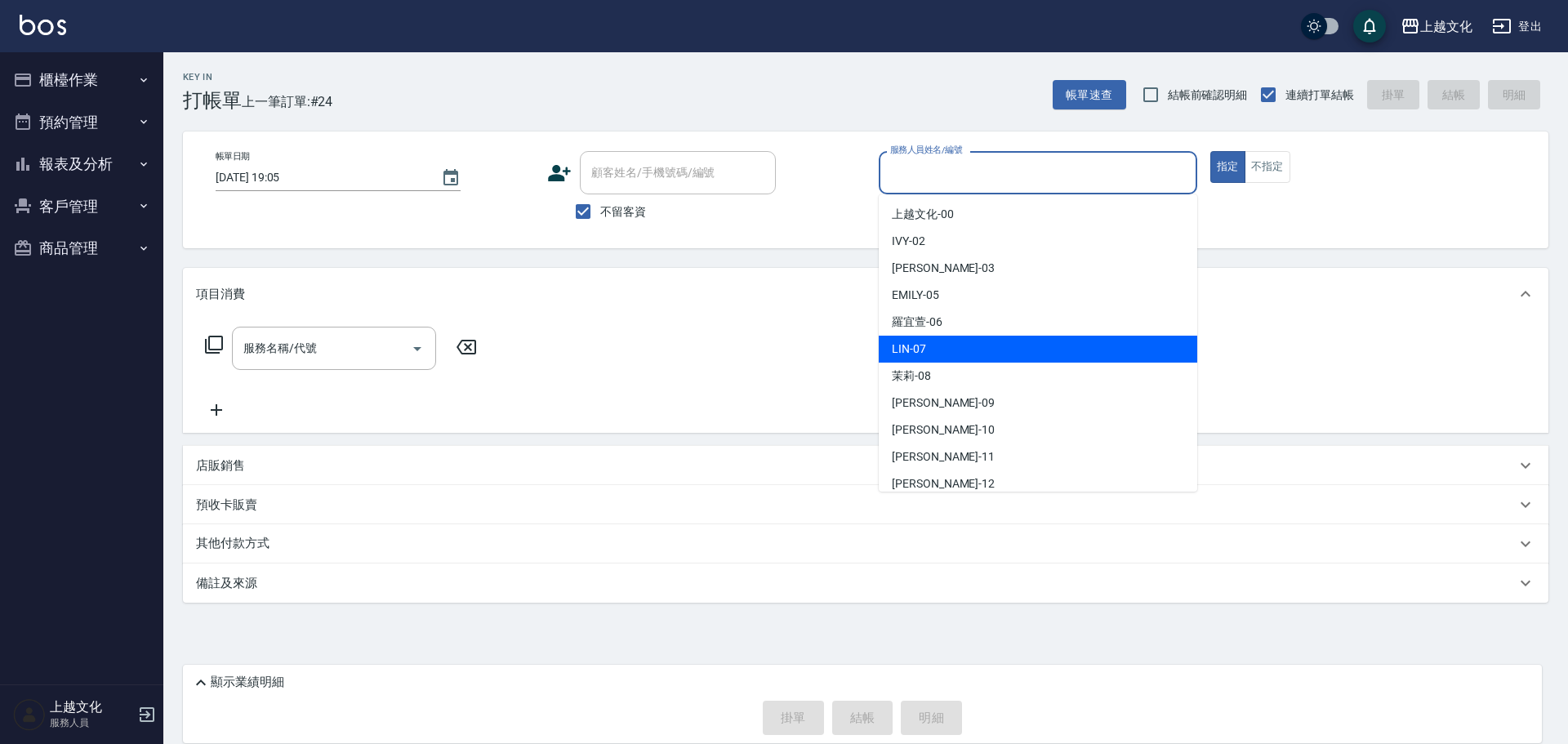
click at [927, 360] on div "LIN -07" at bounding box center [1038, 349] width 319 height 27
type input "LIN-07"
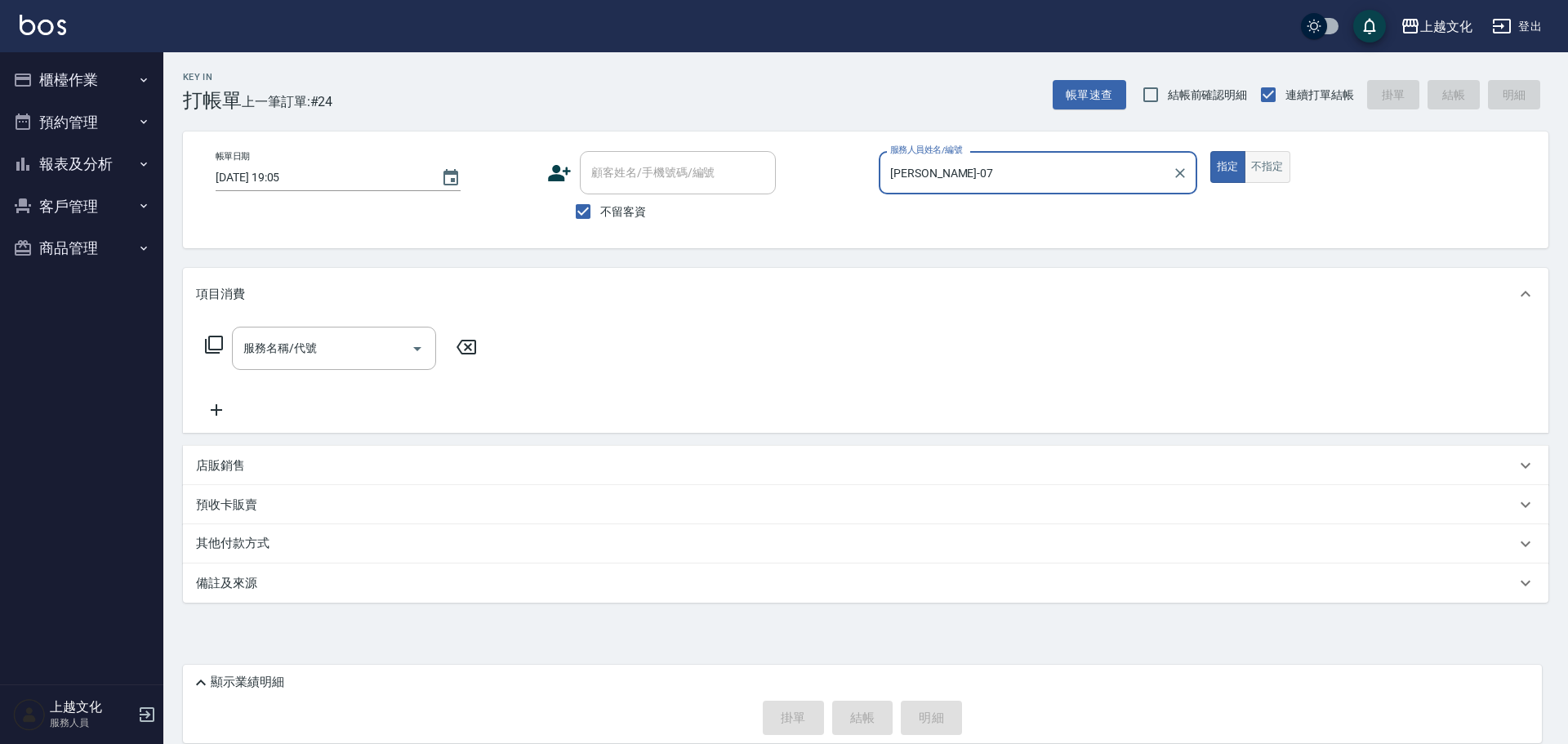
click at [1257, 172] on button "不指定" at bounding box center [1267, 167] width 46 height 32
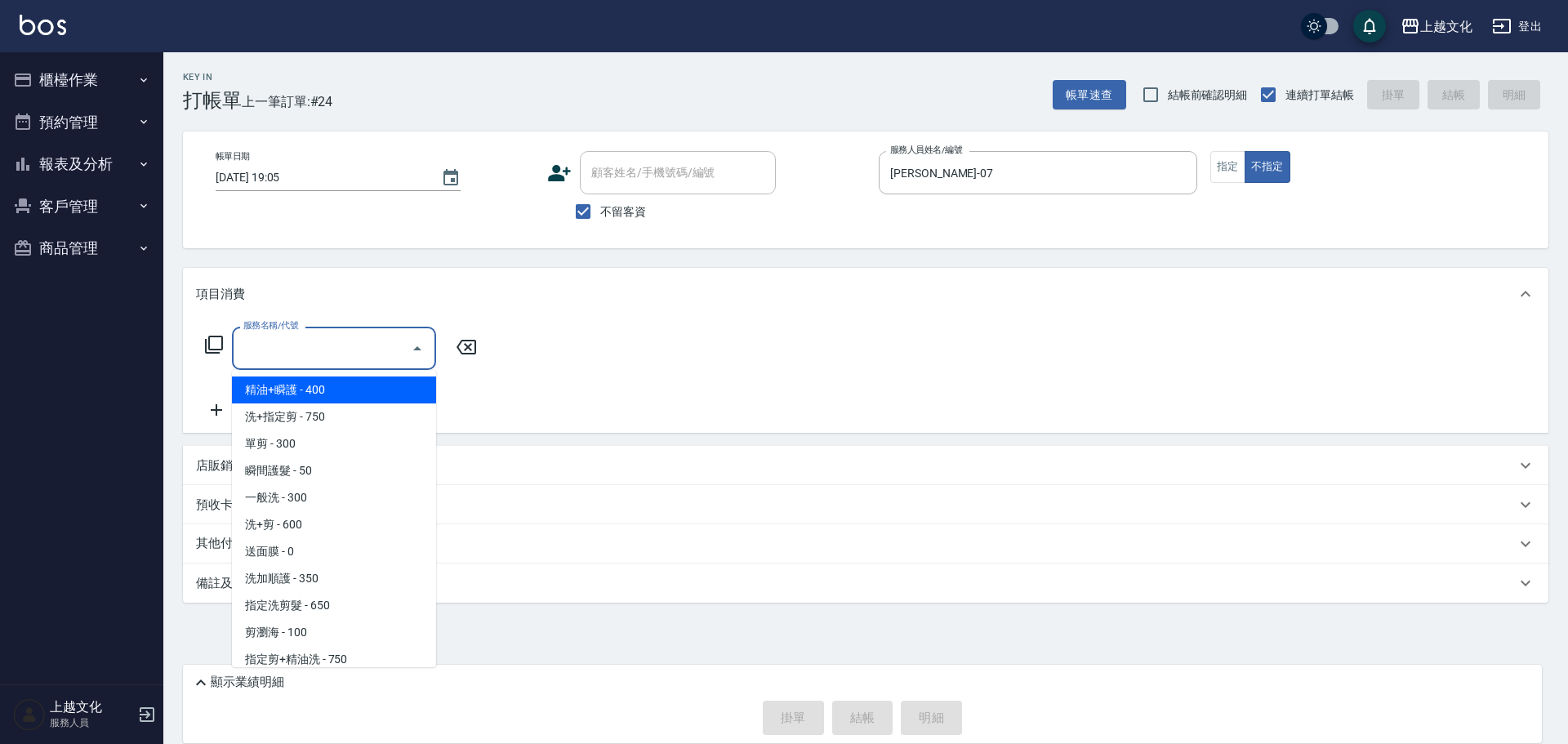
click at [287, 357] on input "服務名稱/代號" at bounding box center [321, 348] width 165 height 29
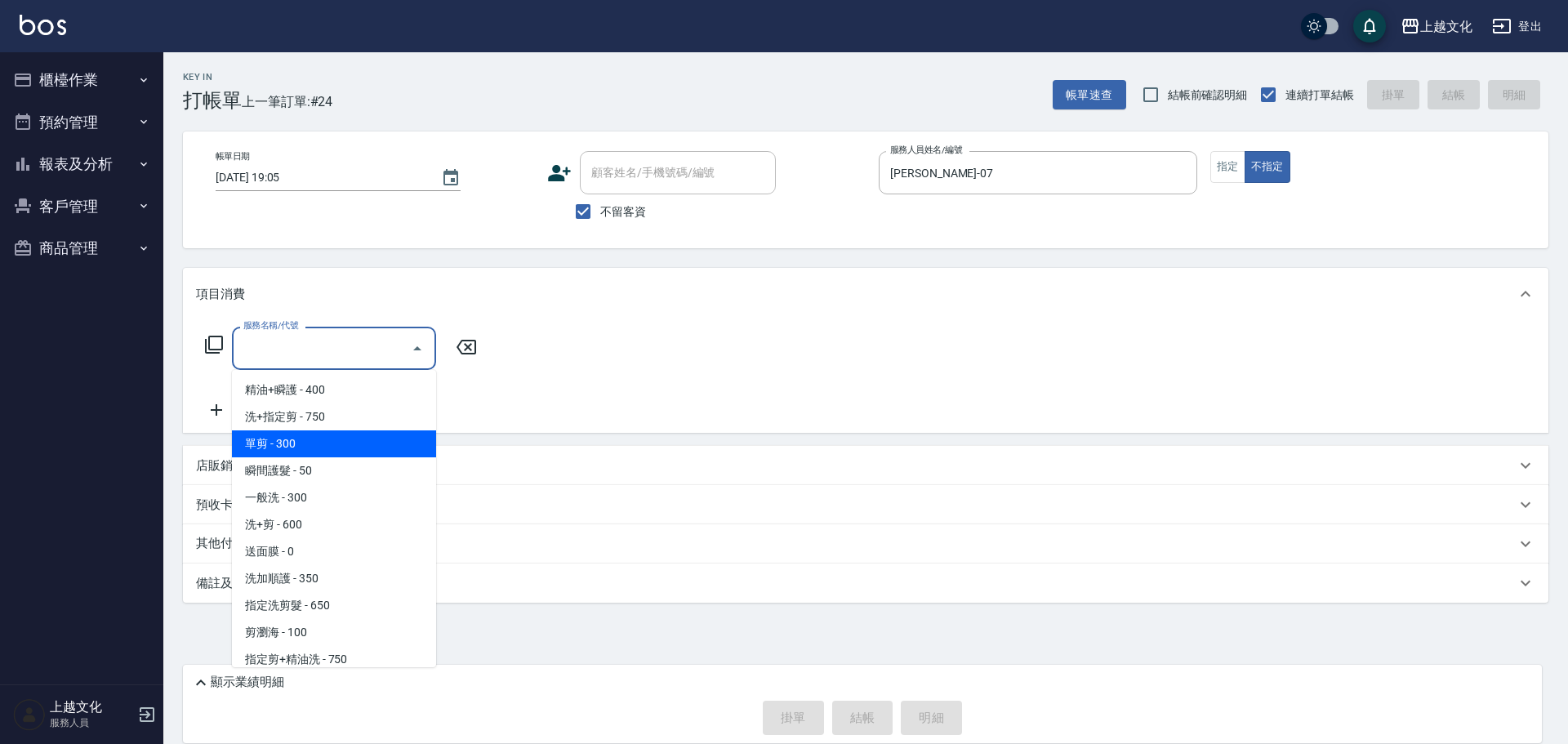
click at [291, 439] on span "單剪 - 300" at bounding box center [333, 443] width 205 height 27
type input "單剪(103)"
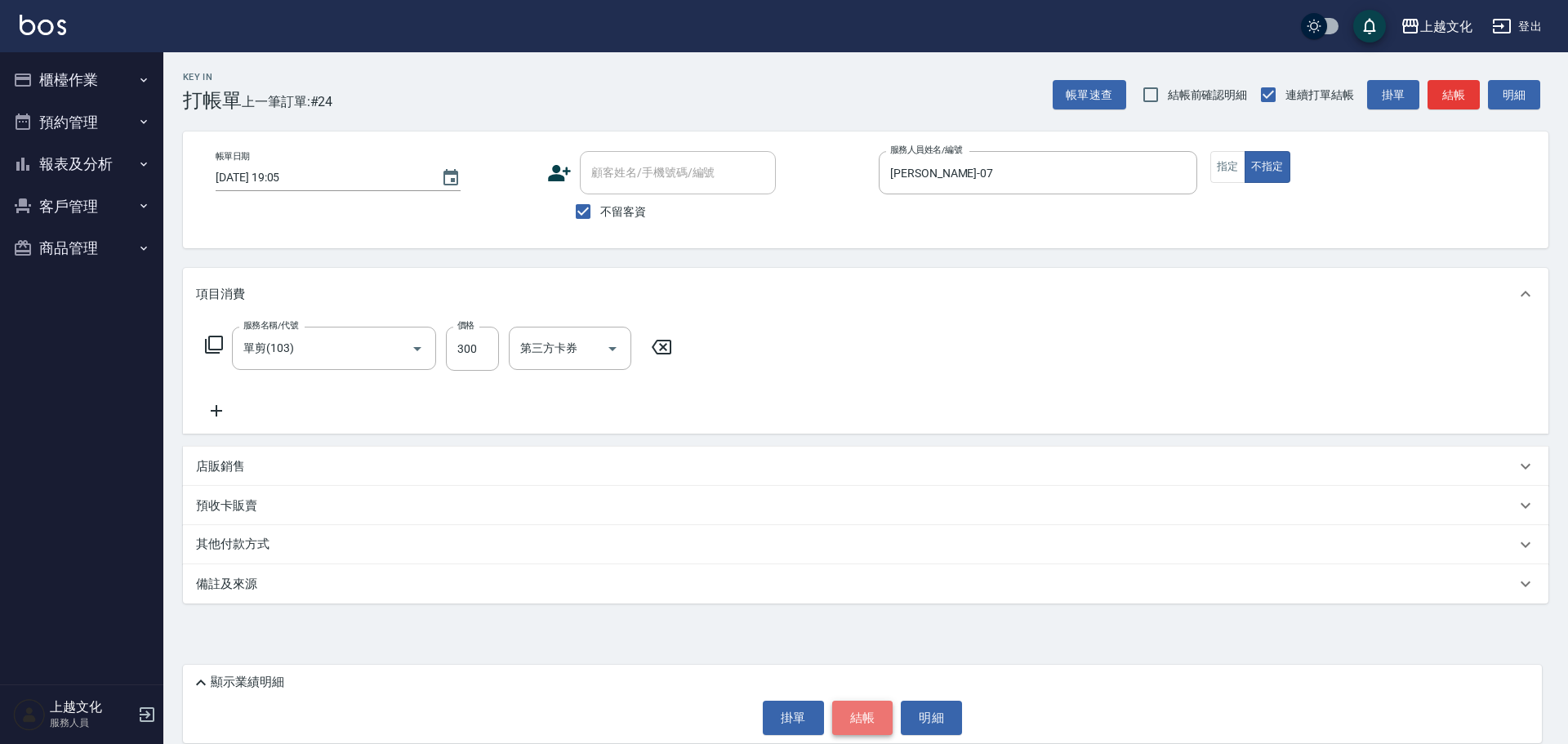
click at [857, 721] on button "結帳" at bounding box center [862, 718] width 62 height 34
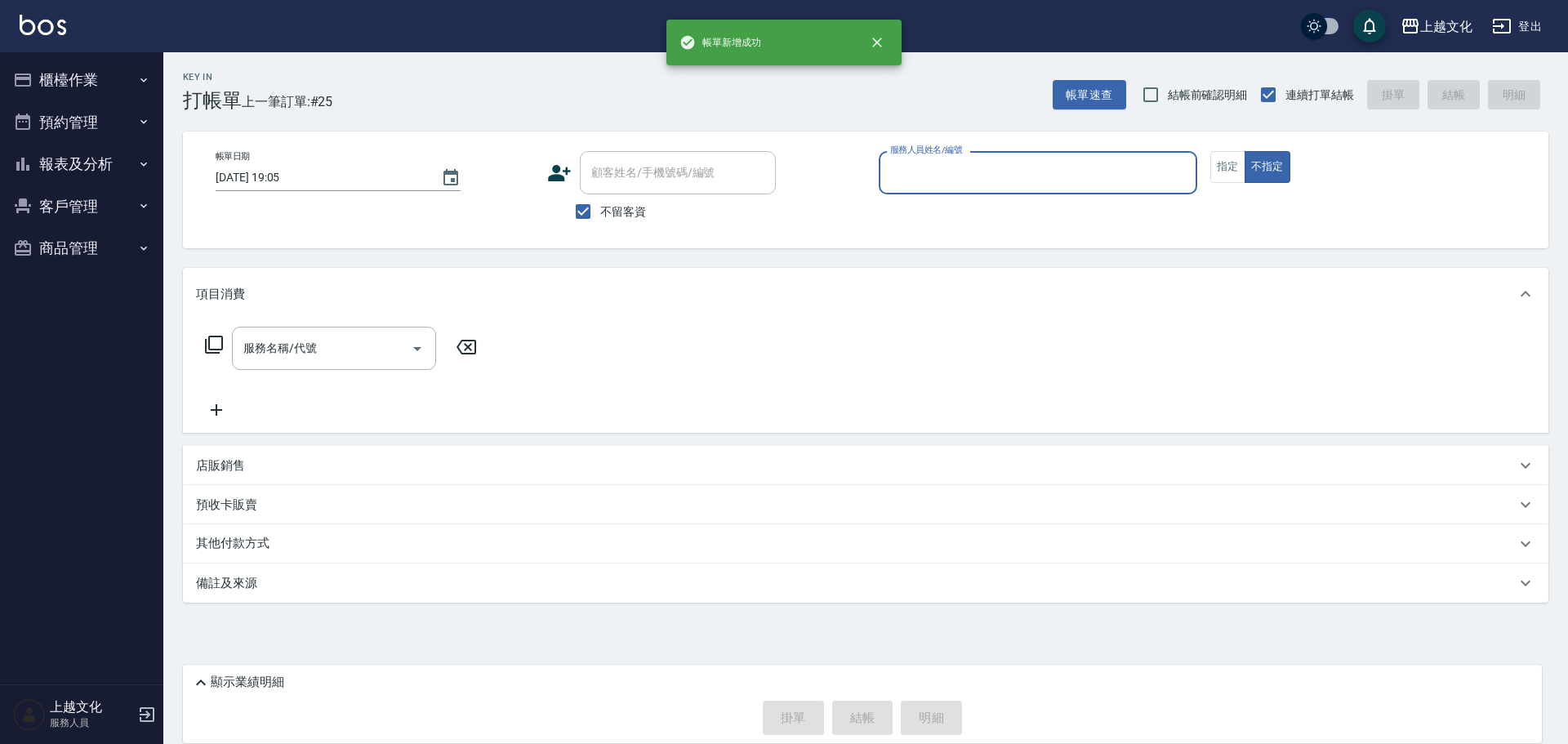
click at [904, 171] on input "服務人員姓名/編號" at bounding box center [1038, 172] width 304 height 29
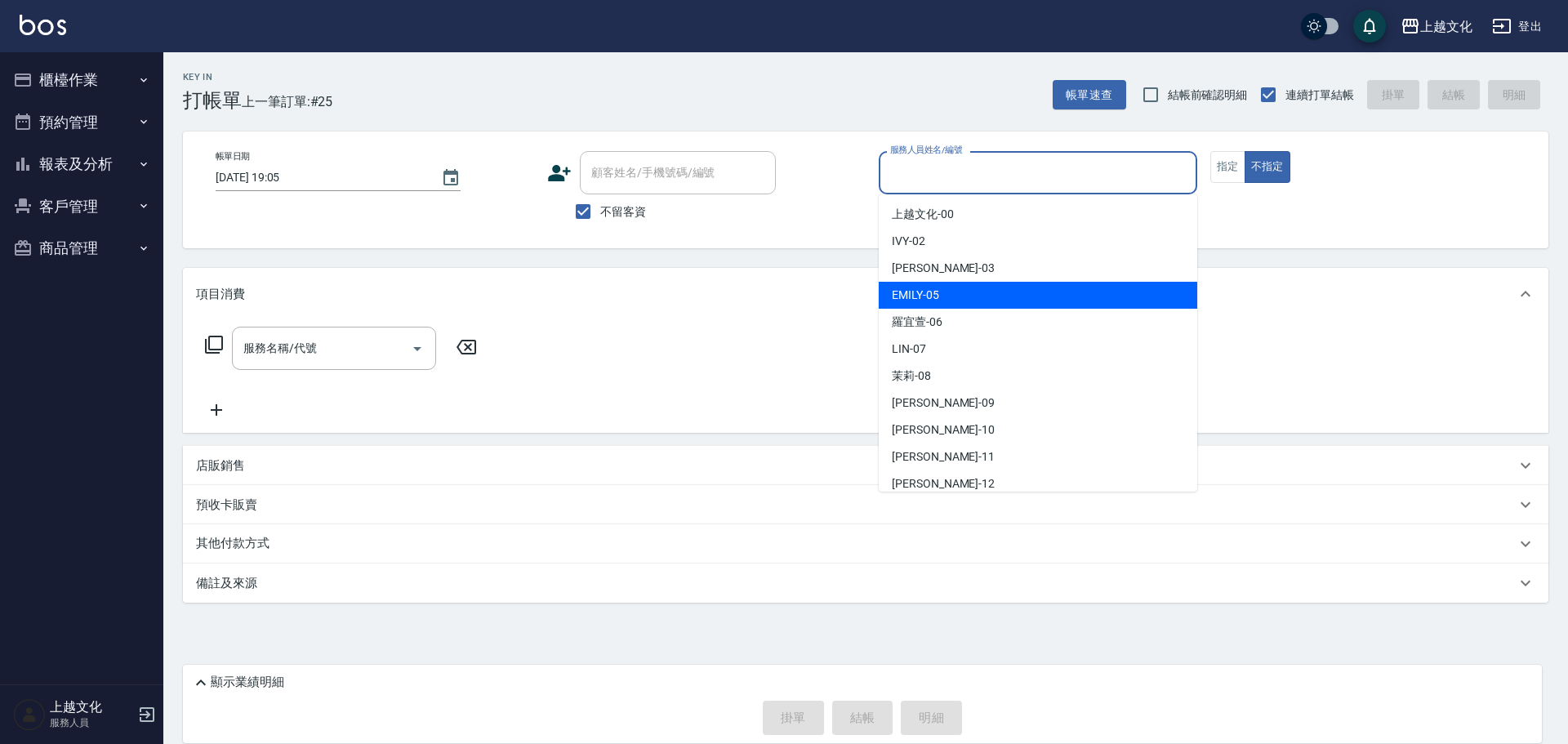
click at [923, 293] on span "EMILY -05" at bounding box center [916, 295] width 48 height 17
type input "EMILY-05"
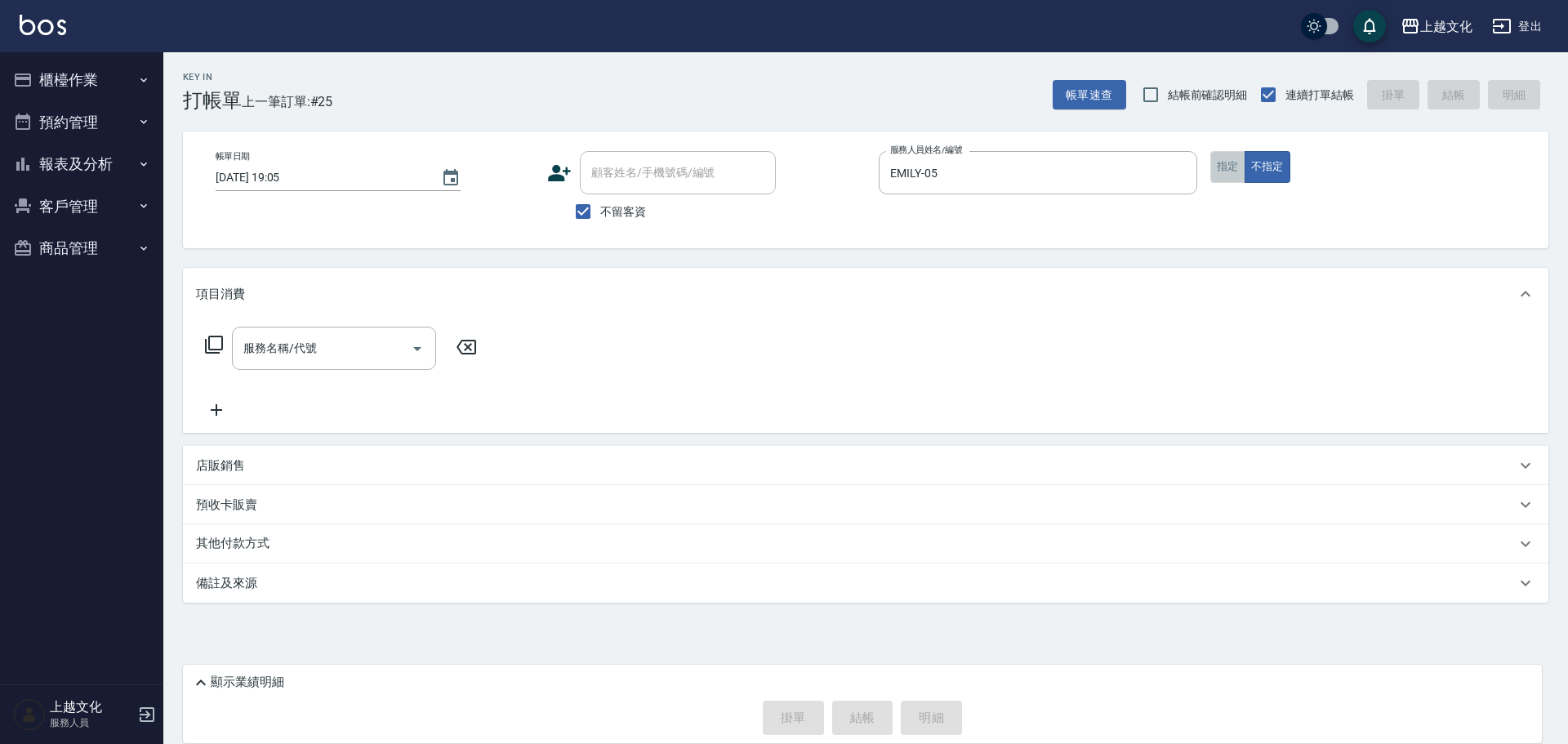
drag, startPoint x: 1229, startPoint y: 162, endPoint x: 862, endPoint y: 218, distance: 371.2
click at [1228, 163] on button "指定" at bounding box center [1228, 167] width 35 height 32
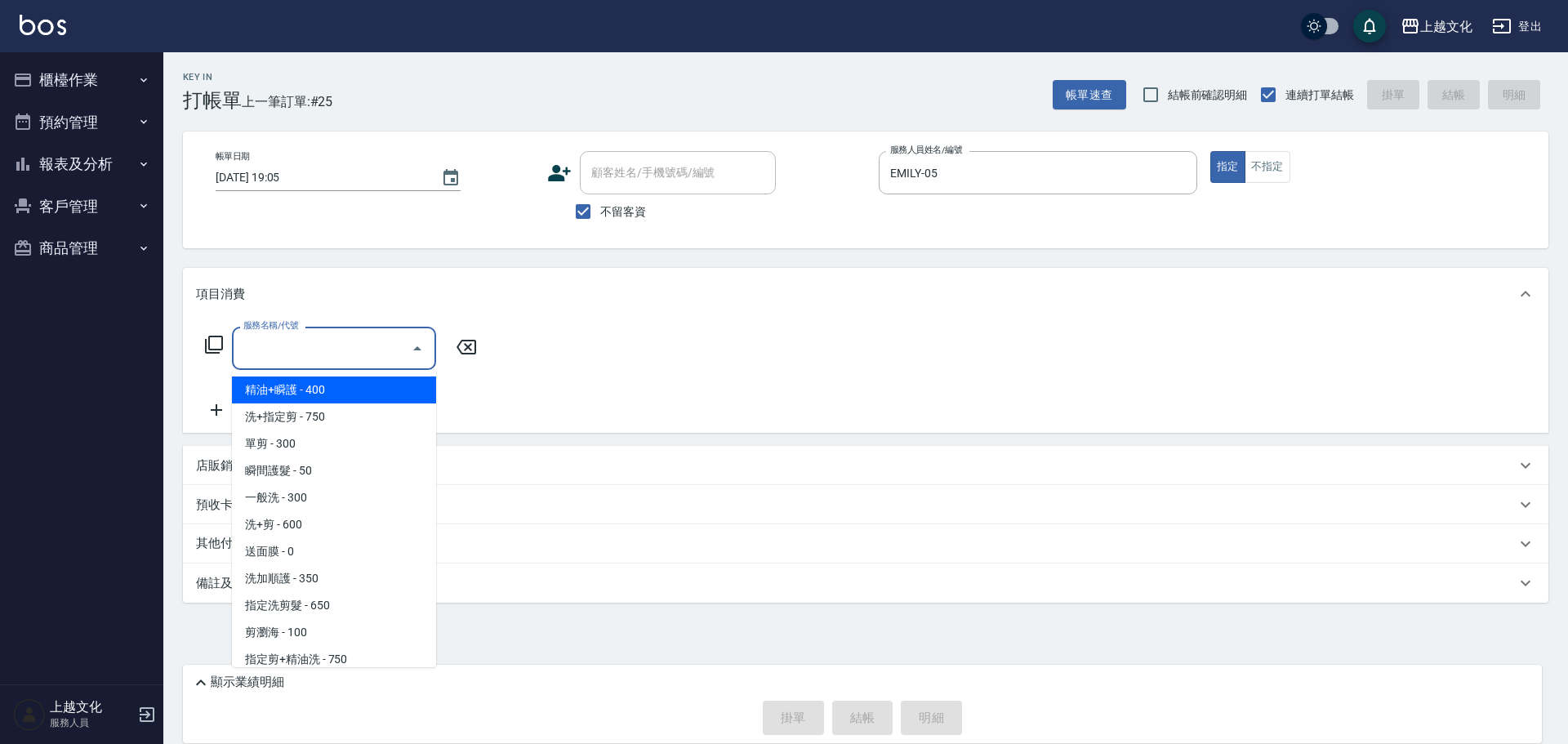
click at [320, 354] on input "服務名稱/代號" at bounding box center [321, 348] width 165 height 29
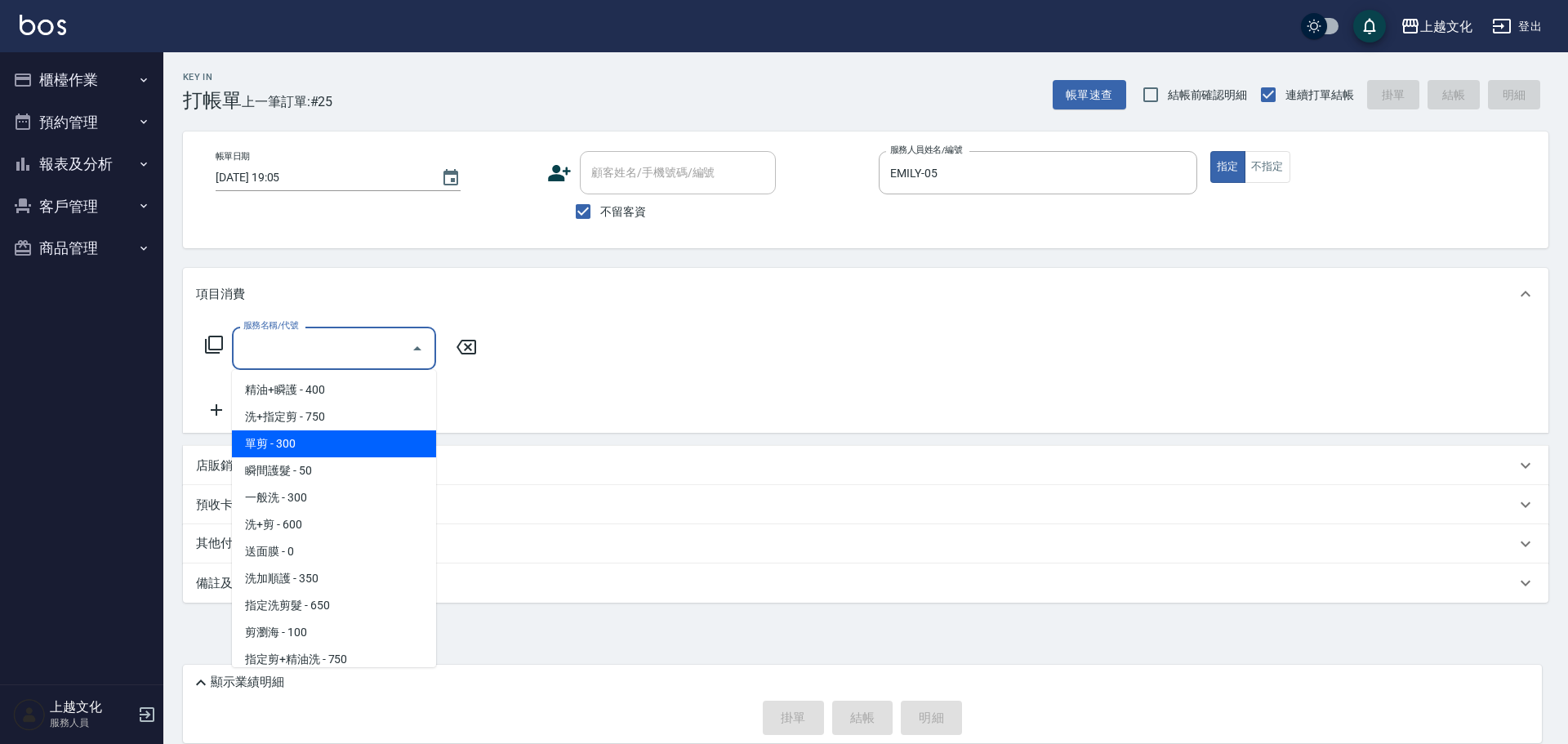
click at [329, 452] on span "單剪 - 300" at bounding box center [333, 443] width 205 height 27
type input "單剪(103)"
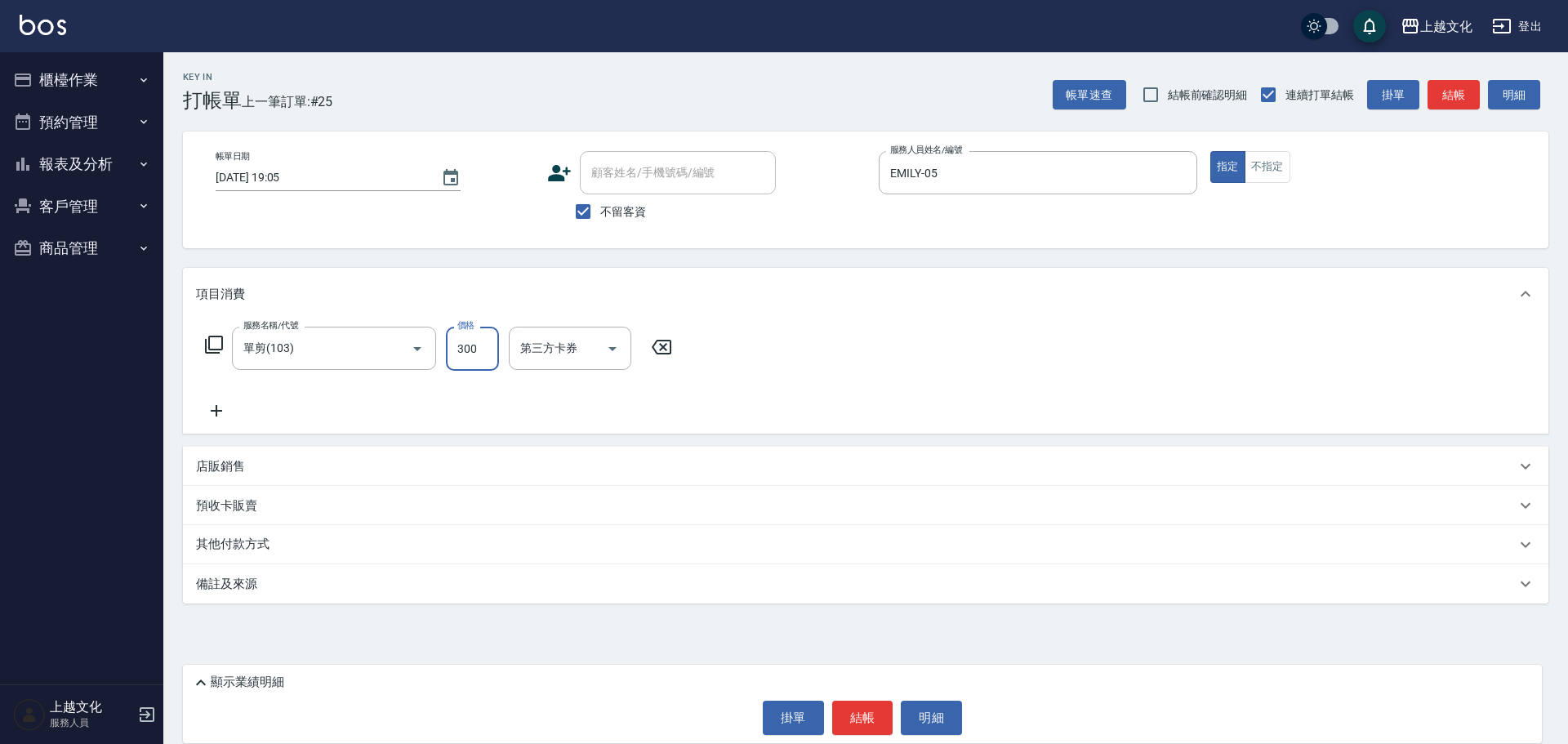
drag, startPoint x: 485, startPoint y: 354, endPoint x: 495, endPoint y: 354, distance: 10.0
click at [485, 354] on input "300" at bounding box center [472, 349] width 53 height 44
type input "200"
click at [858, 727] on button "結帳" at bounding box center [862, 718] width 62 height 34
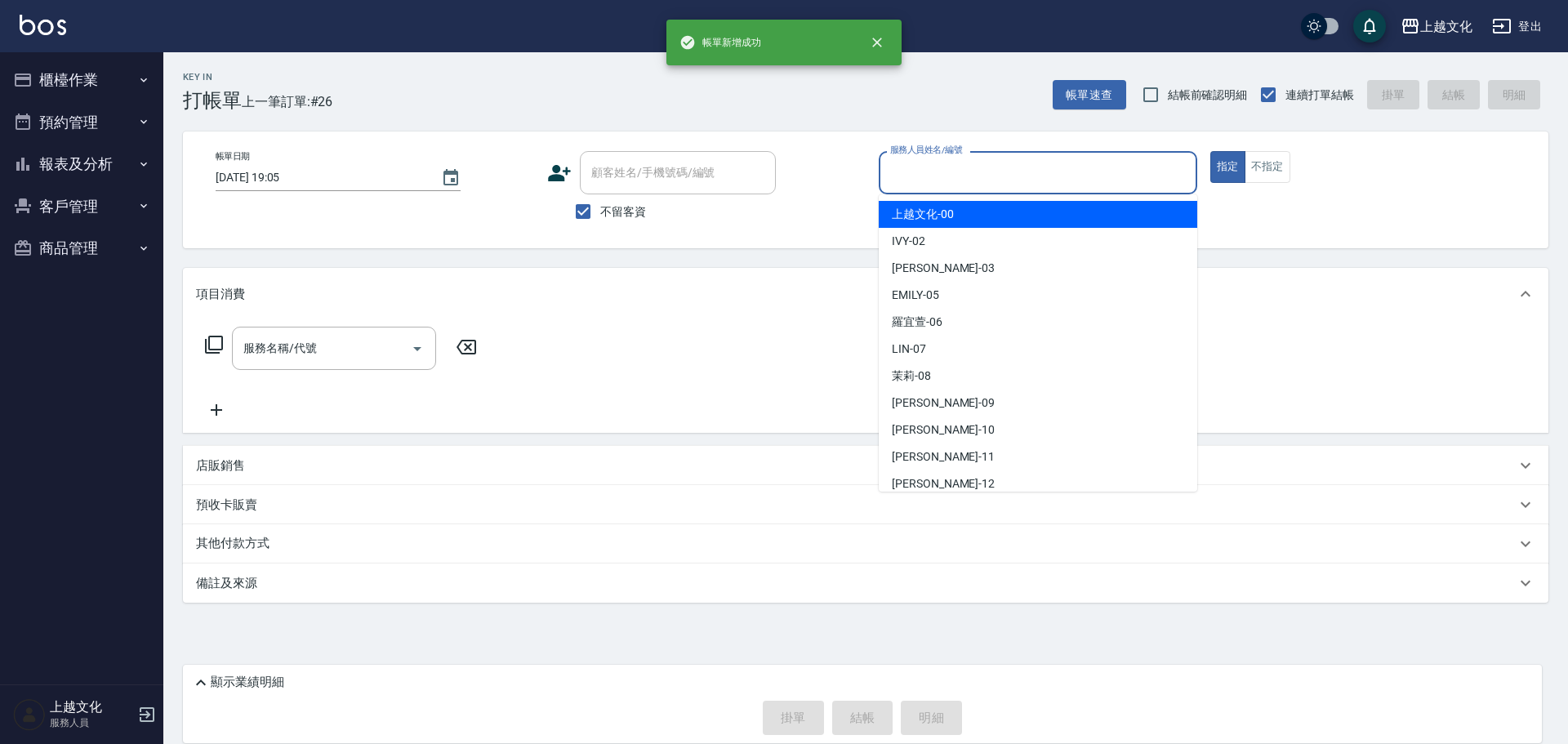
click at [1019, 174] on input "服務人員姓名/編號" at bounding box center [1038, 172] width 304 height 29
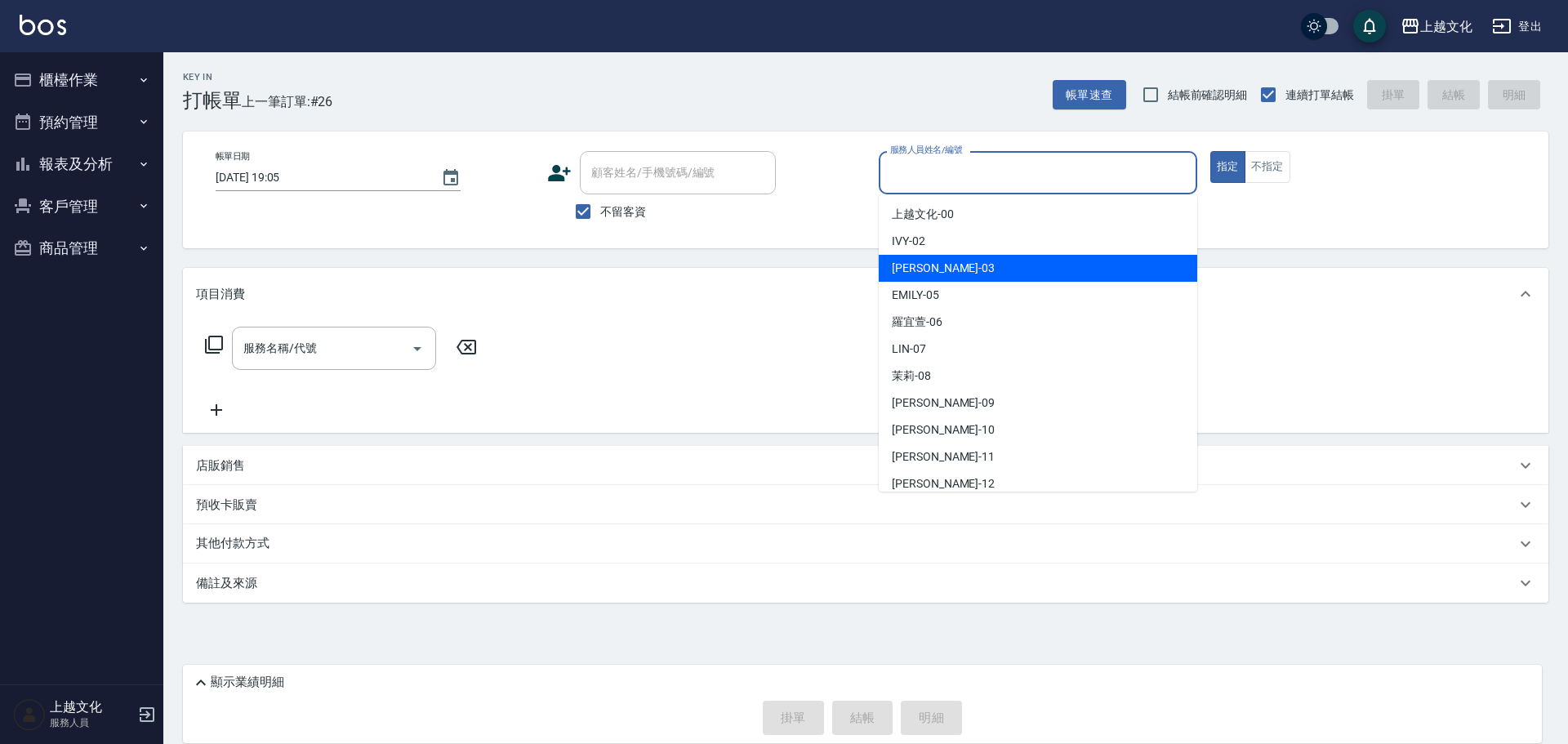
drag, startPoint x: 965, startPoint y: 255, endPoint x: 989, endPoint y: 249, distance: 24.7
click at [966, 255] on div "kelly -03" at bounding box center [1038, 268] width 319 height 27
type input "kelly-03"
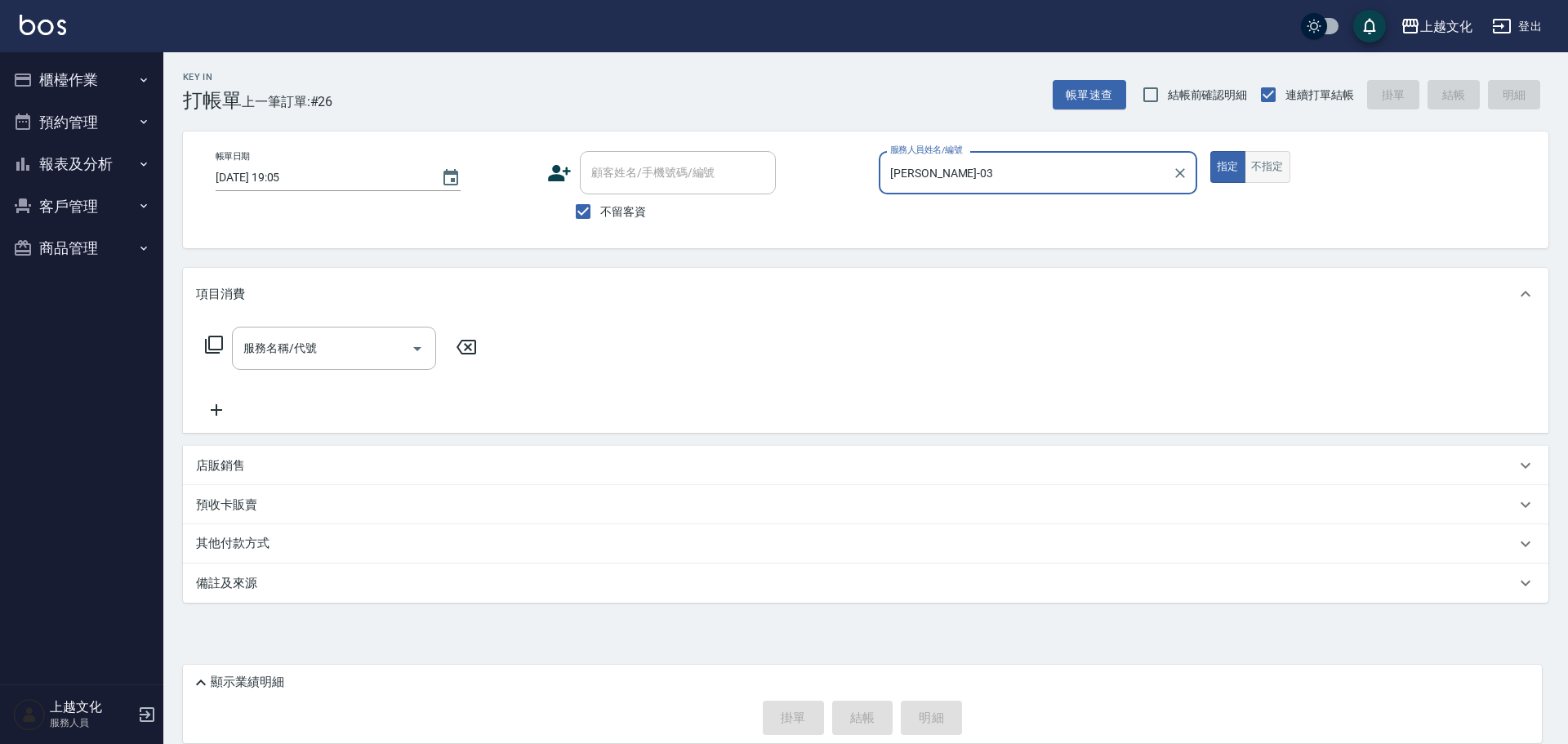
click at [1286, 163] on button "不指定" at bounding box center [1267, 167] width 46 height 32
drag, startPoint x: 219, startPoint y: 340, endPoint x: 420, endPoint y: 253, distance: 219.0
click at [224, 341] on div "服務名稱/代號 服務名稱/代號" at bounding box center [342, 348] width 291 height 44
click at [205, 345] on icon at bounding box center [214, 345] width 20 height 20
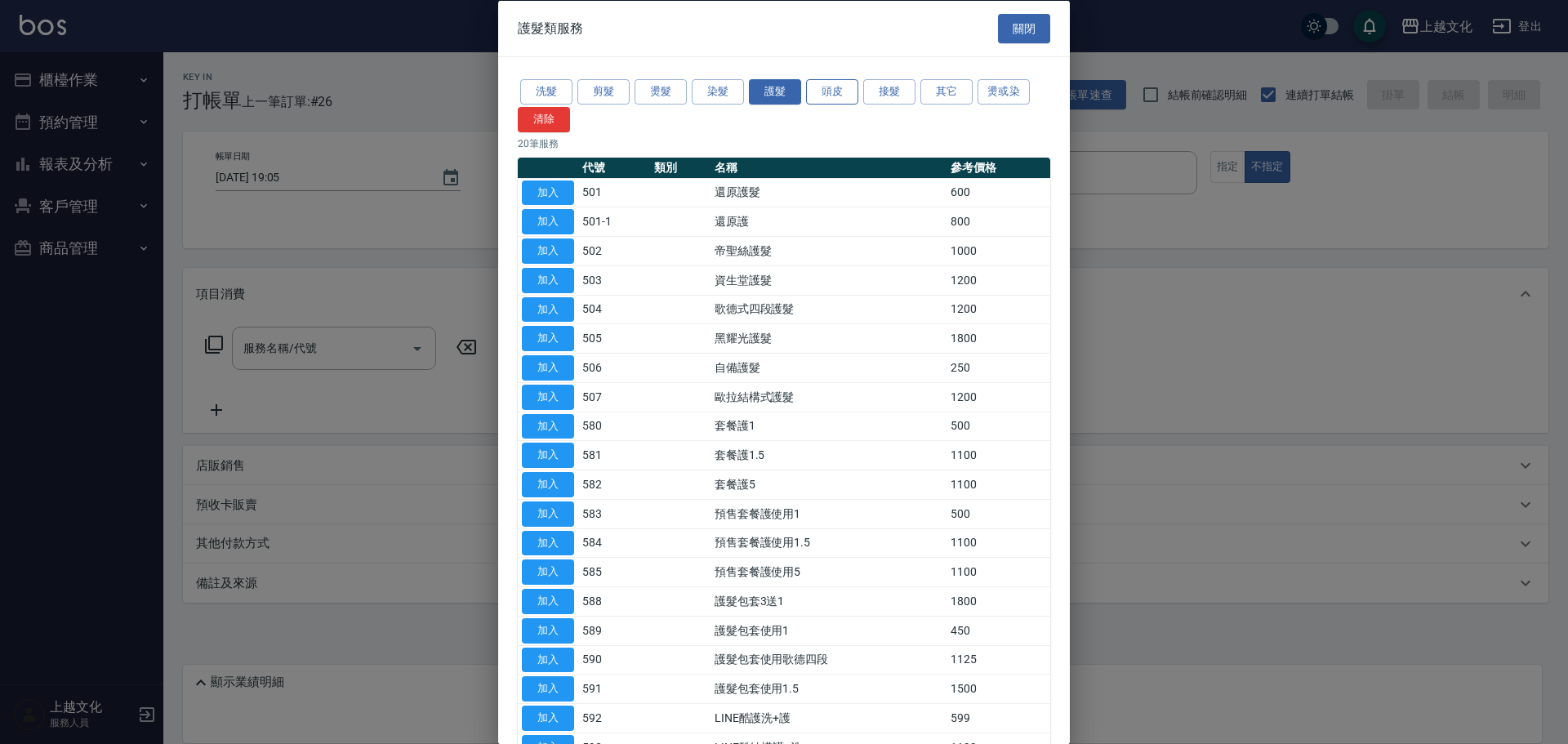
click at [809, 85] on button "頭皮" at bounding box center [832, 91] width 53 height 25
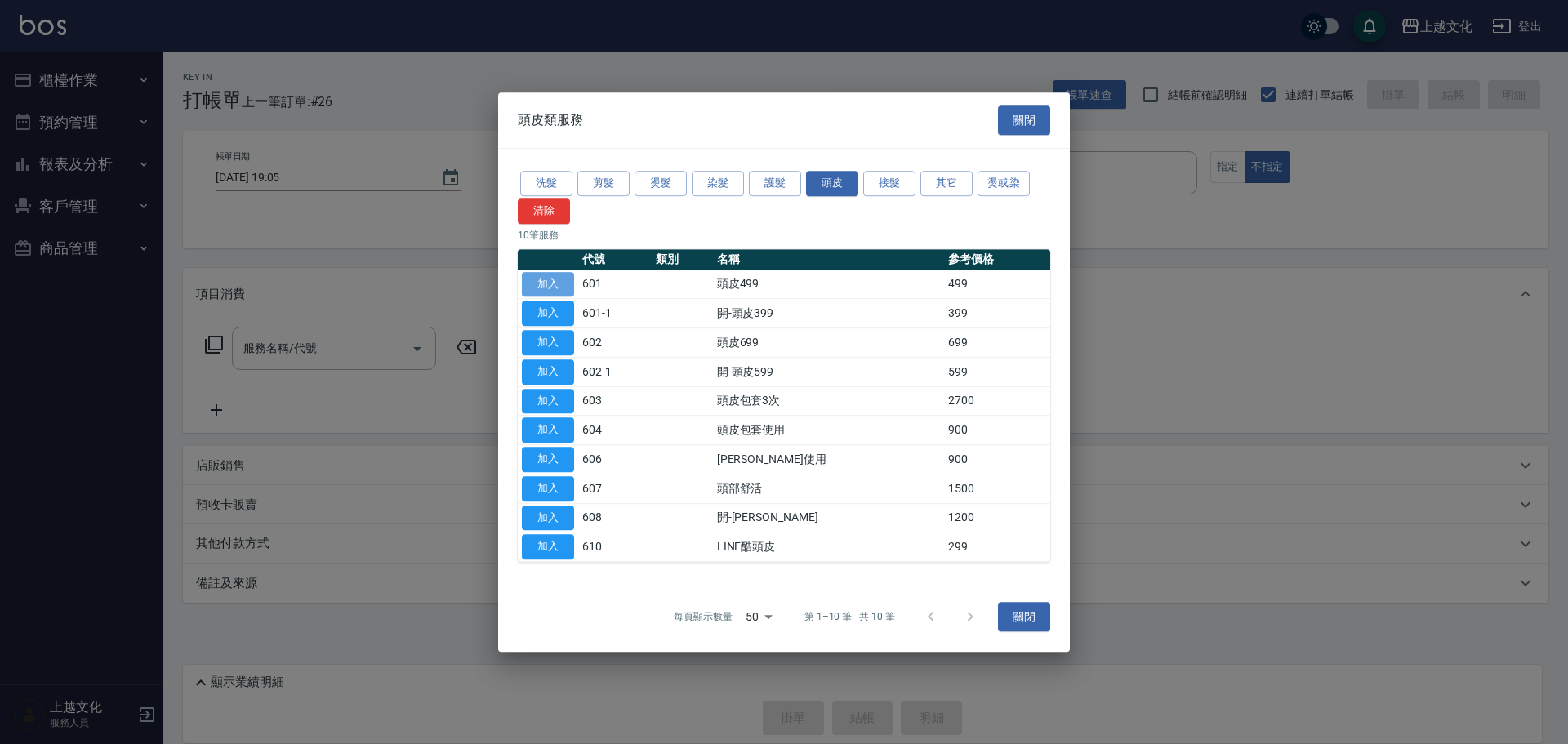
click at [549, 274] on button "加入" at bounding box center [548, 284] width 53 height 25
type input "頭皮499(601)"
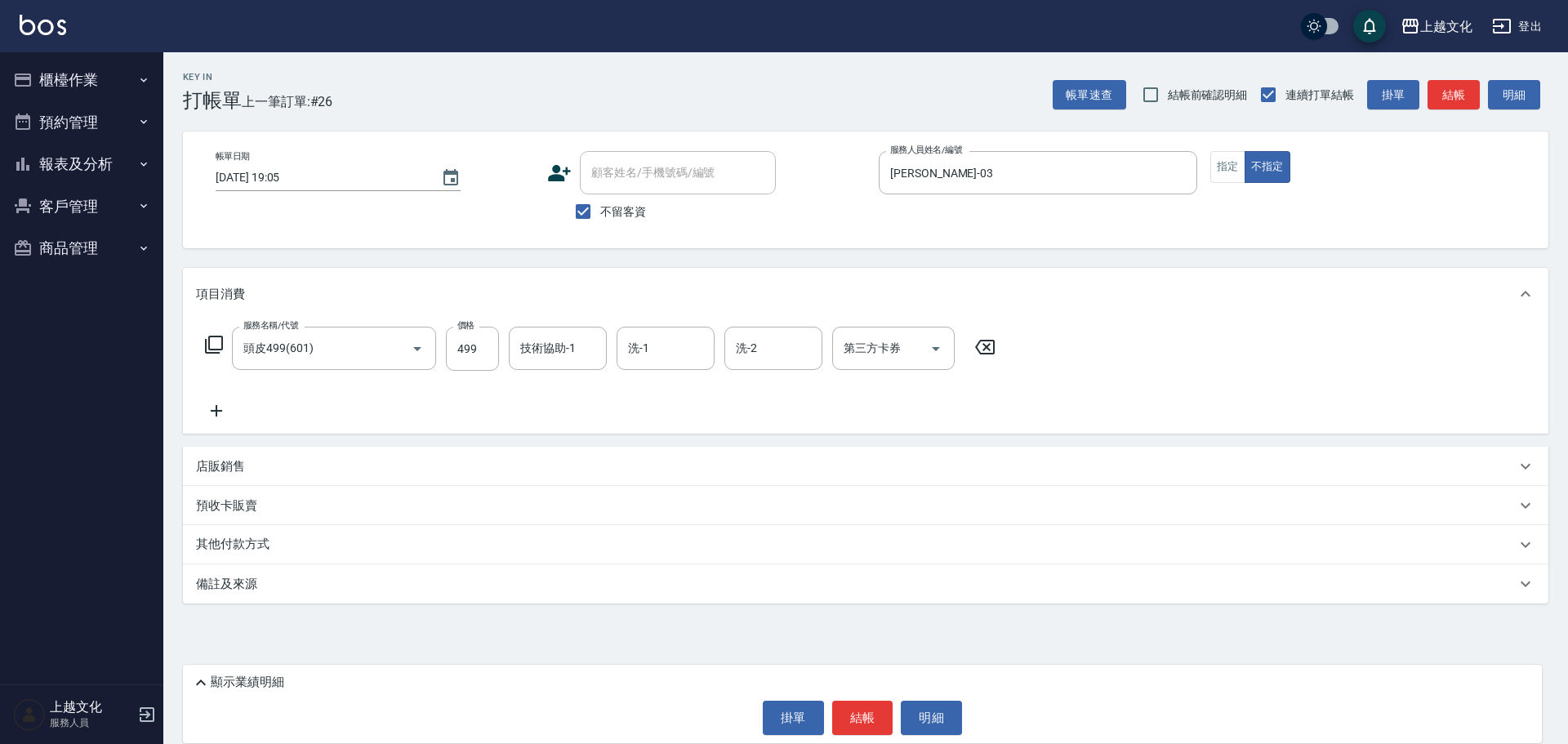
click at [216, 409] on icon at bounding box center [217, 411] width 11 height 11
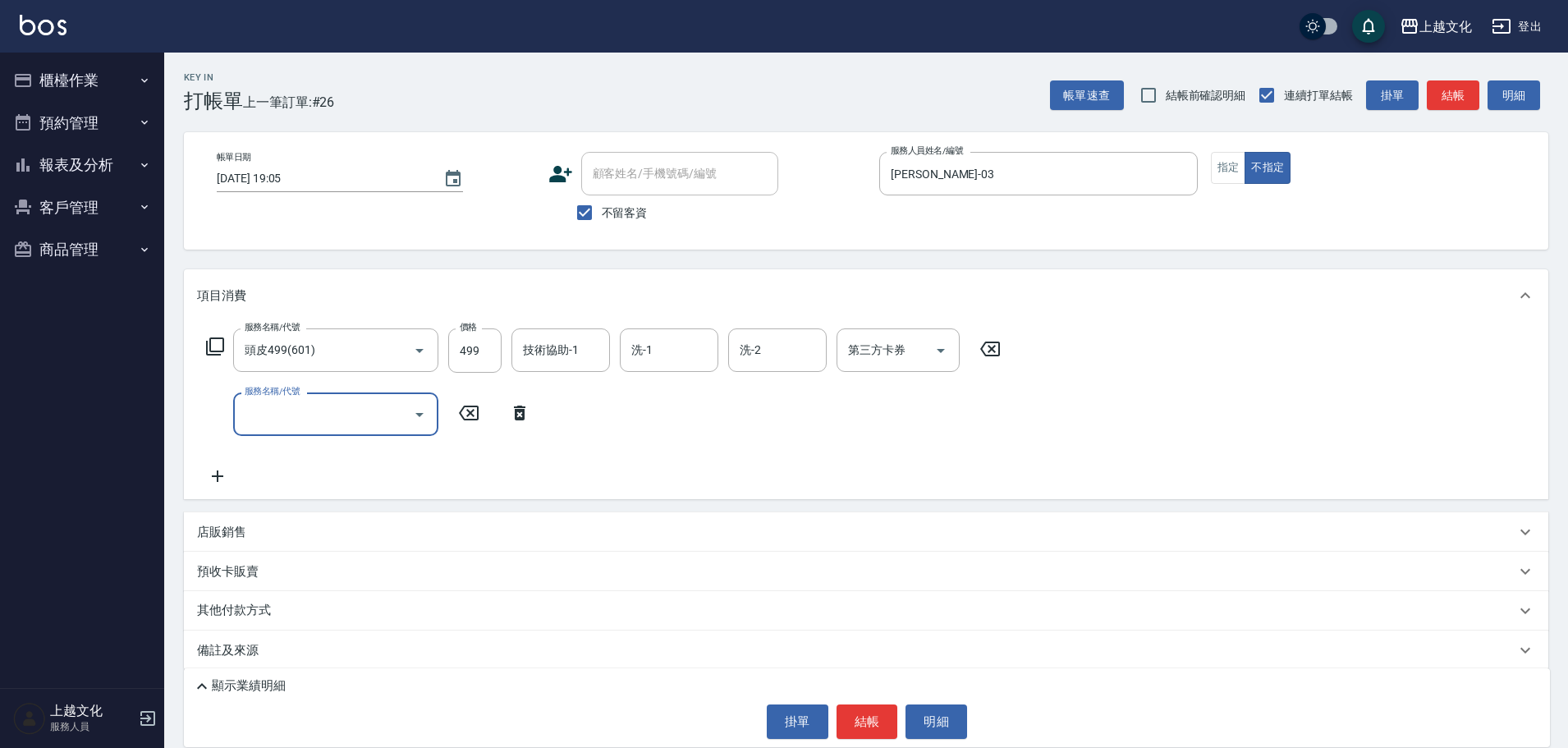
click at [318, 417] on input "服務名稱/代號" at bounding box center [323, 414] width 166 height 29
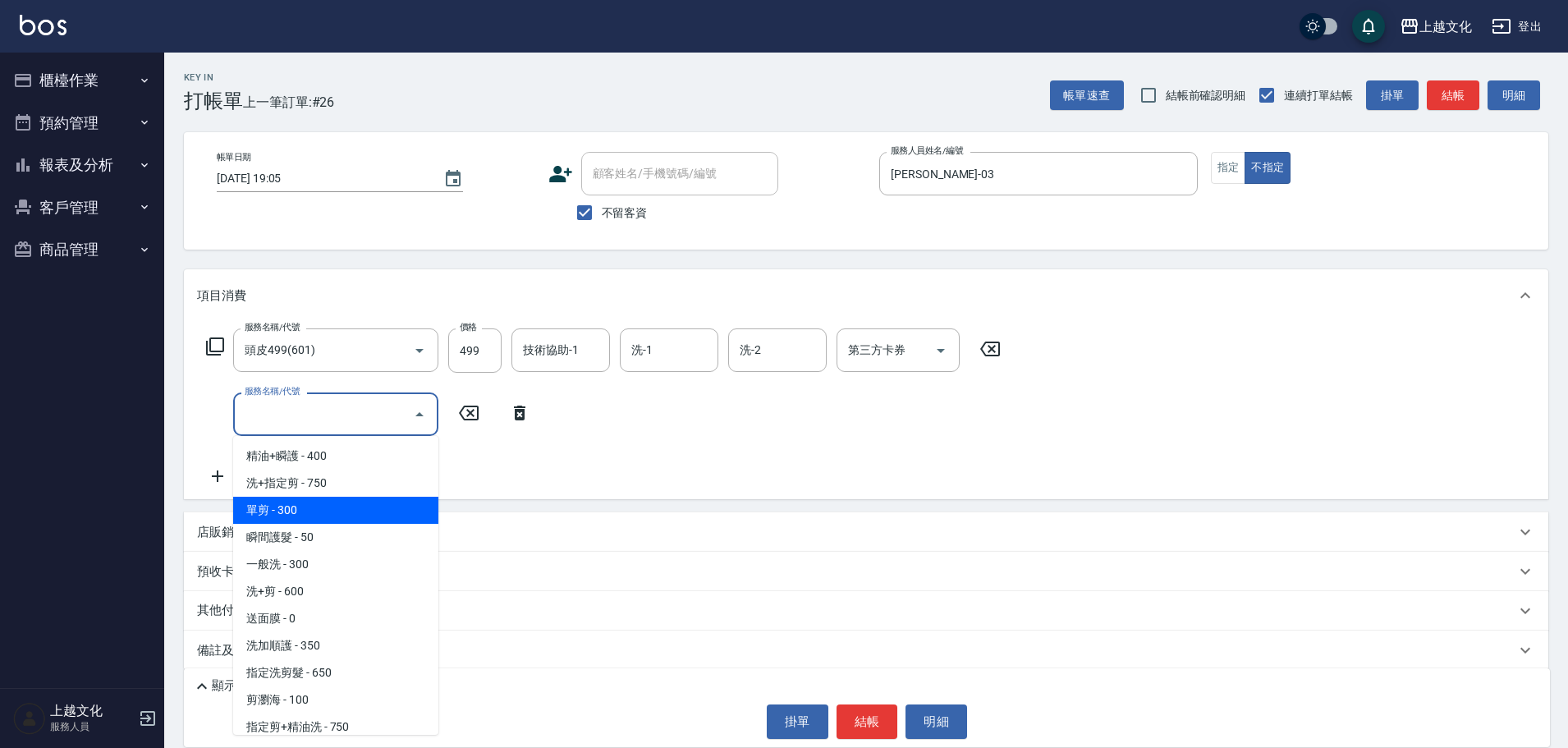
drag, startPoint x: 309, startPoint y: 510, endPoint x: 650, endPoint y: 603, distance: 353.5
click at [309, 509] on span "單剪 - 300" at bounding box center [335, 510] width 206 height 27
type input "單剪(103)"
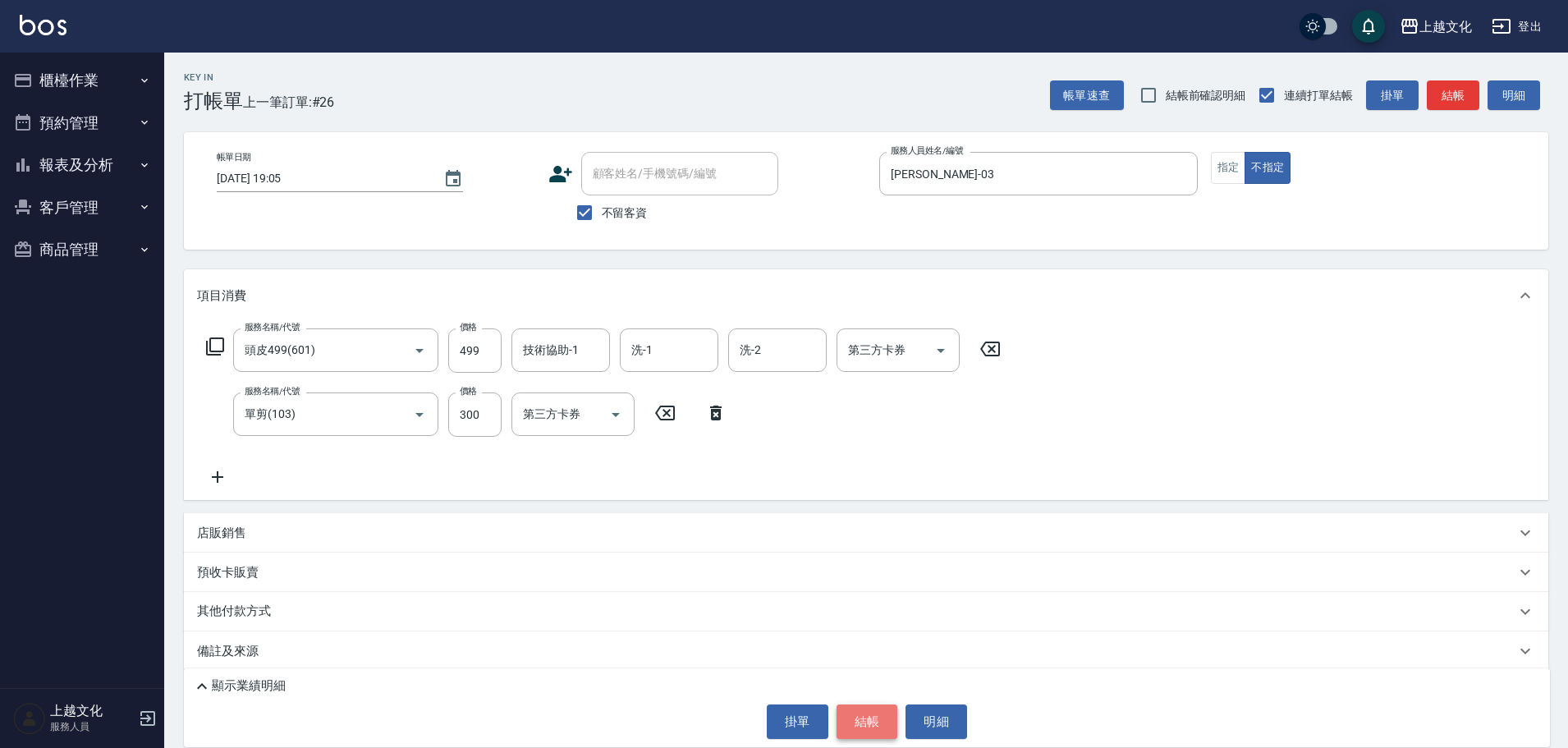
click at [879, 713] on button "結帳" at bounding box center [867, 722] width 62 height 35
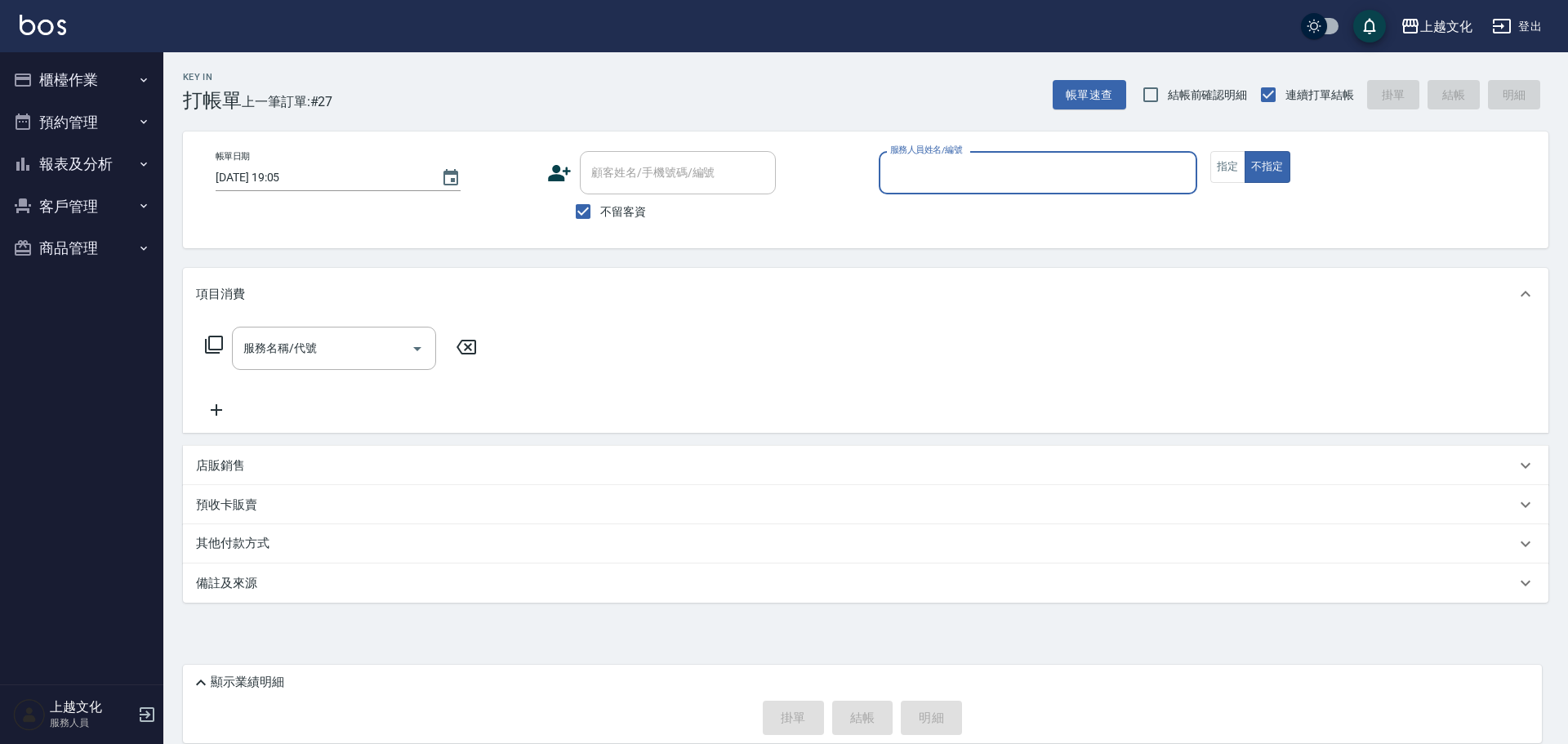
click at [86, 168] on button "報表及分析" at bounding box center [81, 164] width 150 height 43
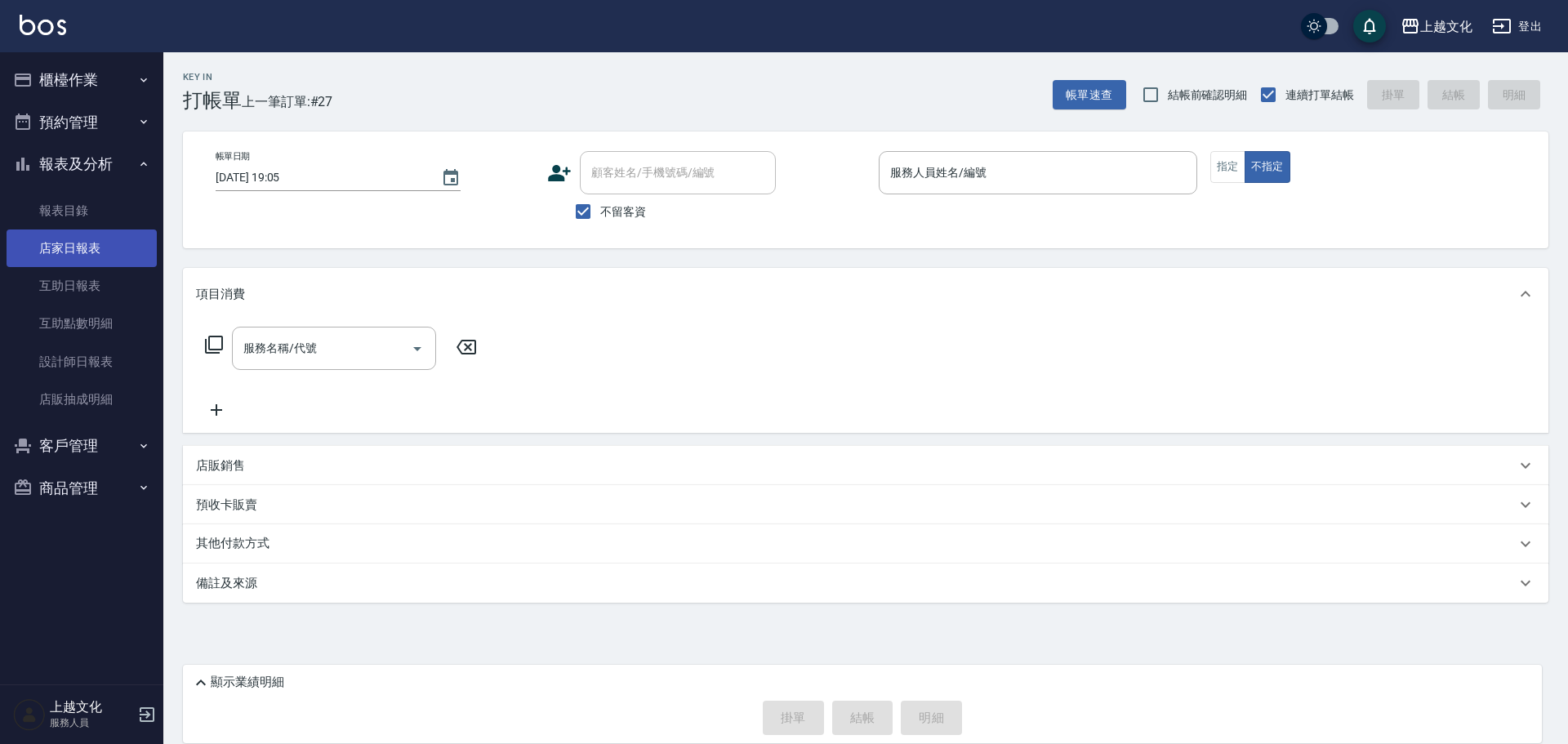
click at [83, 251] on link "店家日報表" at bounding box center [81, 248] width 150 height 38
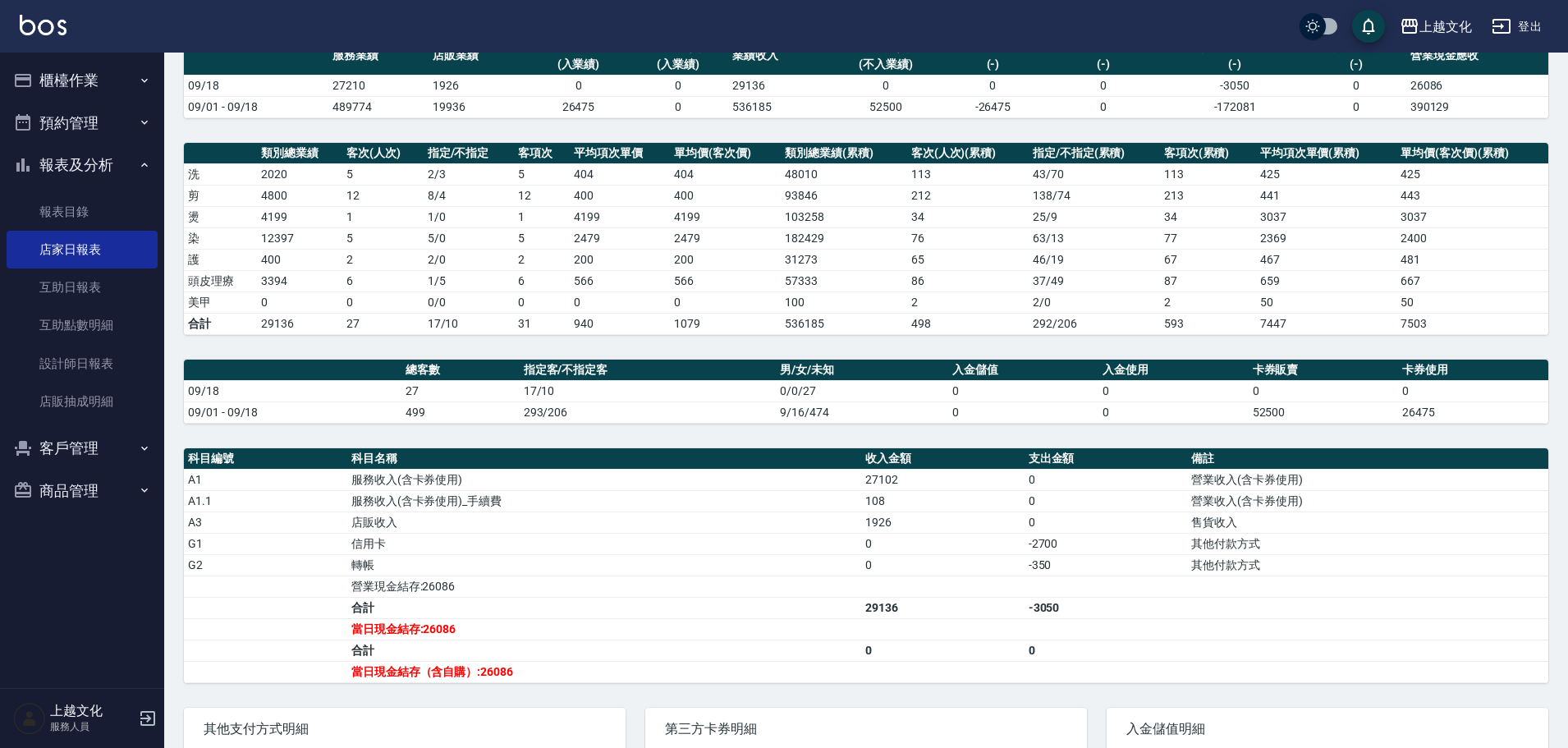
scroll to position [27, 0]
